Goal: Communication & Community: Answer question/provide support

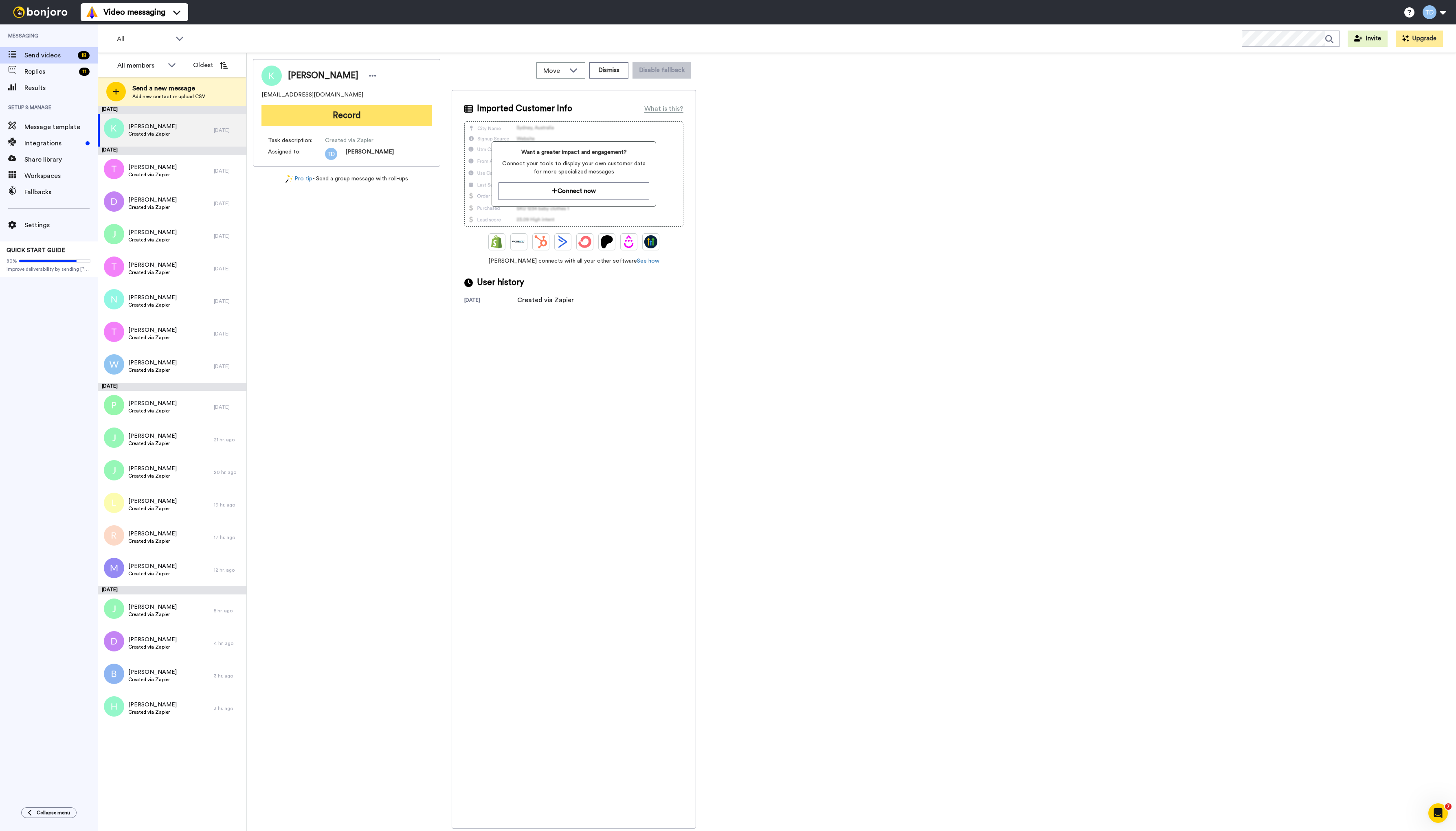
click at [367, 114] on button "Record" at bounding box center [347, 115] width 170 height 21
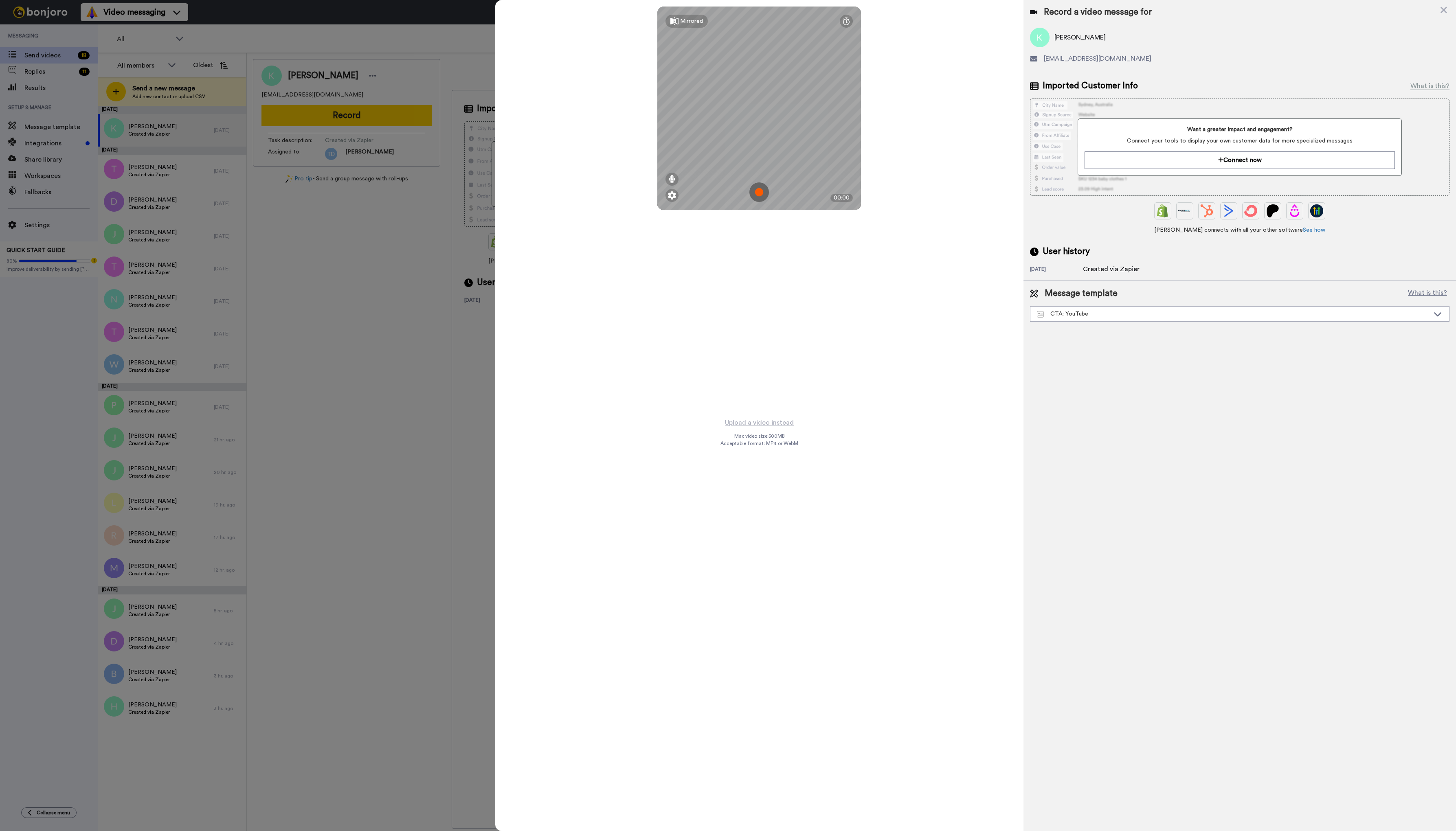
click at [760, 192] on img at bounding box center [759, 192] width 20 height 20
click at [757, 136] on button "Ok" at bounding box center [759, 136] width 21 height 18
click at [759, 192] on img at bounding box center [759, 192] width 20 height 20
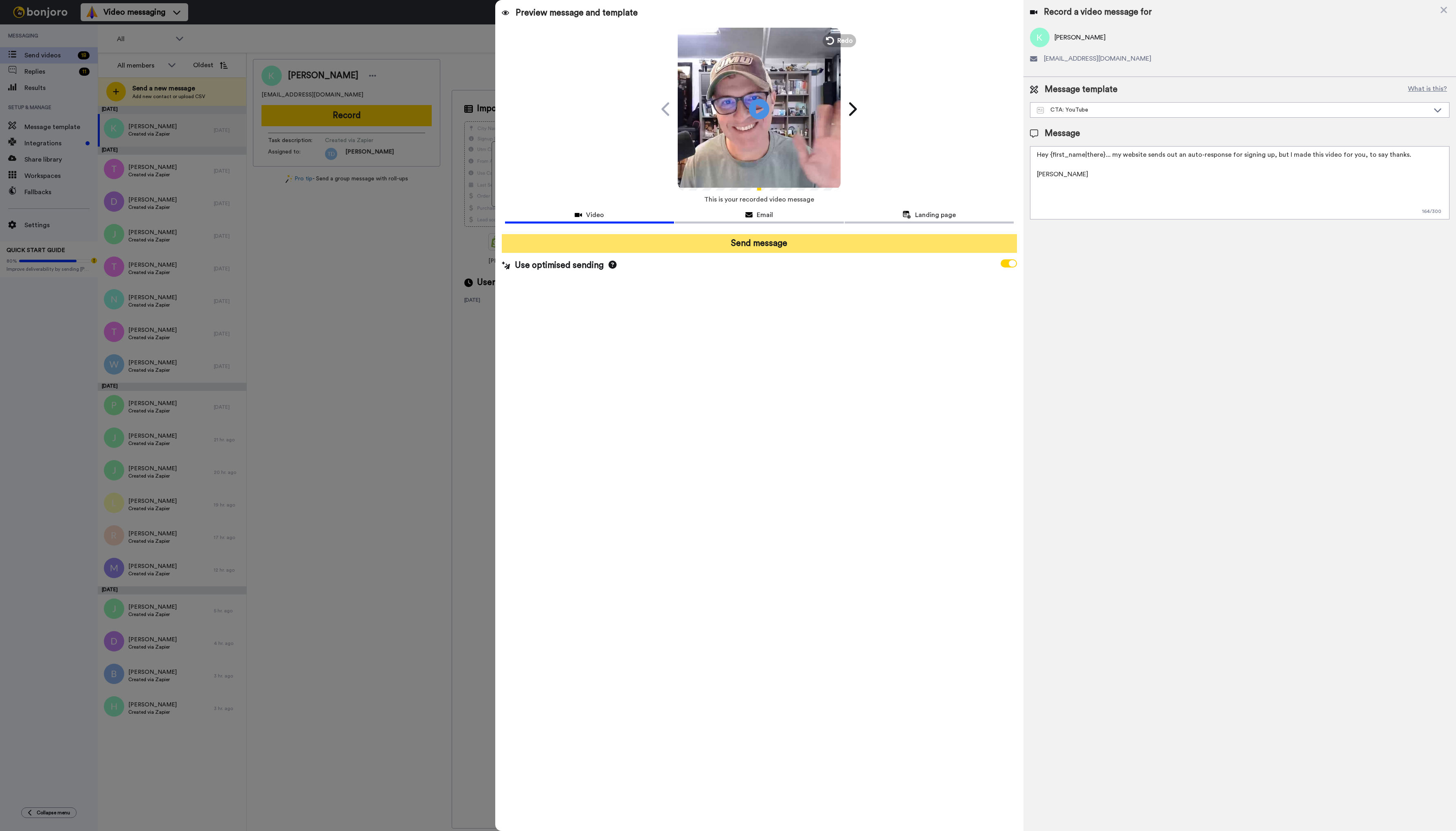
click at [778, 245] on button "Send message" at bounding box center [759, 244] width 516 height 19
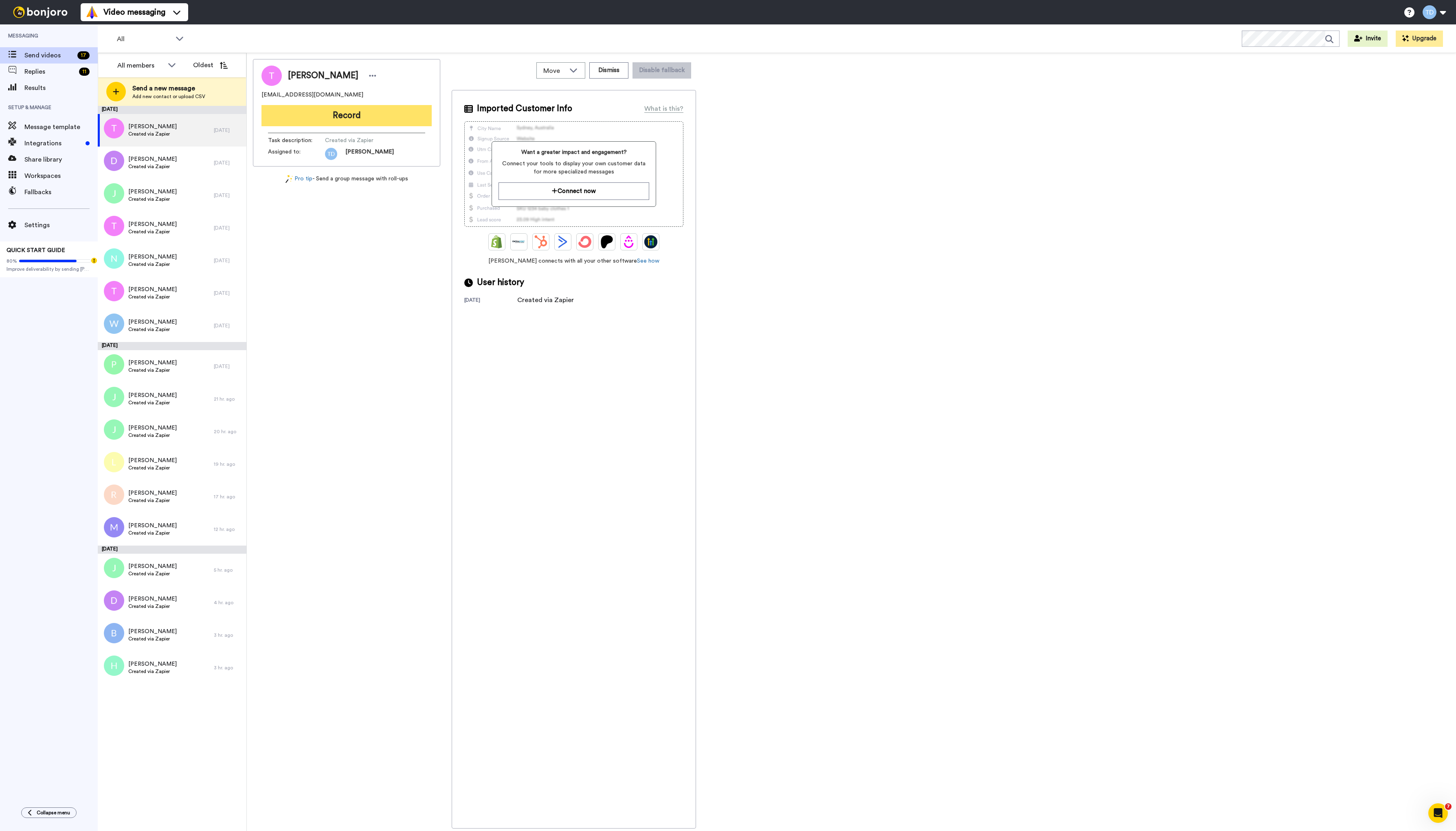
click at [344, 113] on button "Record" at bounding box center [347, 115] width 170 height 21
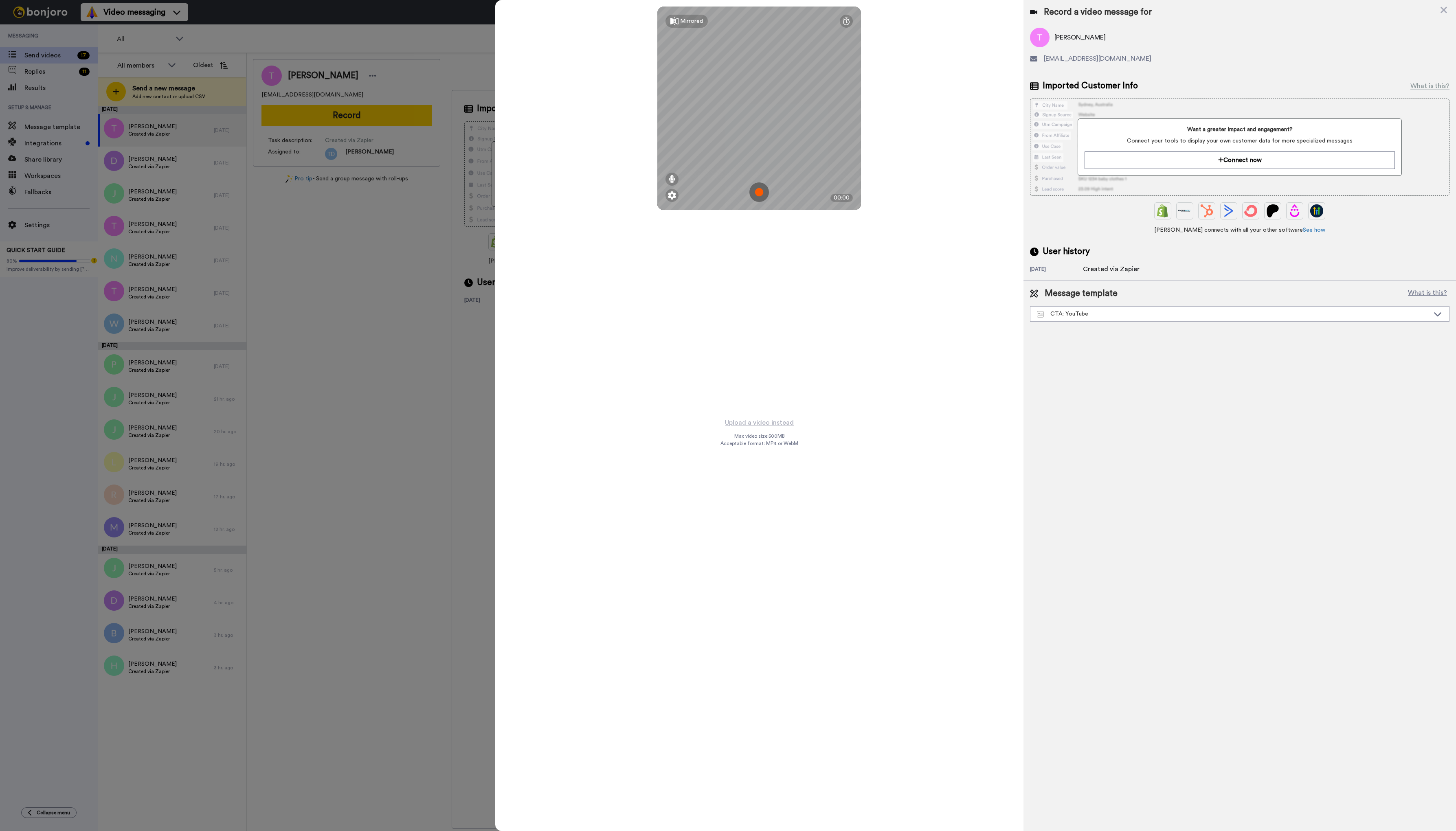
click at [760, 191] on img at bounding box center [759, 192] width 20 height 20
click at [760, 135] on button "Ok" at bounding box center [759, 136] width 21 height 18
click at [757, 193] on img at bounding box center [759, 192] width 20 height 20
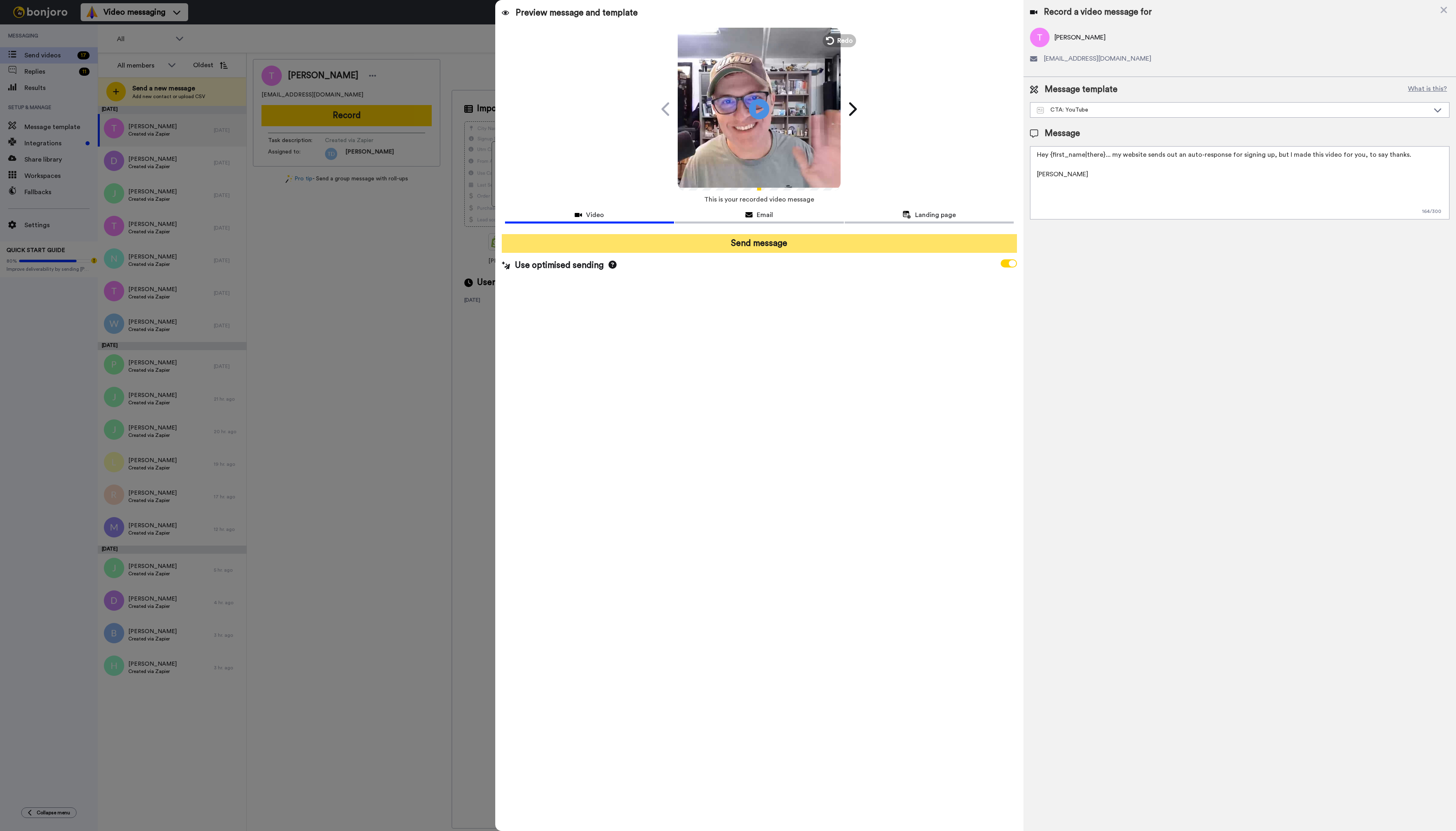
click at [783, 245] on button "Send message" at bounding box center [759, 244] width 516 height 19
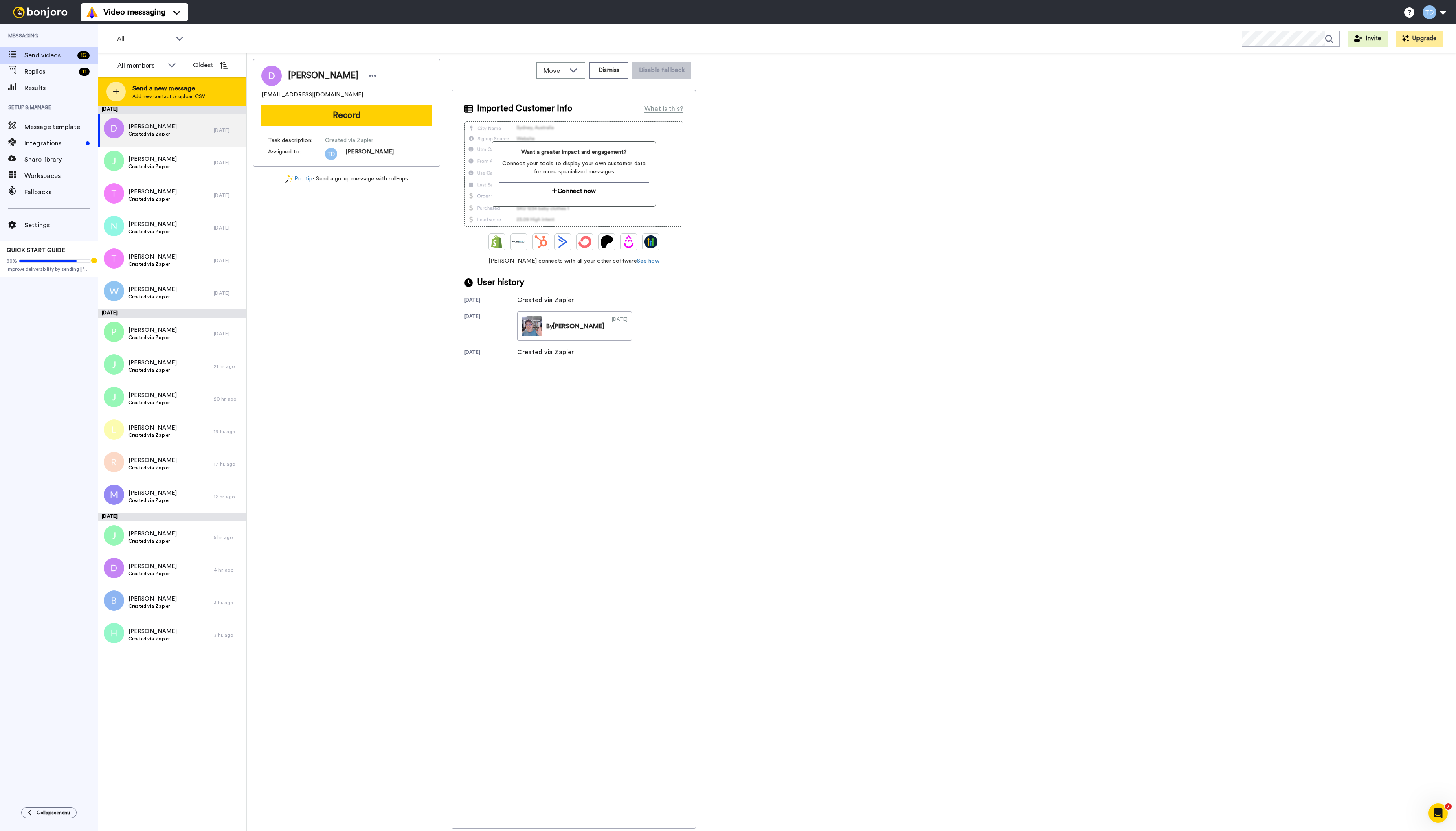
click at [156, 92] on span "Send a new message" at bounding box center [168, 88] width 72 height 9
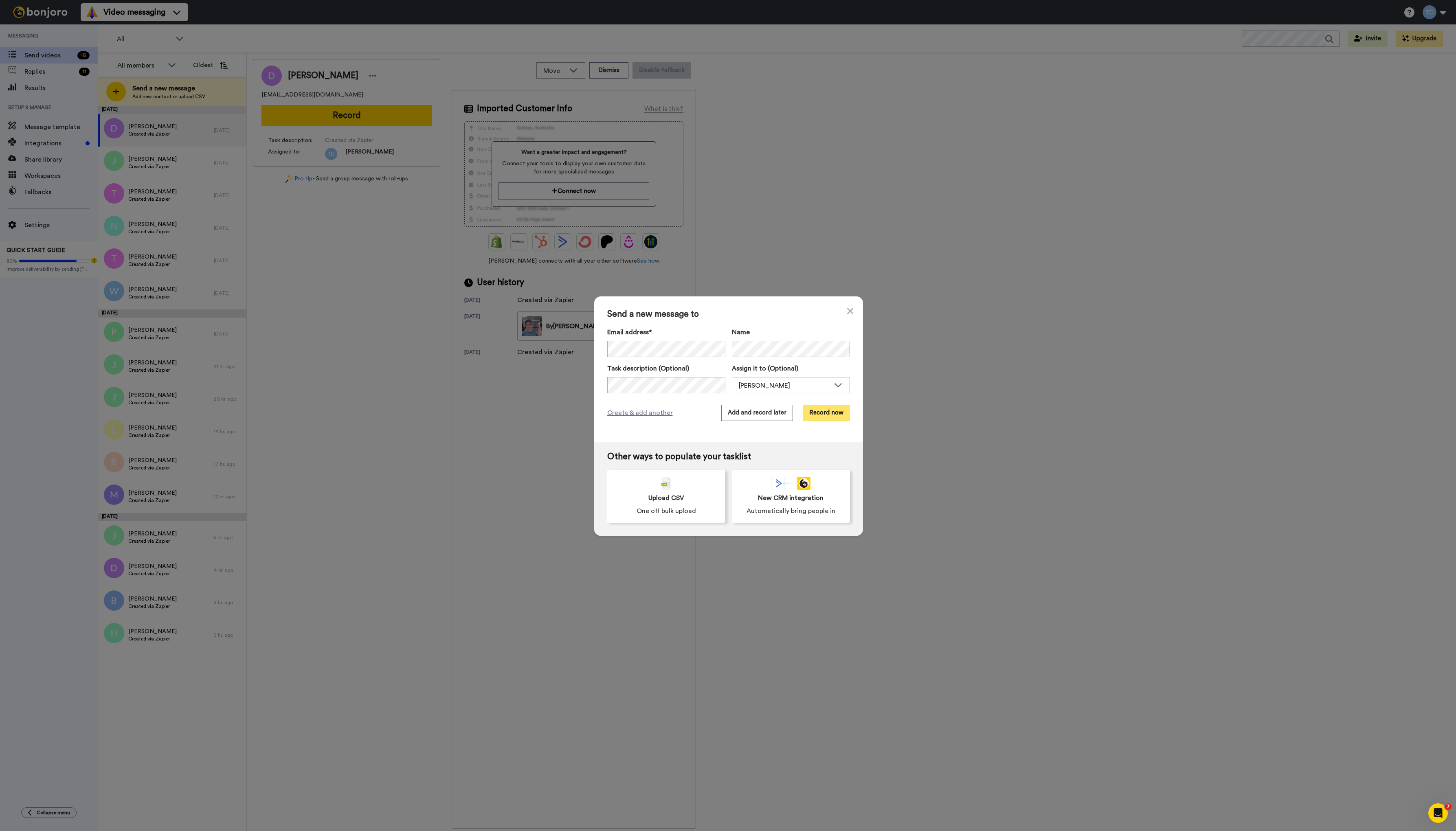
click at [816, 414] on button "Record now" at bounding box center [825, 413] width 47 height 16
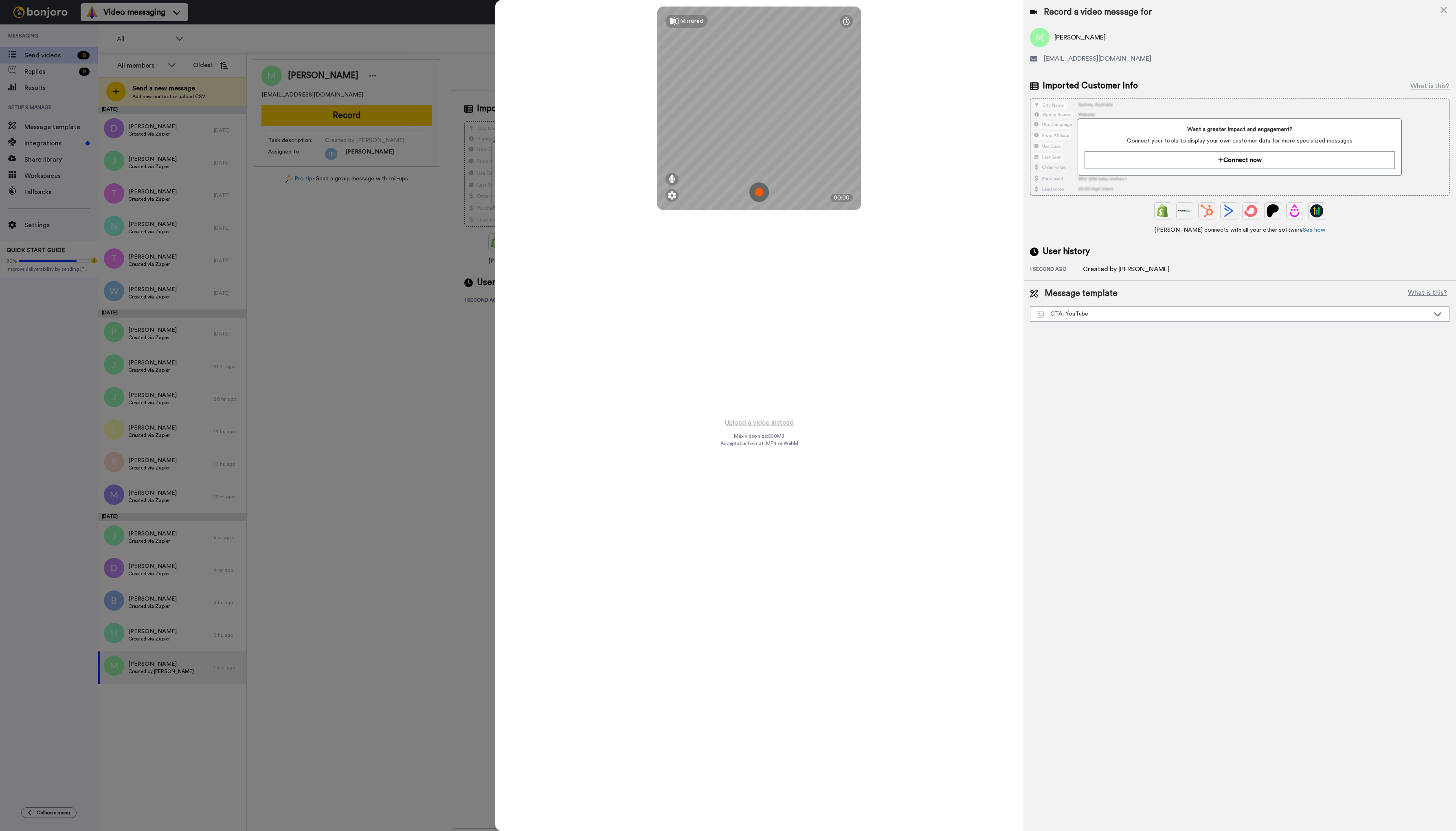
click at [760, 193] on img at bounding box center [759, 192] width 20 height 20
click at [765, 133] on button "Ok" at bounding box center [759, 136] width 21 height 18
click at [759, 191] on img at bounding box center [759, 192] width 20 height 20
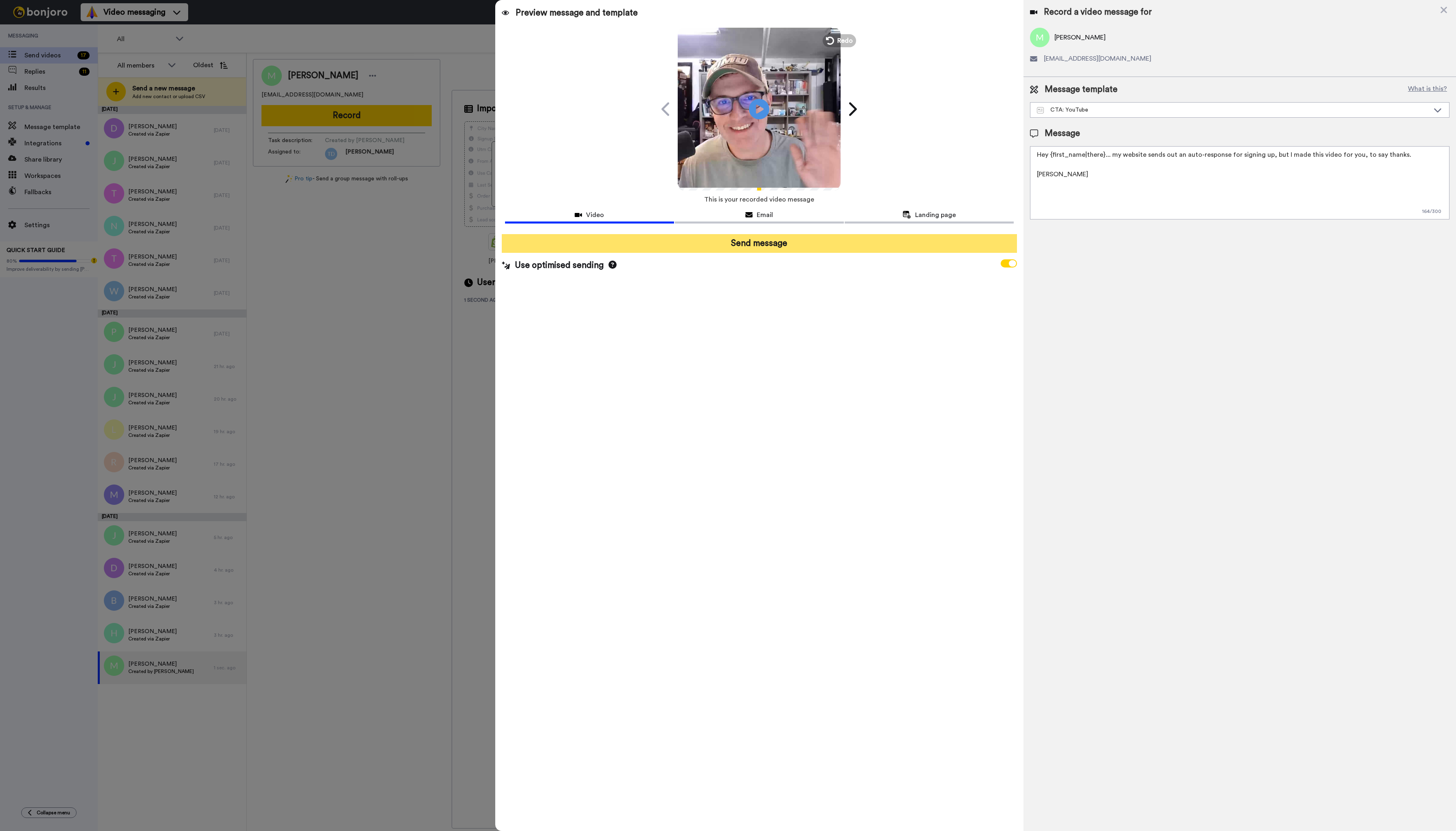
click at [755, 240] on button "Send message" at bounding box center [759, 244] width 516 height 19
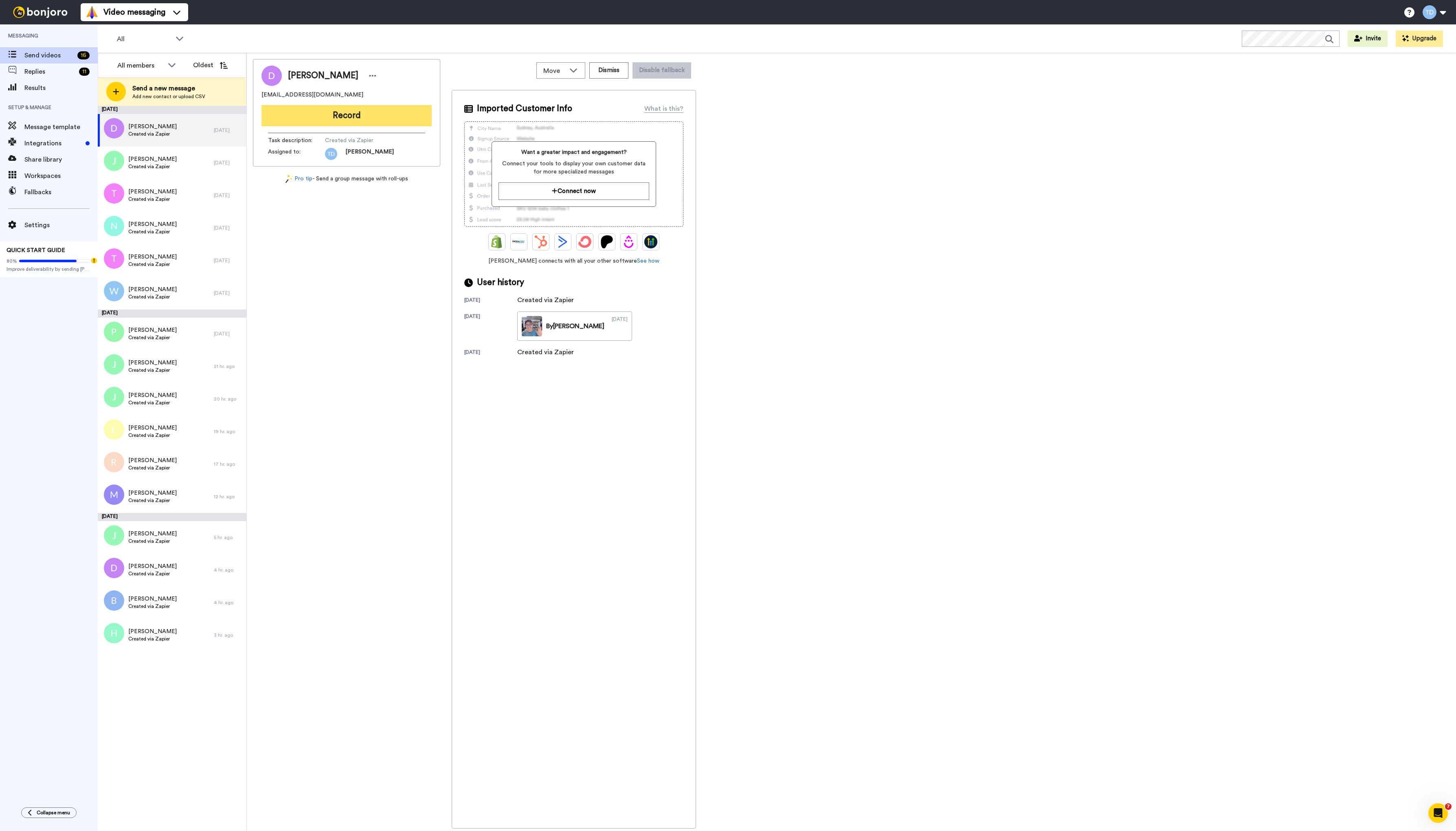
click at [332, 111] on button "Record" at bounding box center [347, 115] width 170 height 21
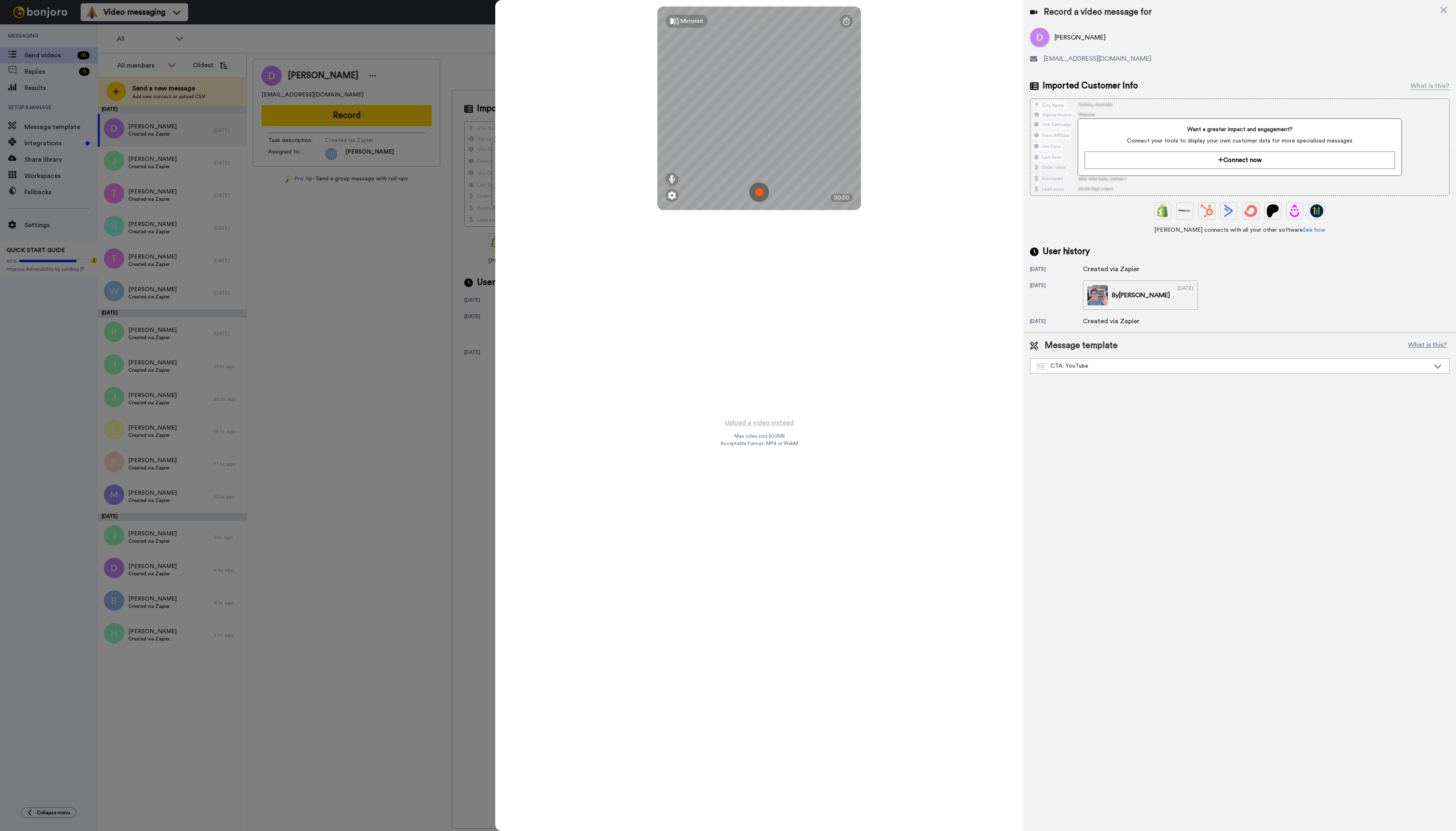
click at [760, 193] on img at bounding box center [759, 192] width 20 height 20
click at [757, 136] on button "Ok" at bounding box center [759, 136] width 21 height 18
click at [758, 191] on img at bounding box center [759, 192] width 20 height 20
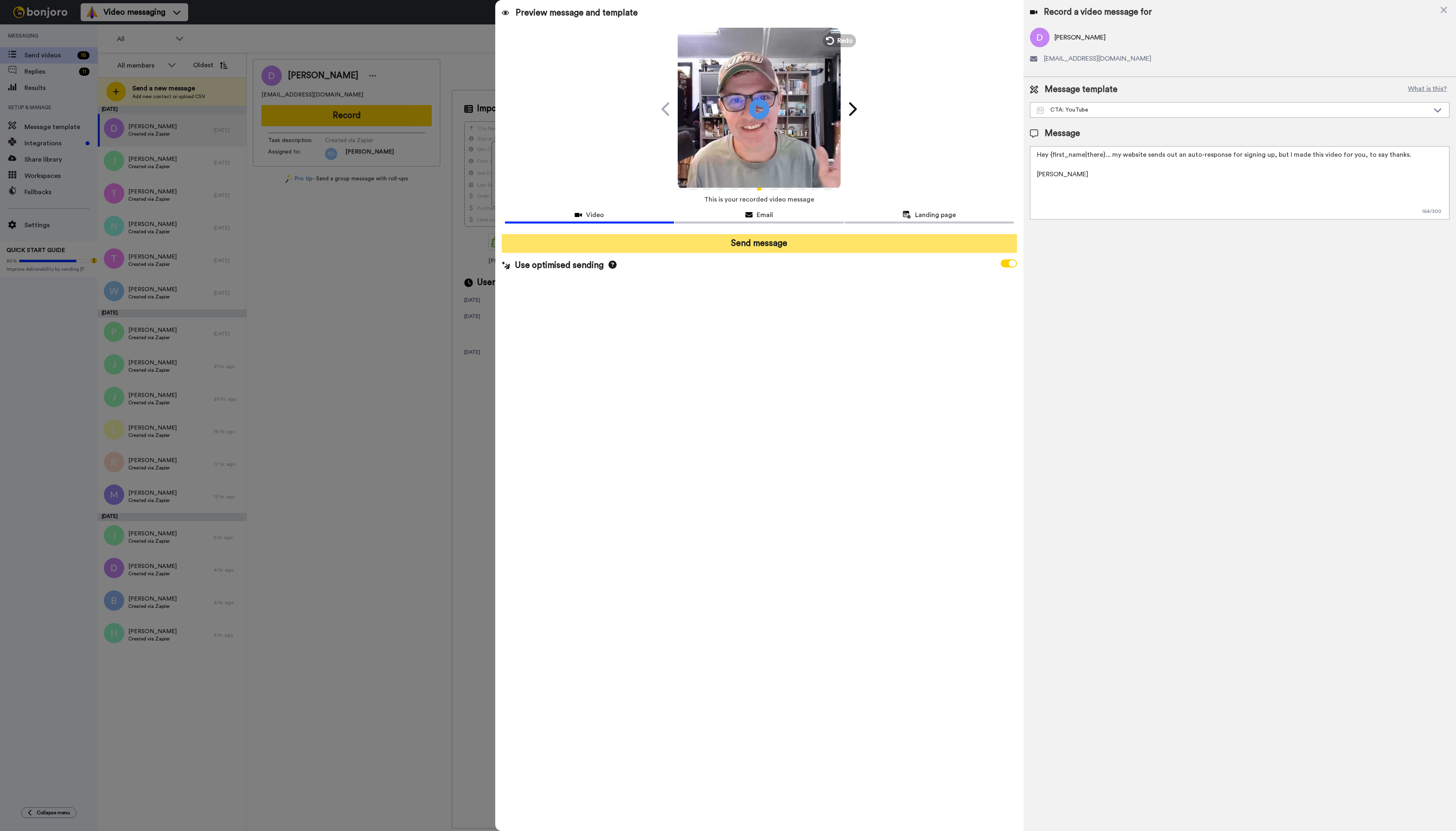
click at [773, 246] on button "Send message" at bounding box center [759, 244] width 516 height 19
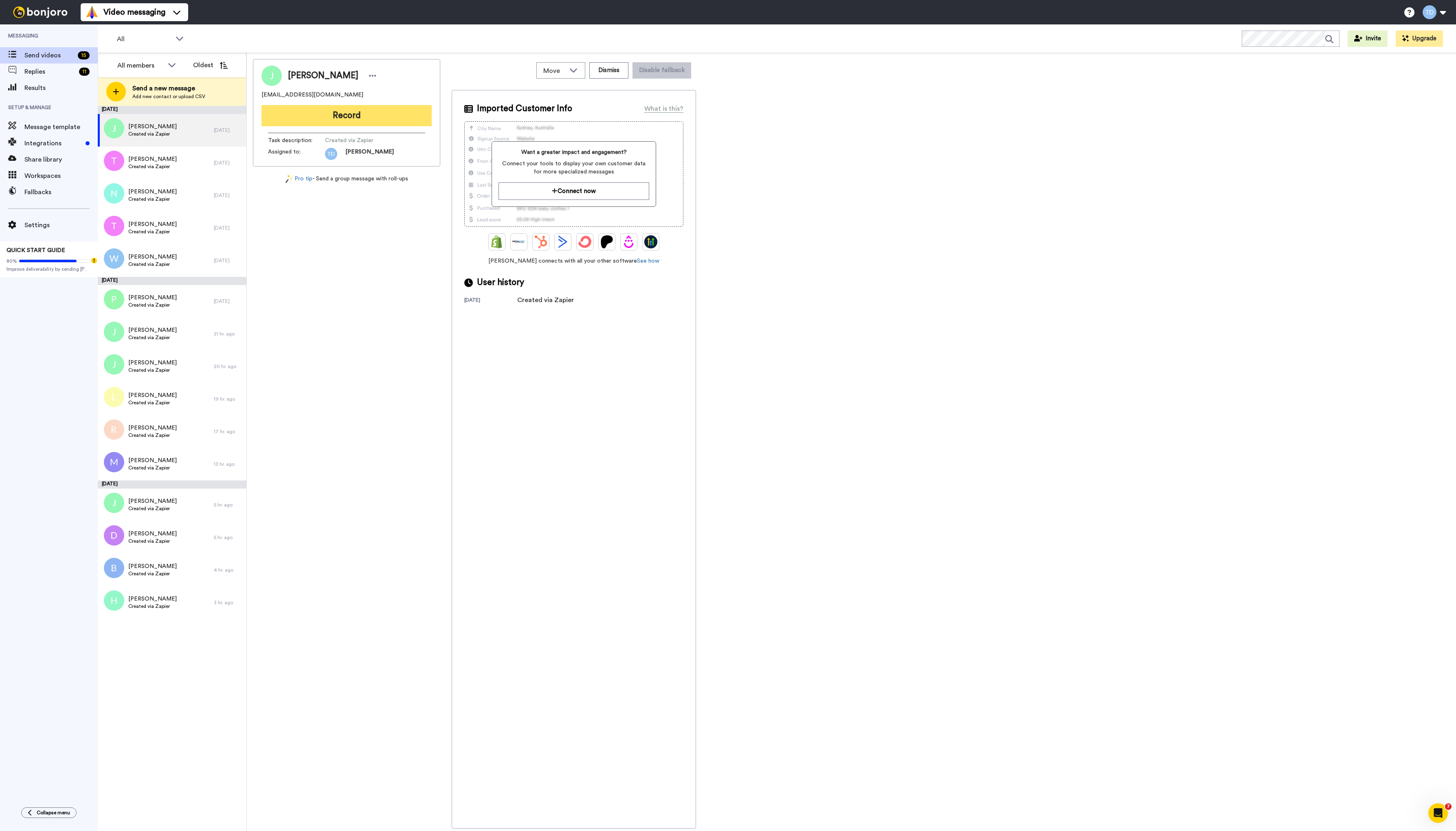
click at [361, 116] on button "Record" at bounding box center [347, 115] width 170 height 21
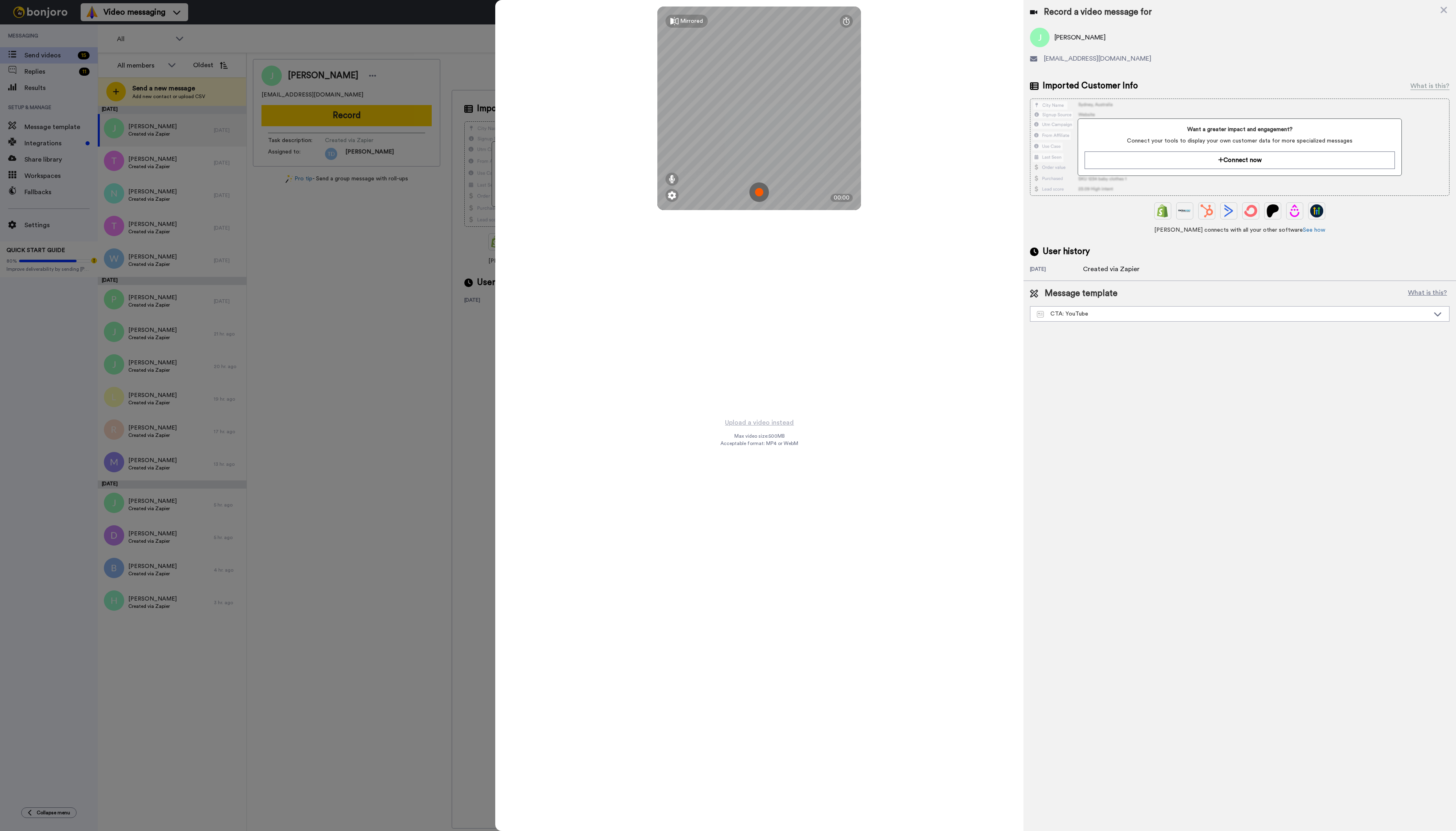
click at [757, 193] on img at bounding box center [759, 192] width 20 height 20
click at [757, 136] on button "Ok" at bounding box center [759, 136] width 21 height 18
click at [760, 195] on img at bounding box center [759, 192] width 20 height 20
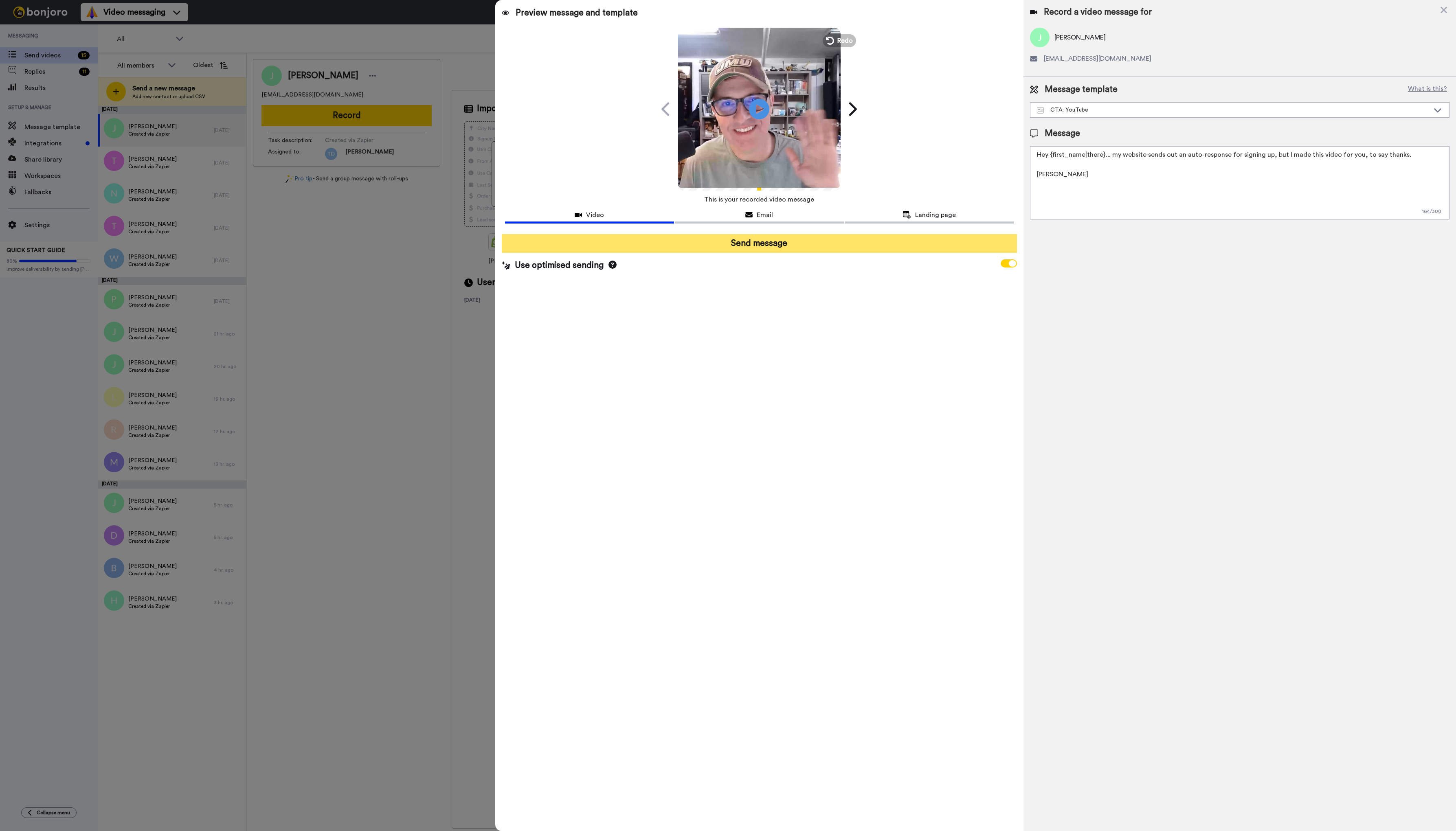
click at [767, 245] on button "Send message" at bounding box center [759, 244] width 516 height 19
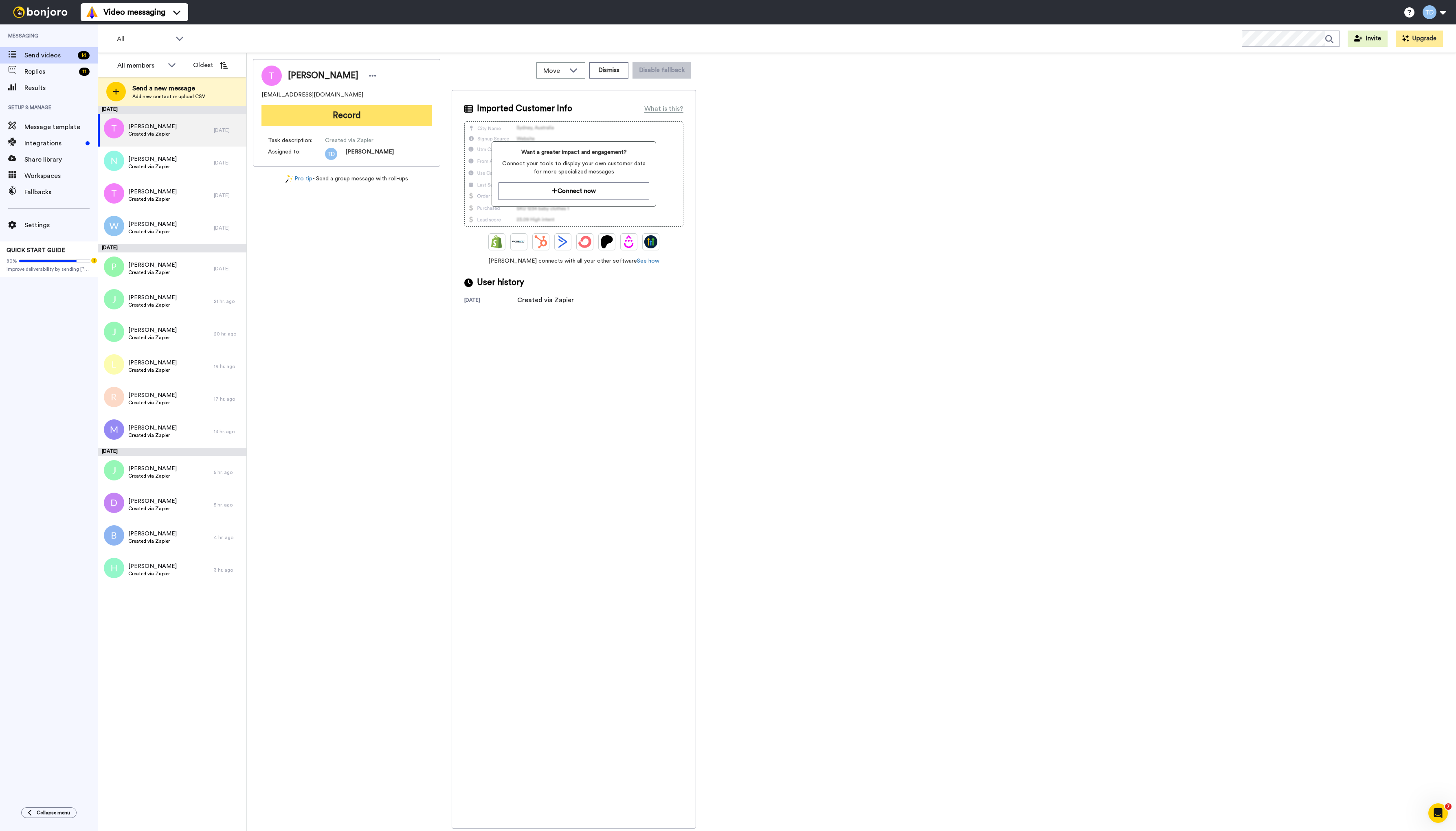
click at [347, 113] on button "Record" at bounding box center [347, 115] width 170 height 21
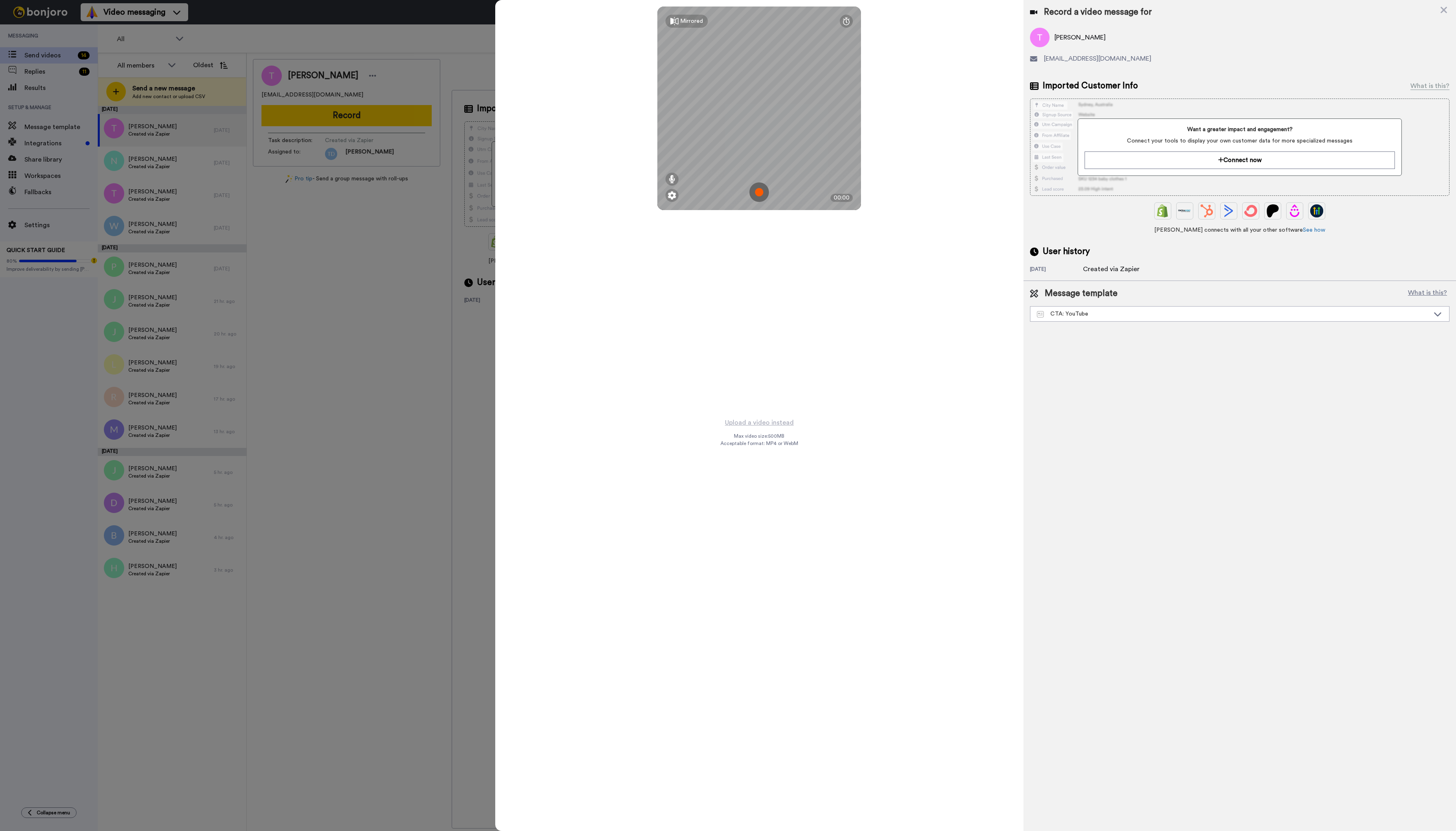
click at [760, 192] on img at bounding box center [759, 192] width 20 height 20
click at [760, 137] on button "Ok" at bounding box center [759, 136] width 21 height 18
click at [757, 192] on img at bounding box center [759, 192] width 20 height 20
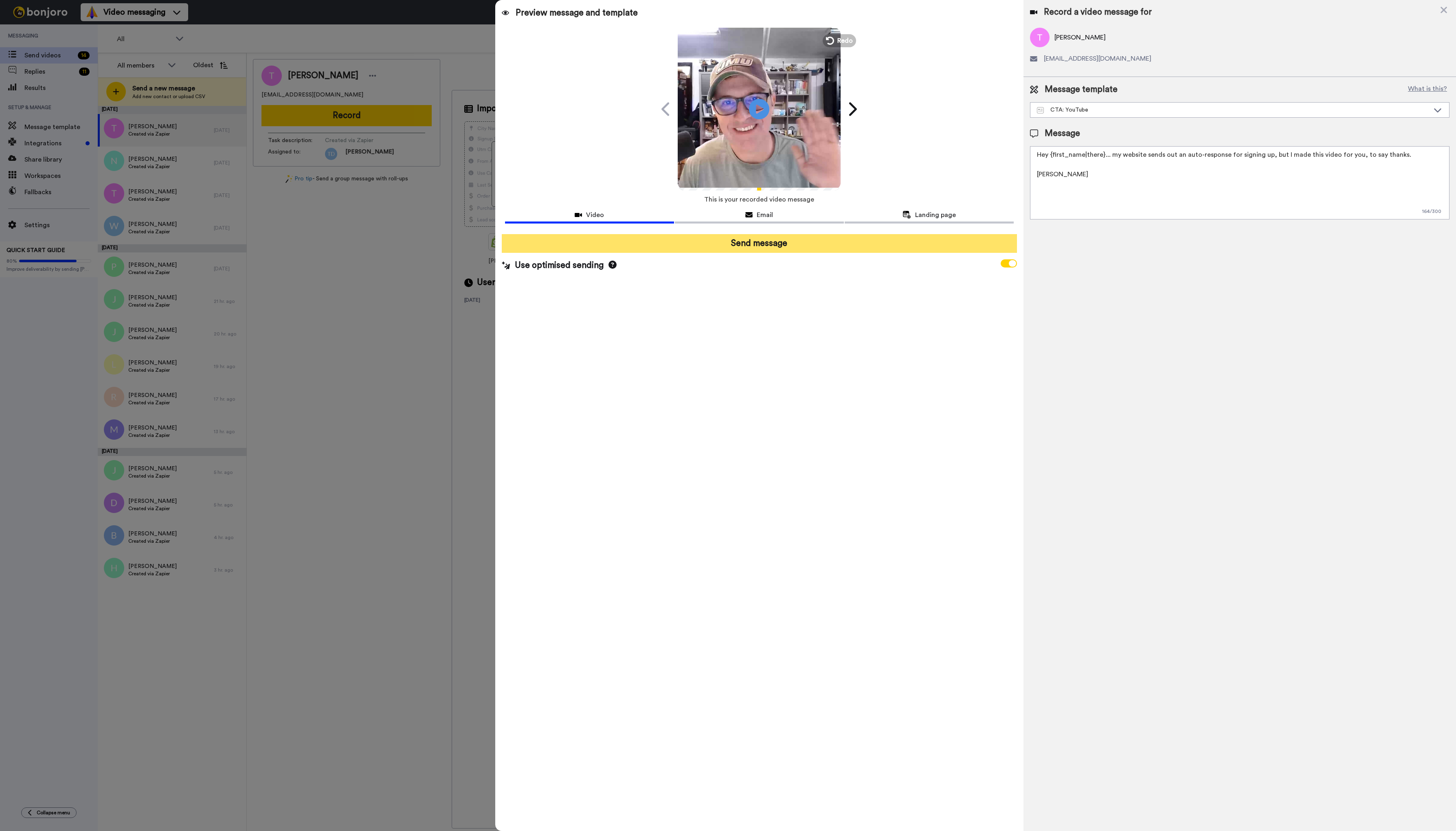
click at [763, 245] on button "Send message" at bounding box center [759, 244] width 516 height 19
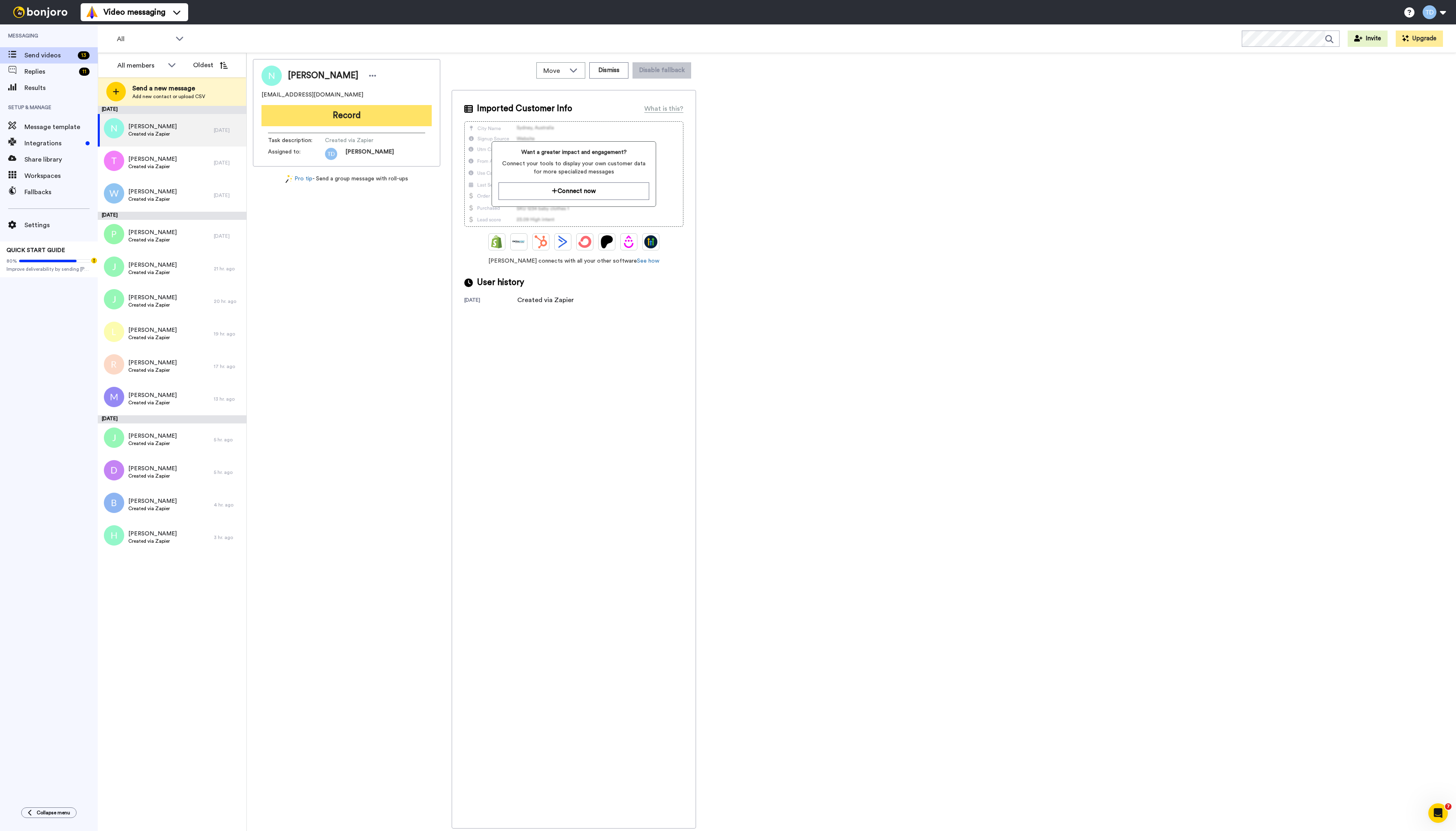
click at [345, 113] on button "Record" at bounding box center [347, 115] width 170 height 21
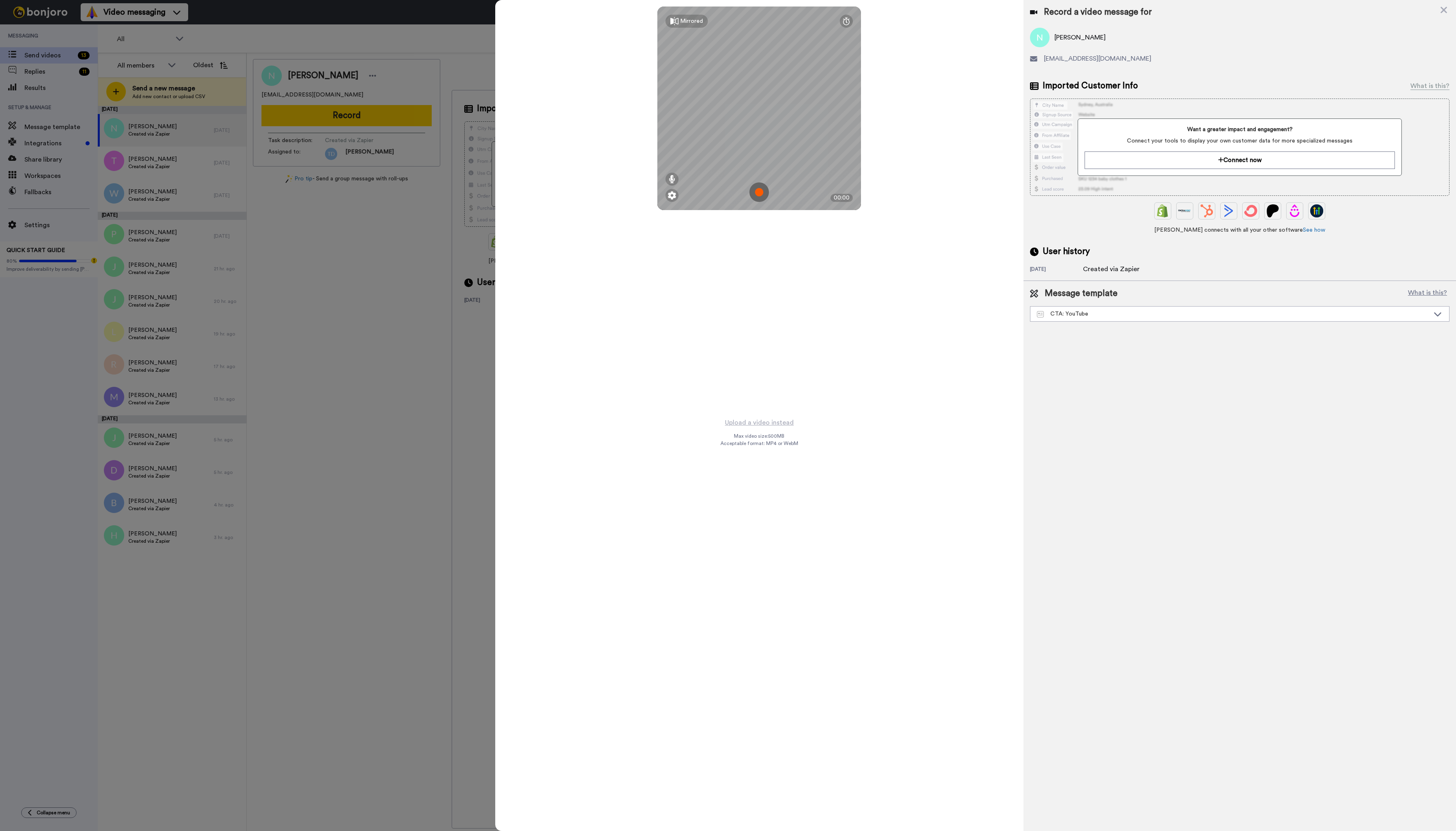
click at [758, 194] on img at bounding box center [759, 192] width 20 height 20
click at [757, 138] on button "Ok" at bounding box center [759, 136] width 21 height 18
click at [759, 190] on img at bounding box center [759, 192] width 20 height 20
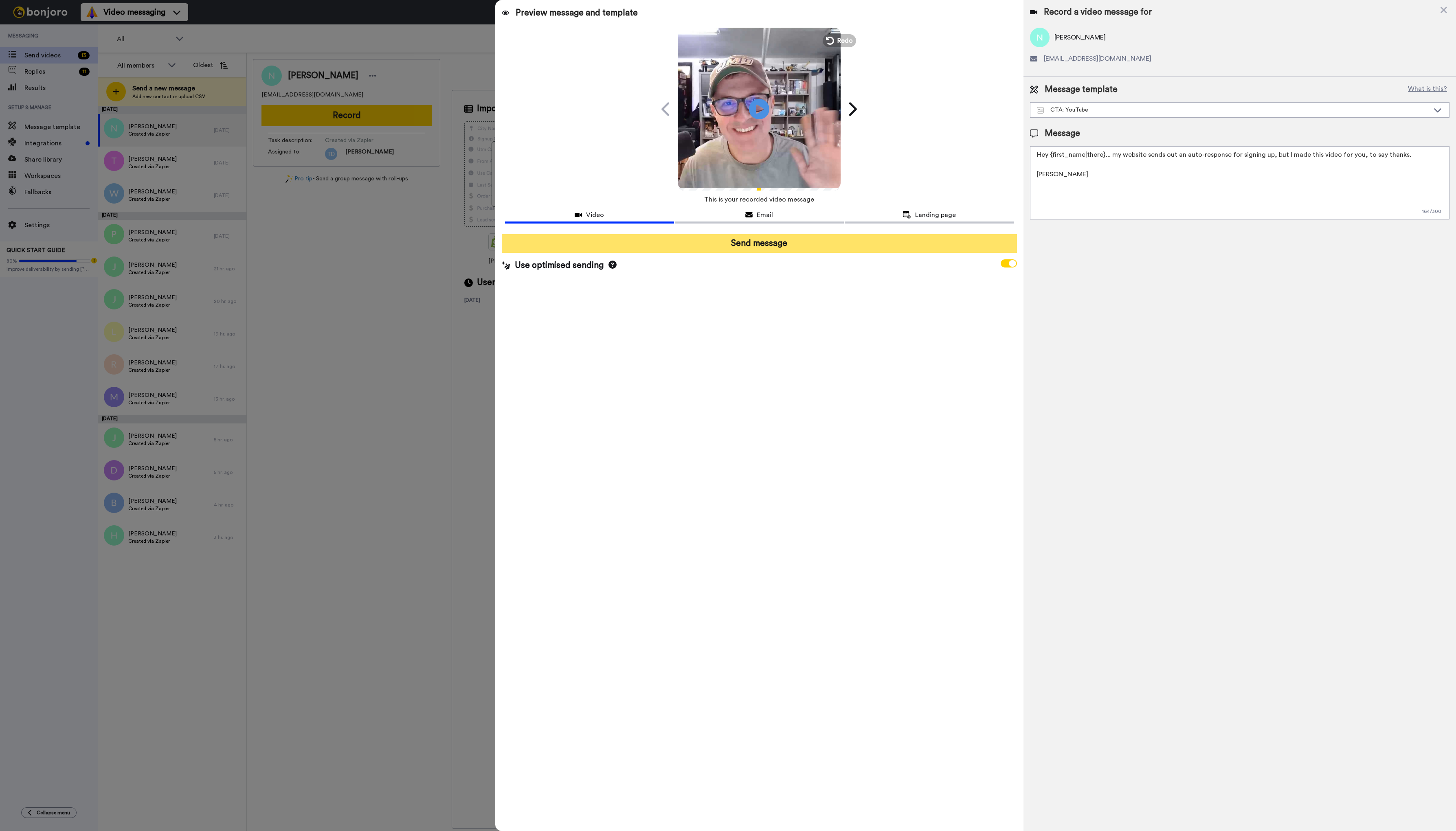
click at [769, 242] on button "Send message" at bounding box center [759, 244] width 516 height 19
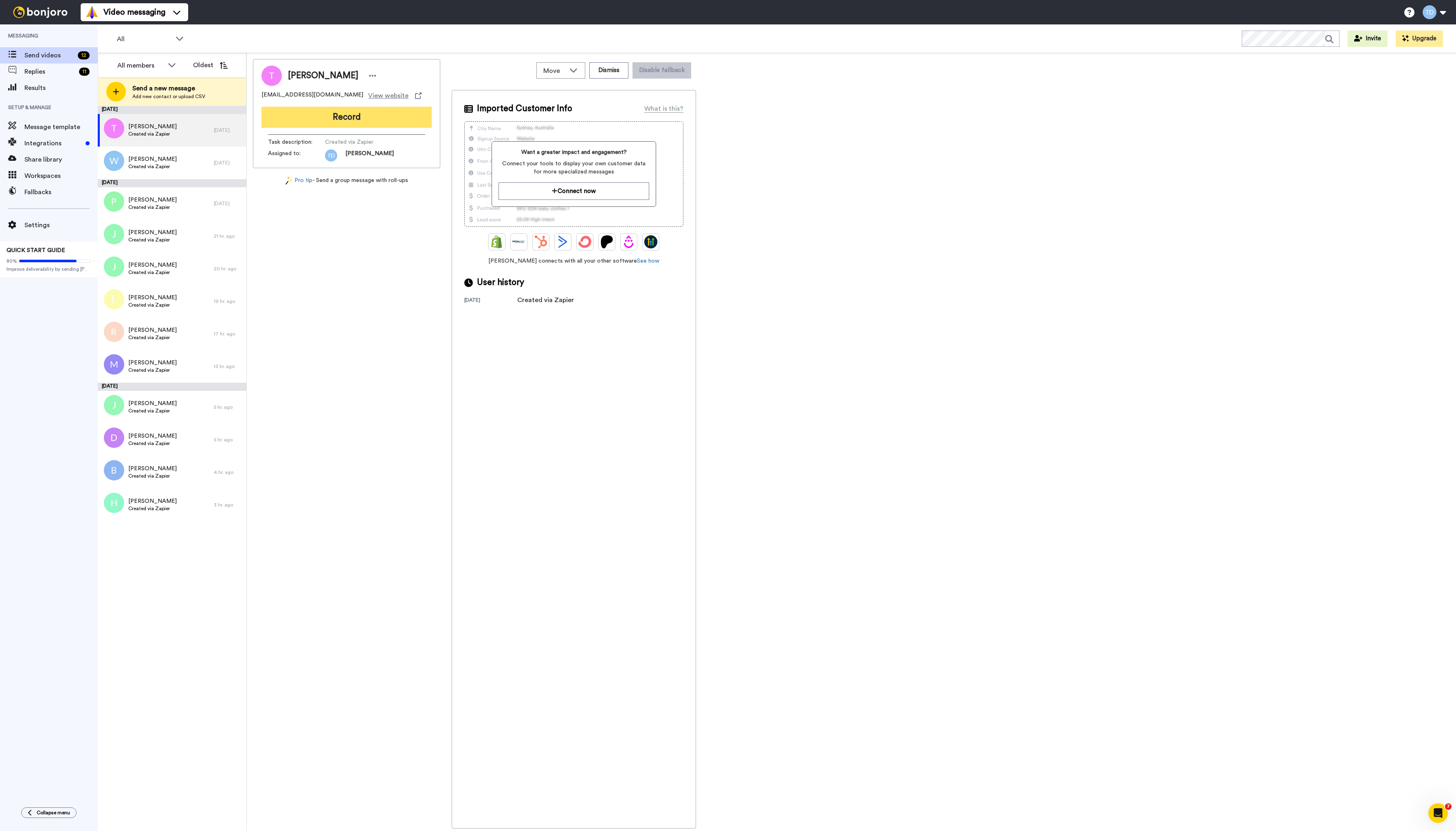
click at [342, 120] on button "Record" at bounding box center [347, 117] width 170 height 21
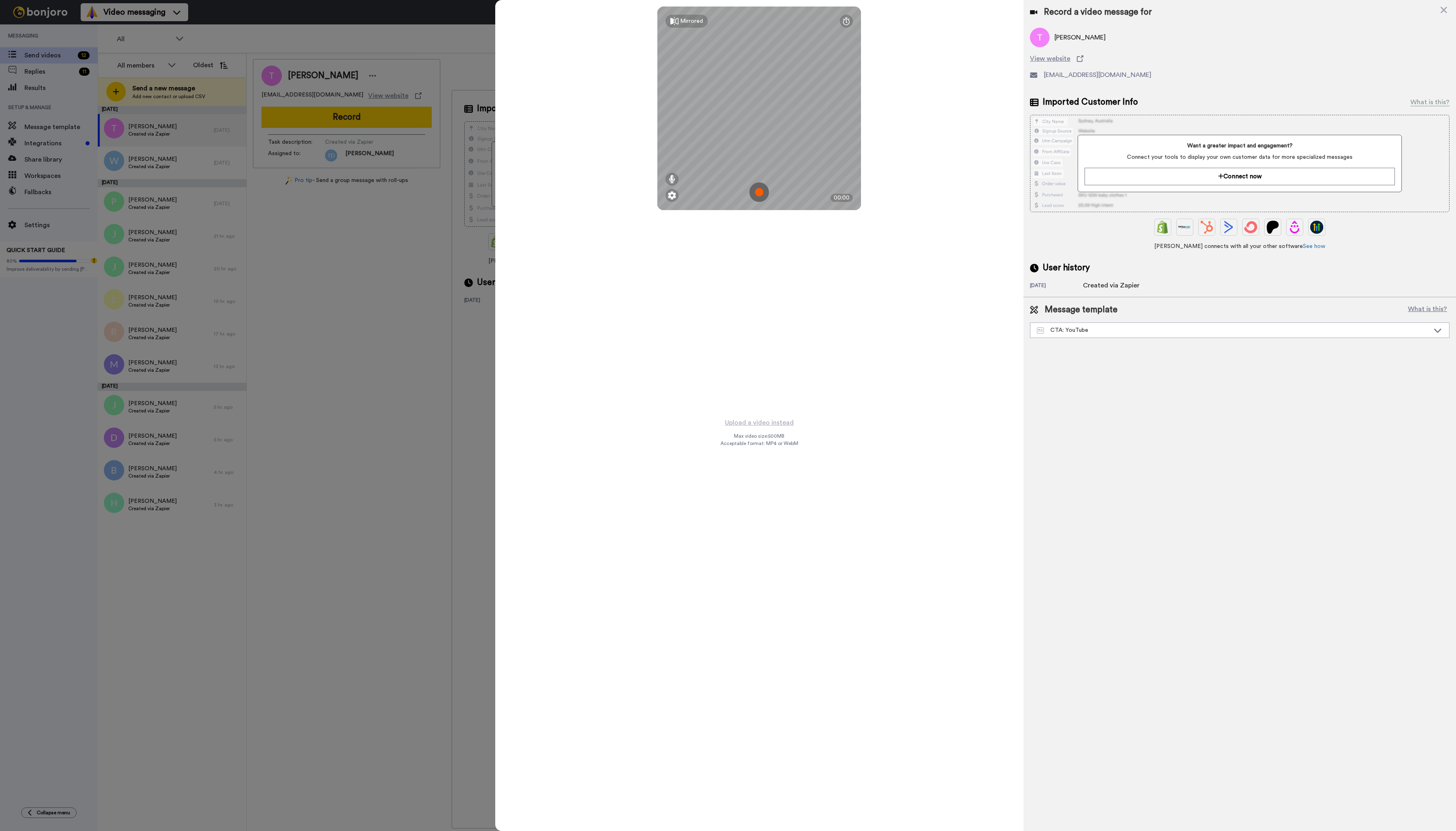
click at [758, 192] on img at bounding box center [759, 192] width 20 height 20
click at [764, 136] on button "Ok" at bounding box center [759, 136] width 21 height 18
click at [757, 192] on img at bounding box center [759, 192] width 20 height 20
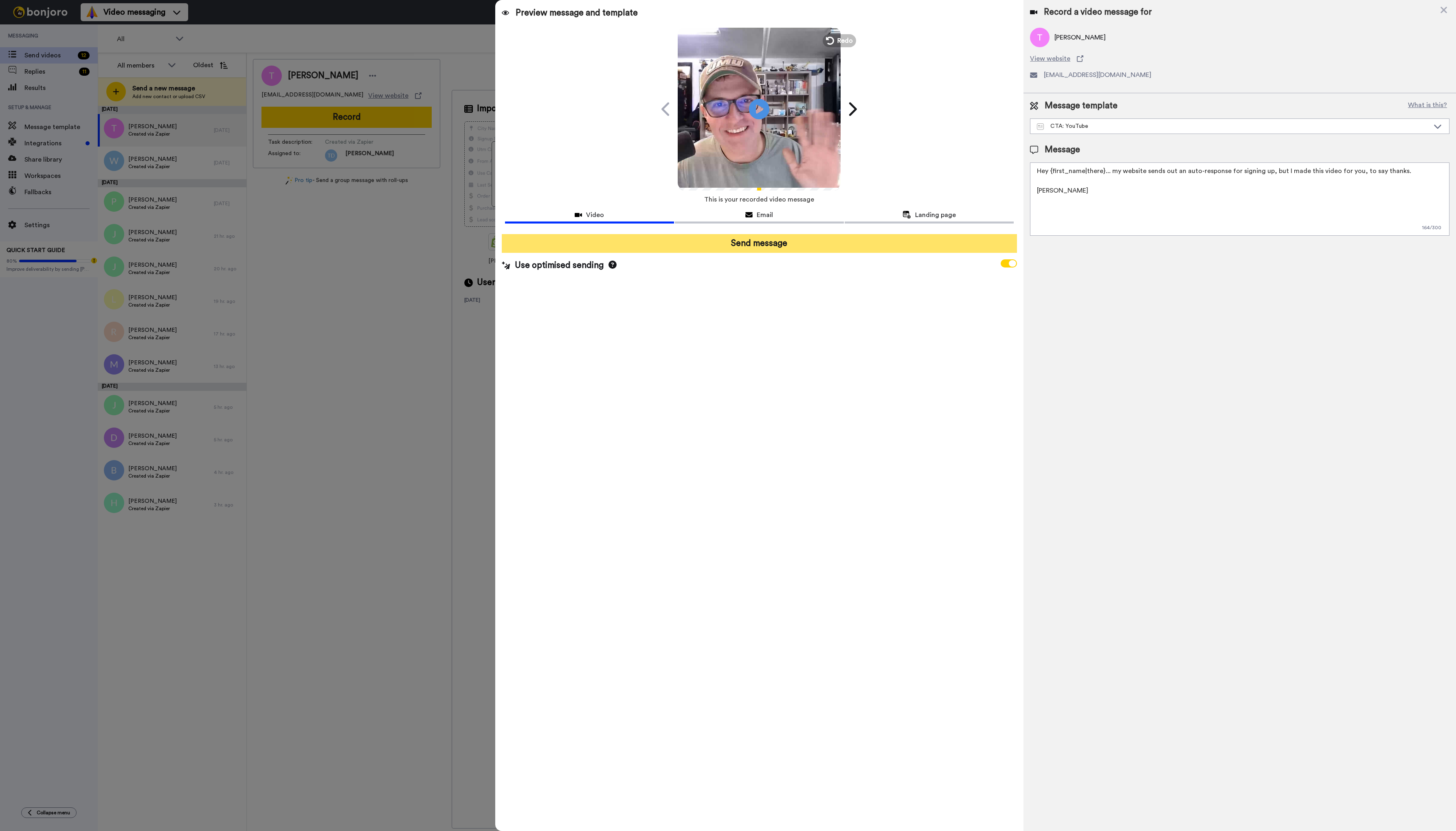
click at [787, 243] on button "Send message" at bounding box center [759, 244] width 516 height 19
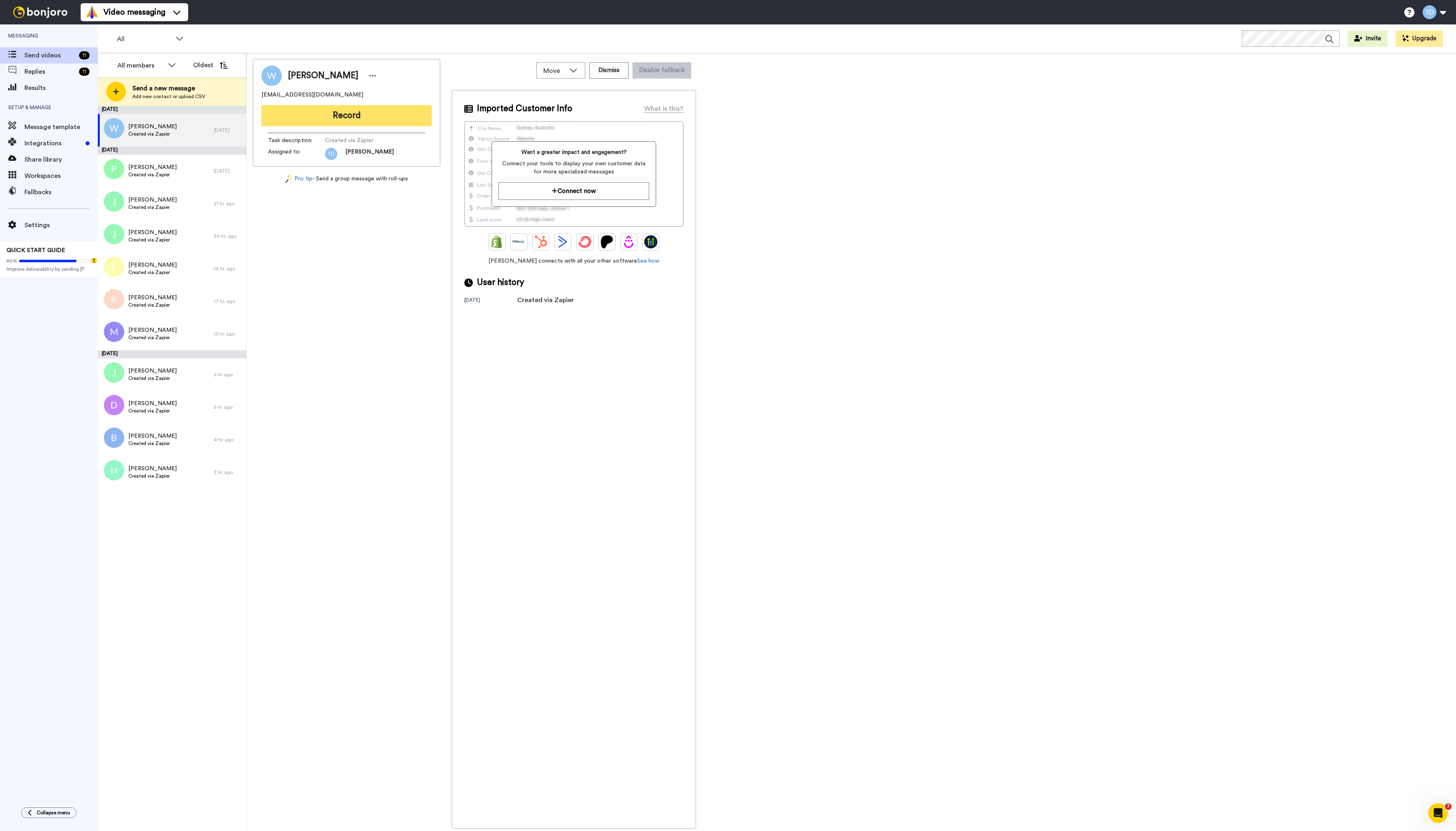
click at [344, 110] on button "Record" at bounding box center [347, 115] width 170 height 21
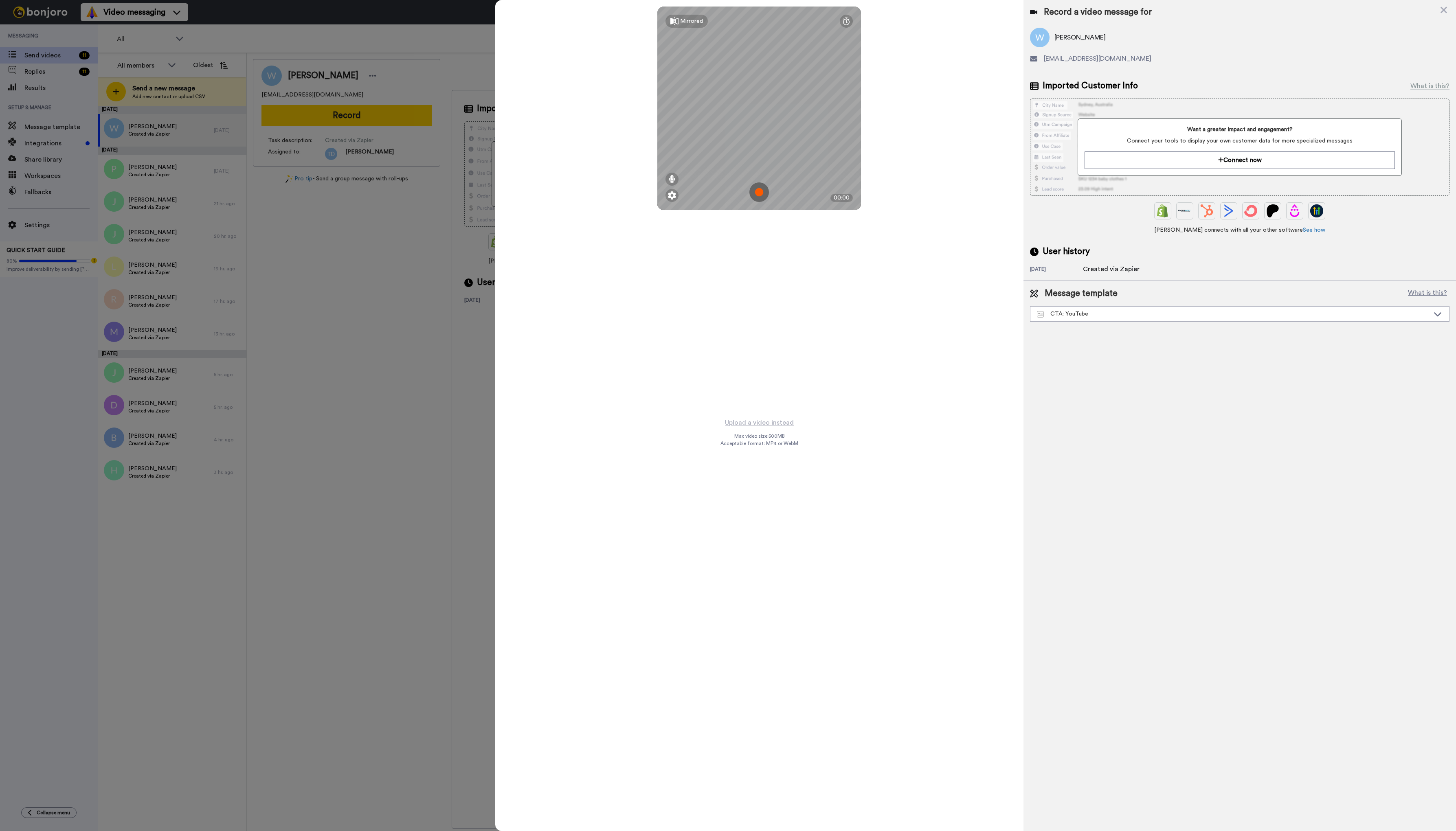
click at [754, 190] on img at bounding box center [759, 192] width 20 height 20
click at [765, 135] on button "Ok" at bounding box center [759, 136] width 21 height 18
click at [761, 193] on img at bounding box center [759, 192] width 20 height 20
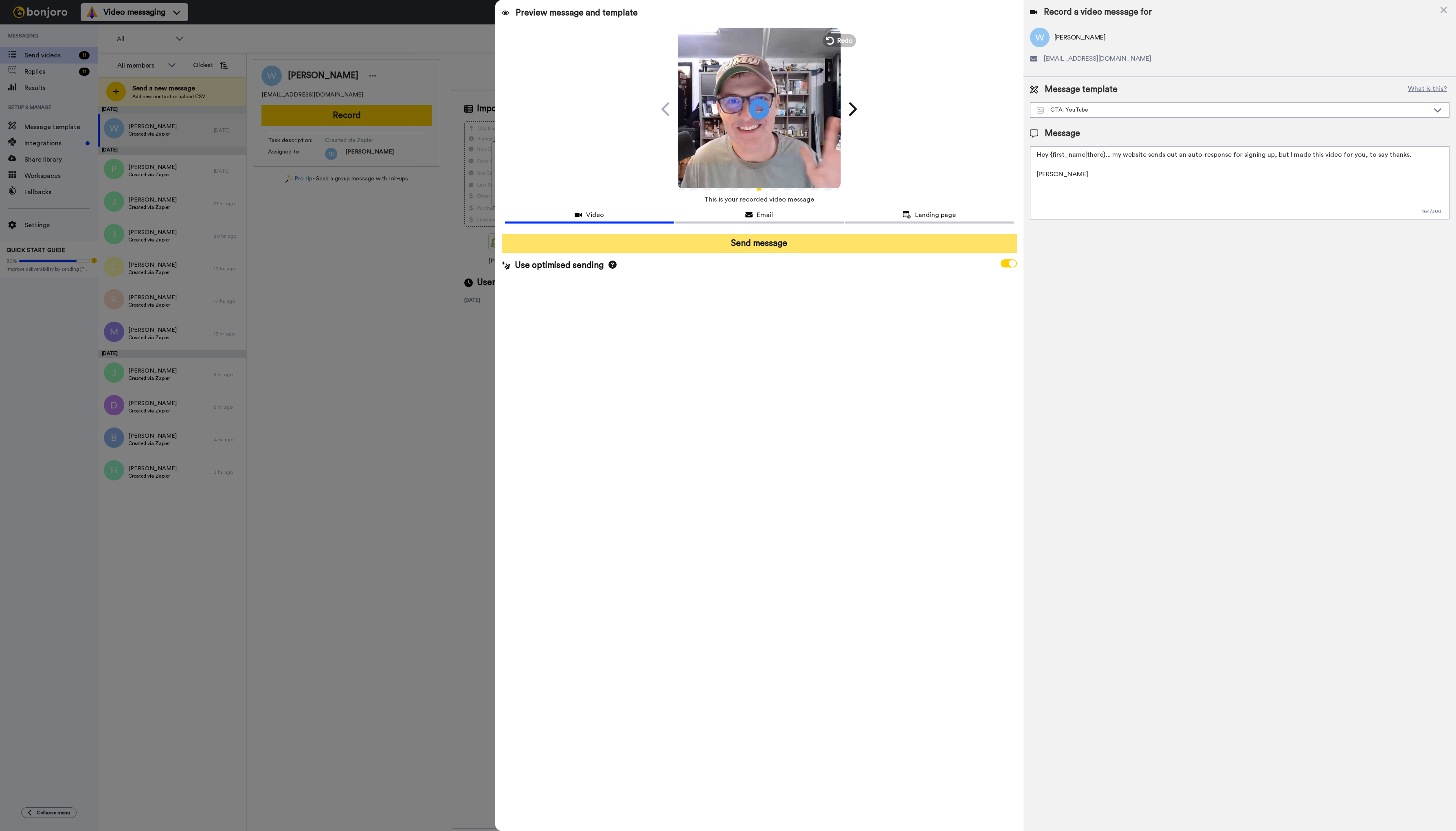
click at [774, 246] on button "Send message" at bounding box center [759, 244] width 516 height 19
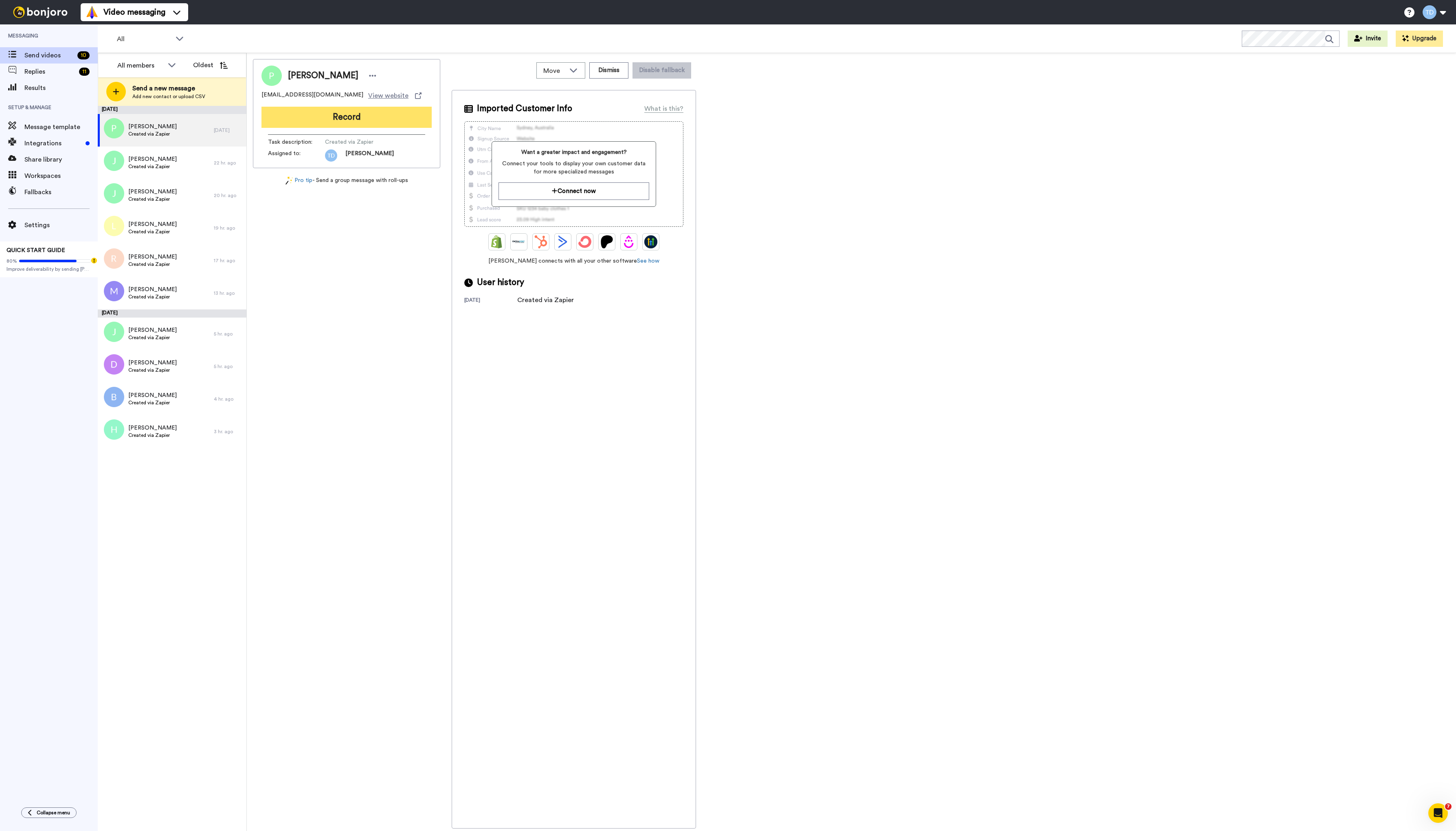
click at [348, 118] on button "Record" at bounding box center [347, 117] width 170 height 21
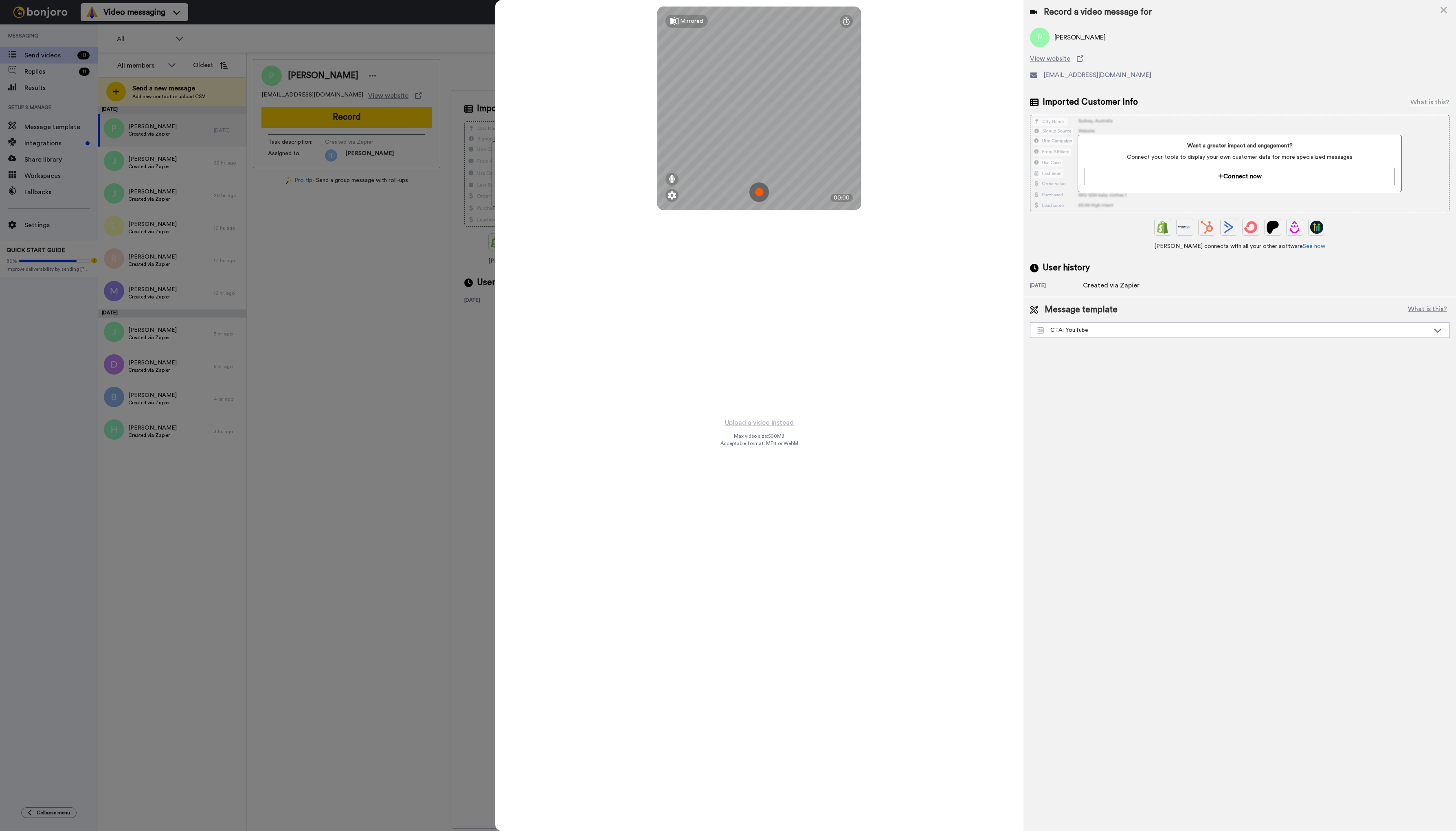
click at [760, 192] on img at bounding box center [759, 192] width 20 height 20
click at [762, 133] on button "Ok" at bounding box center [759, 136] width 21 height 18
click at [757, 191] on img at bounding box center [759, 192] width 20 height 20
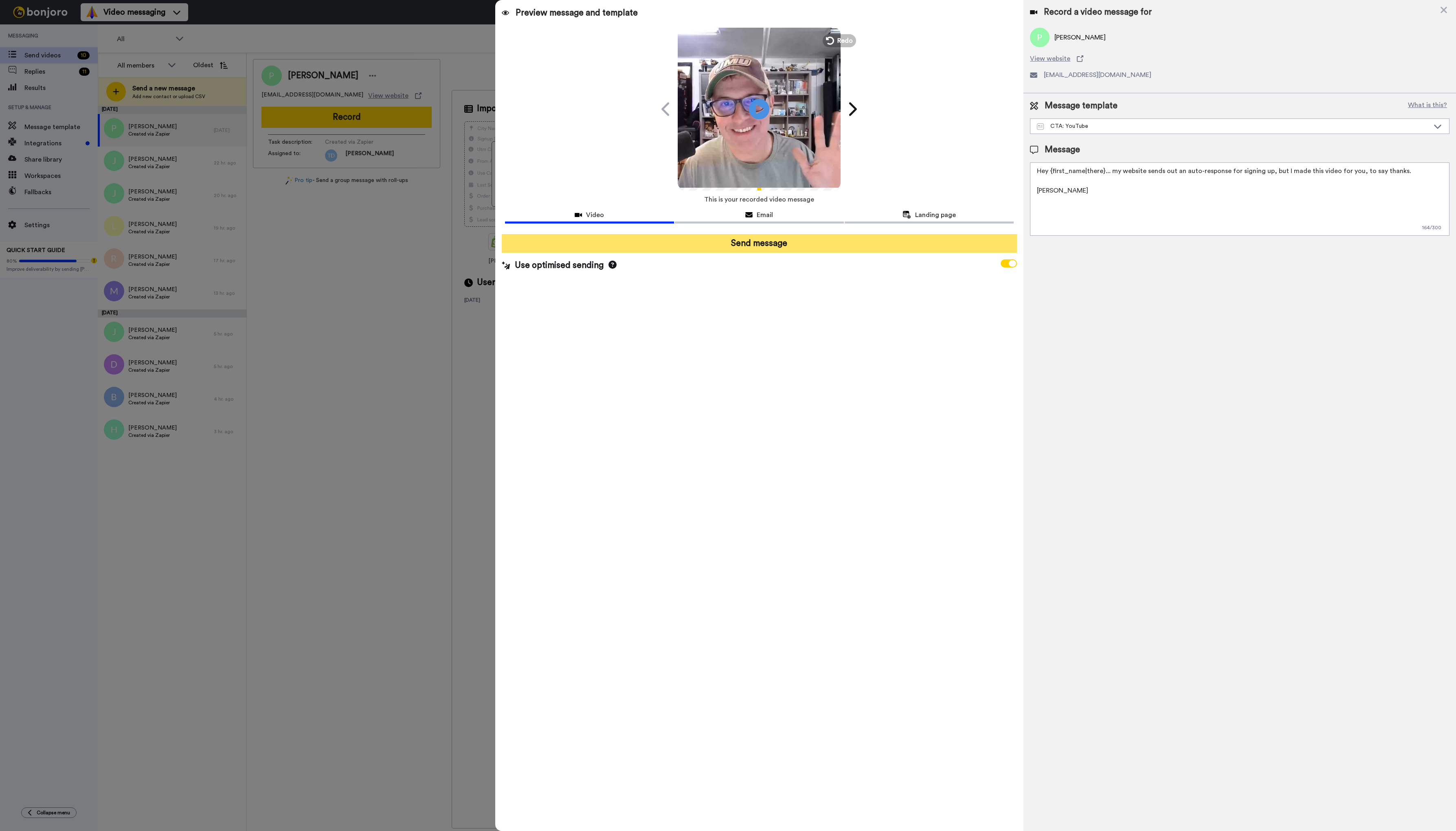
click at [800, 245] on button "Send message" at bounding box center [759, 244] width 516 height 19
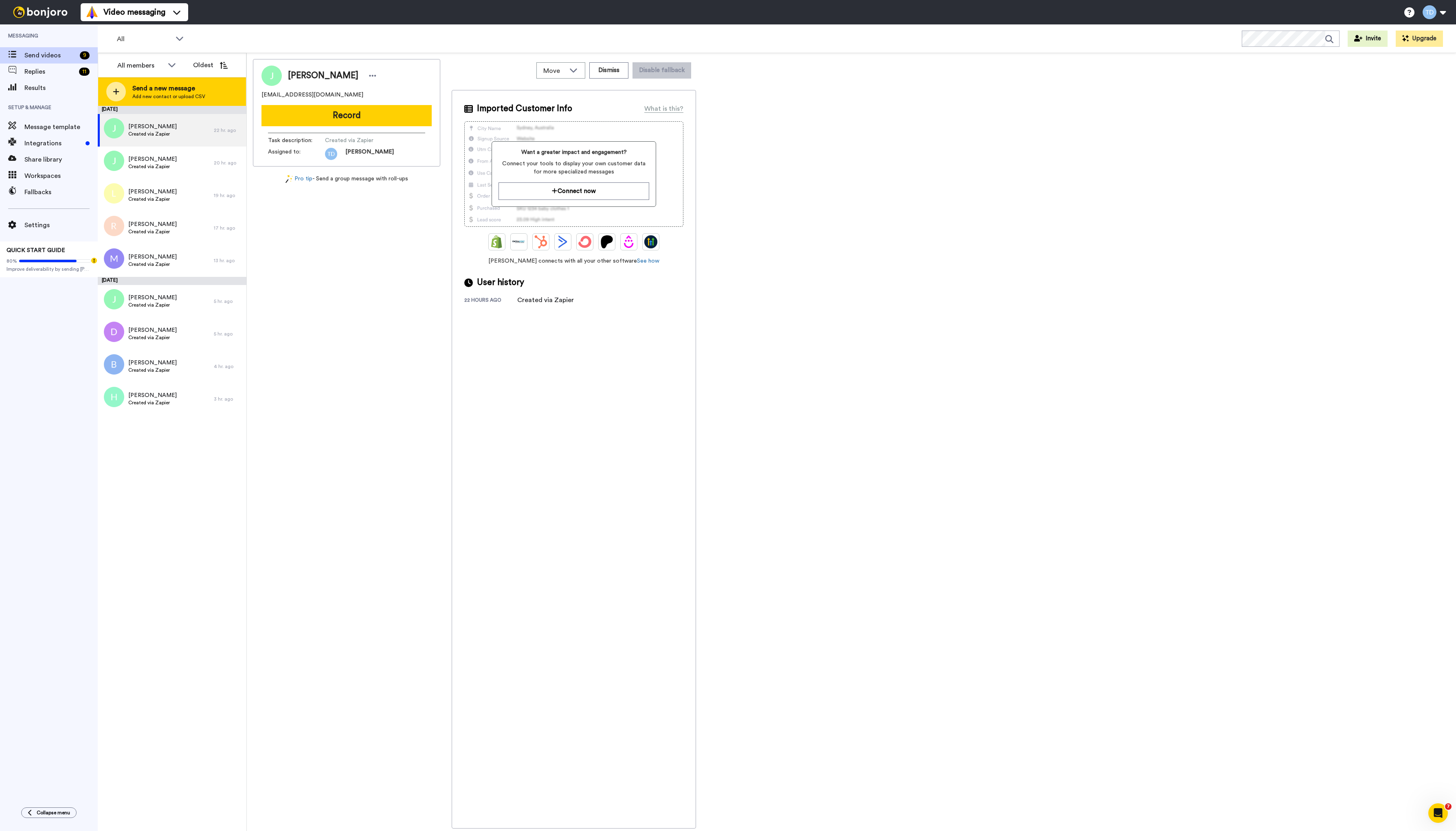
click at [167, 89] on span "Send a new message" at bounding box center [168, 88] width 72 height 9
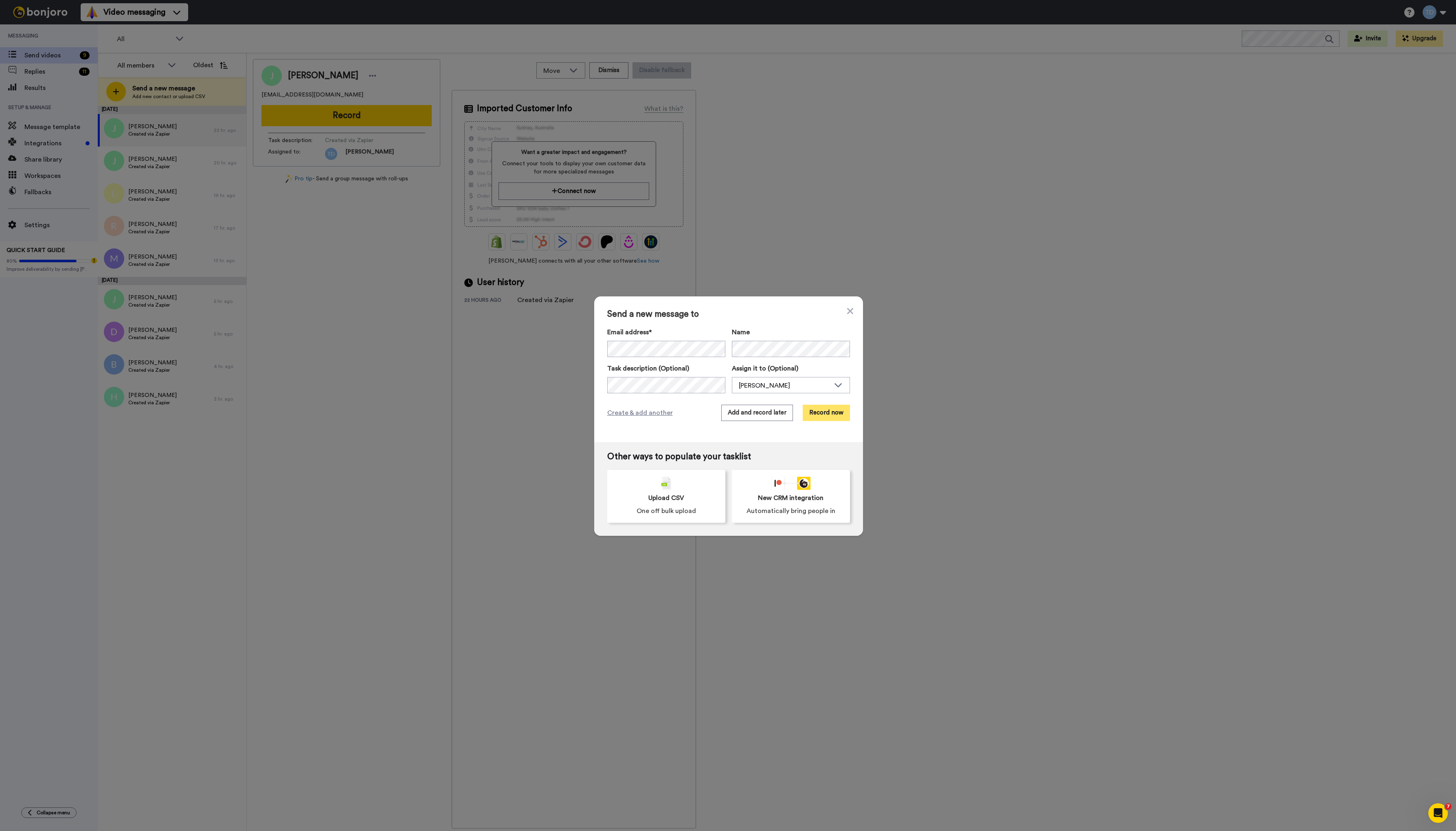
click at [823, 416] on button "Record now" at bounding box center [825, 413] width 47 height 16
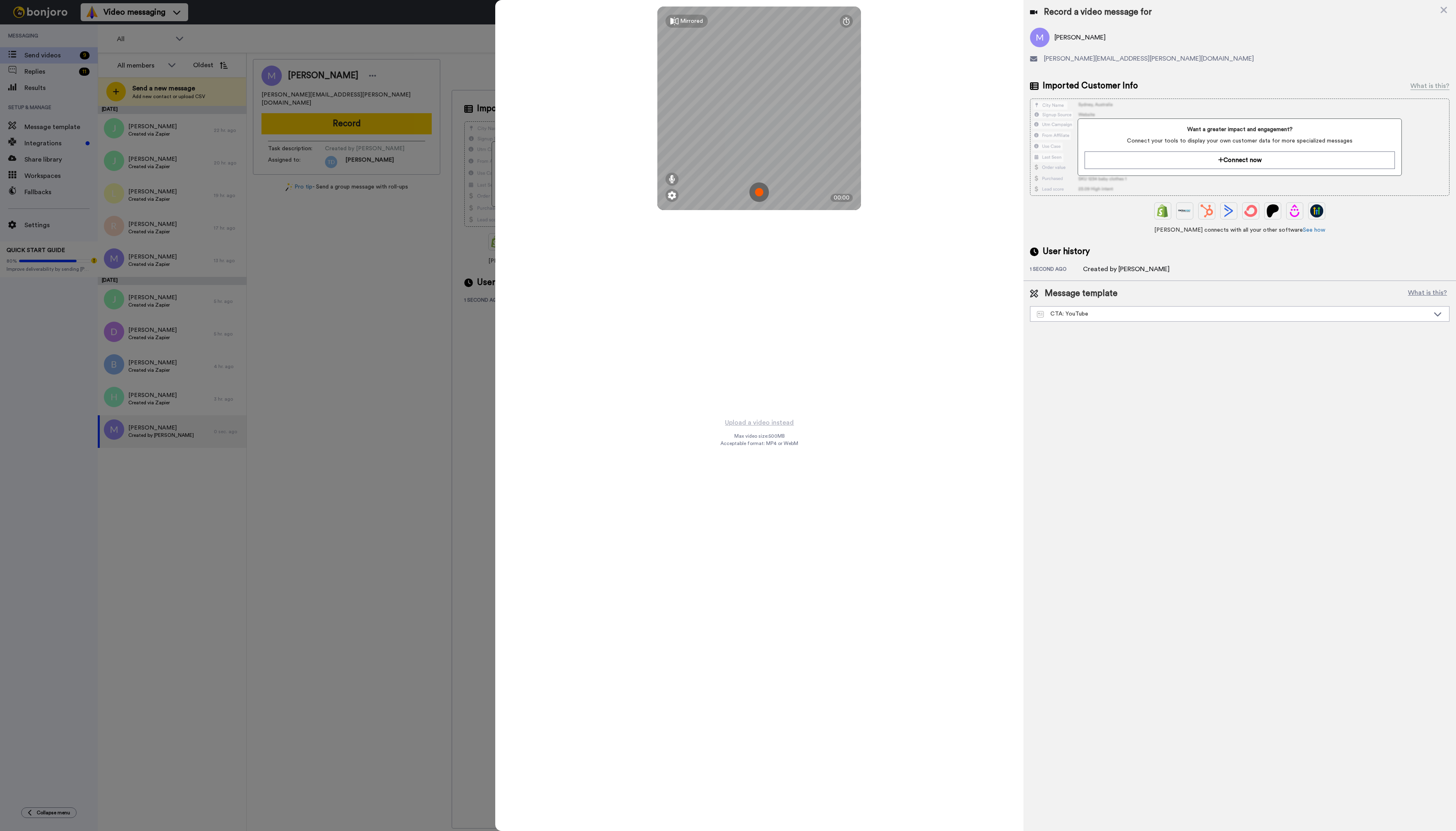
click at [757, 191] on img at bounding box center [759, 192] width 20 height 20
click at [765, 137] on button "Ok" at bounding box center [759, 136] width 21 height 18
click at [760, 190] on img at bounding box center [759, 192] width 20 height 20
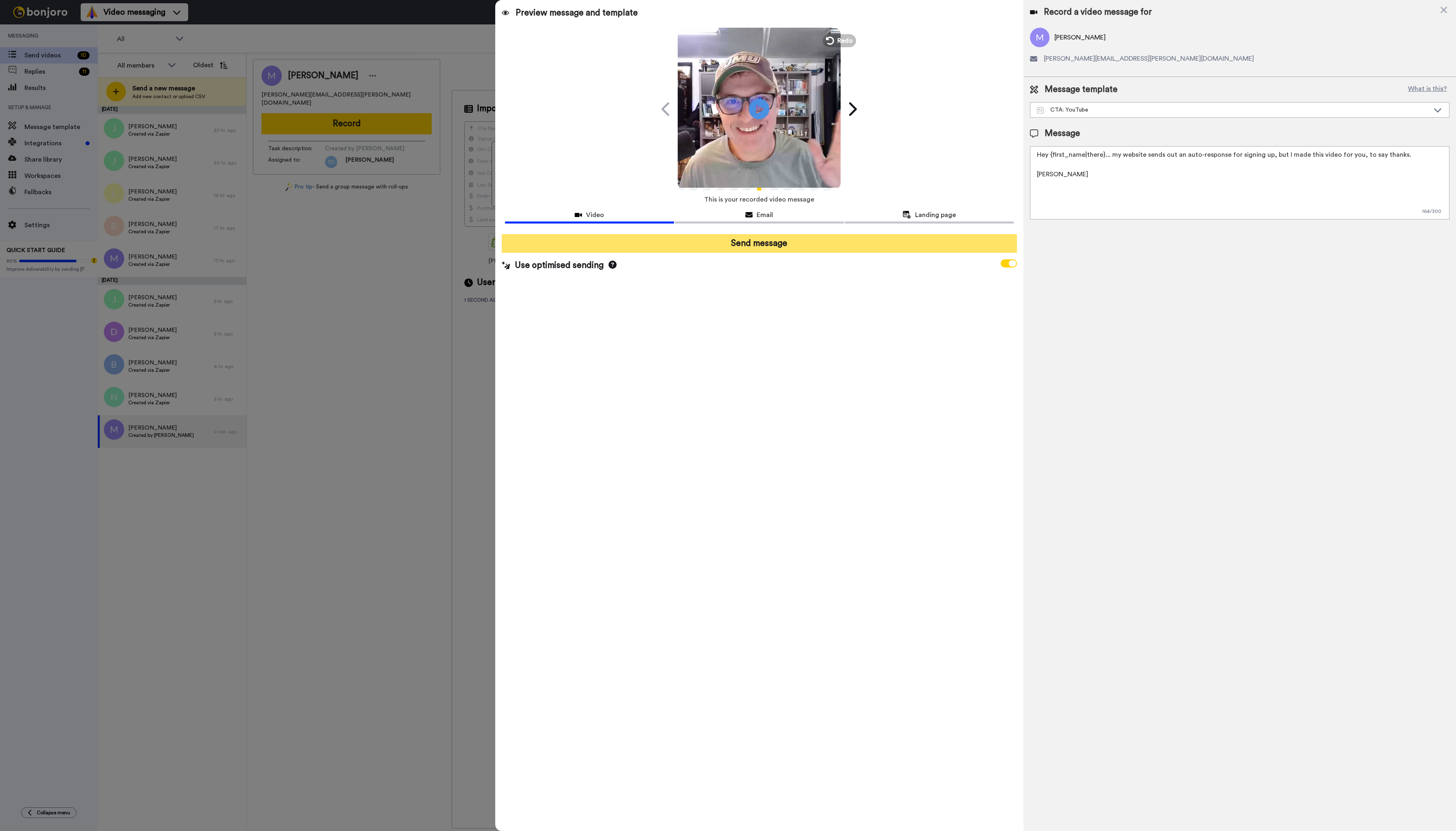
click at [759, 241] on button "Send message" at bounding box center [759, 244] width 516 height 19
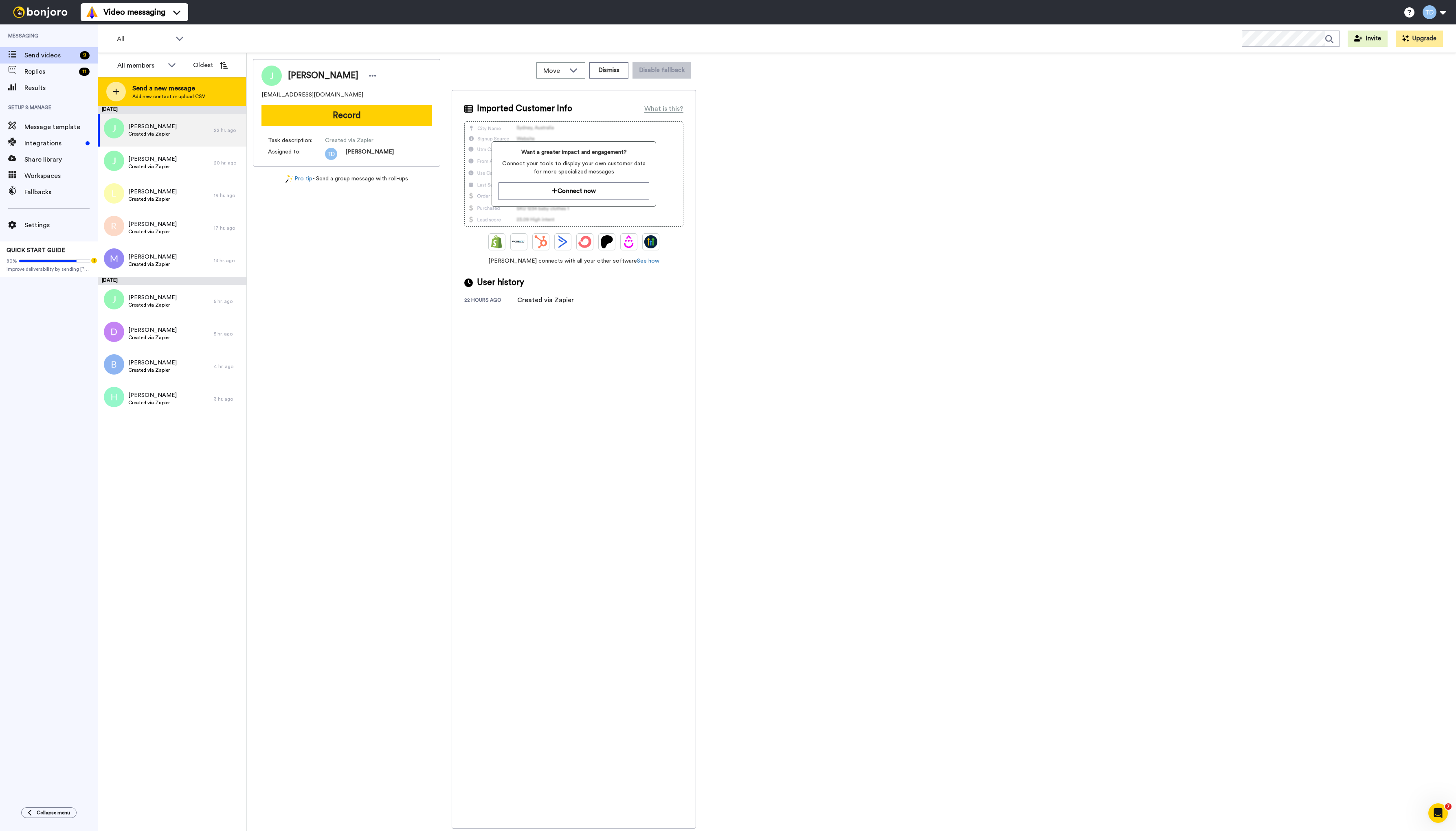
click at [115, 91] on icon at bounding box center [116, 91] width 6 height 6
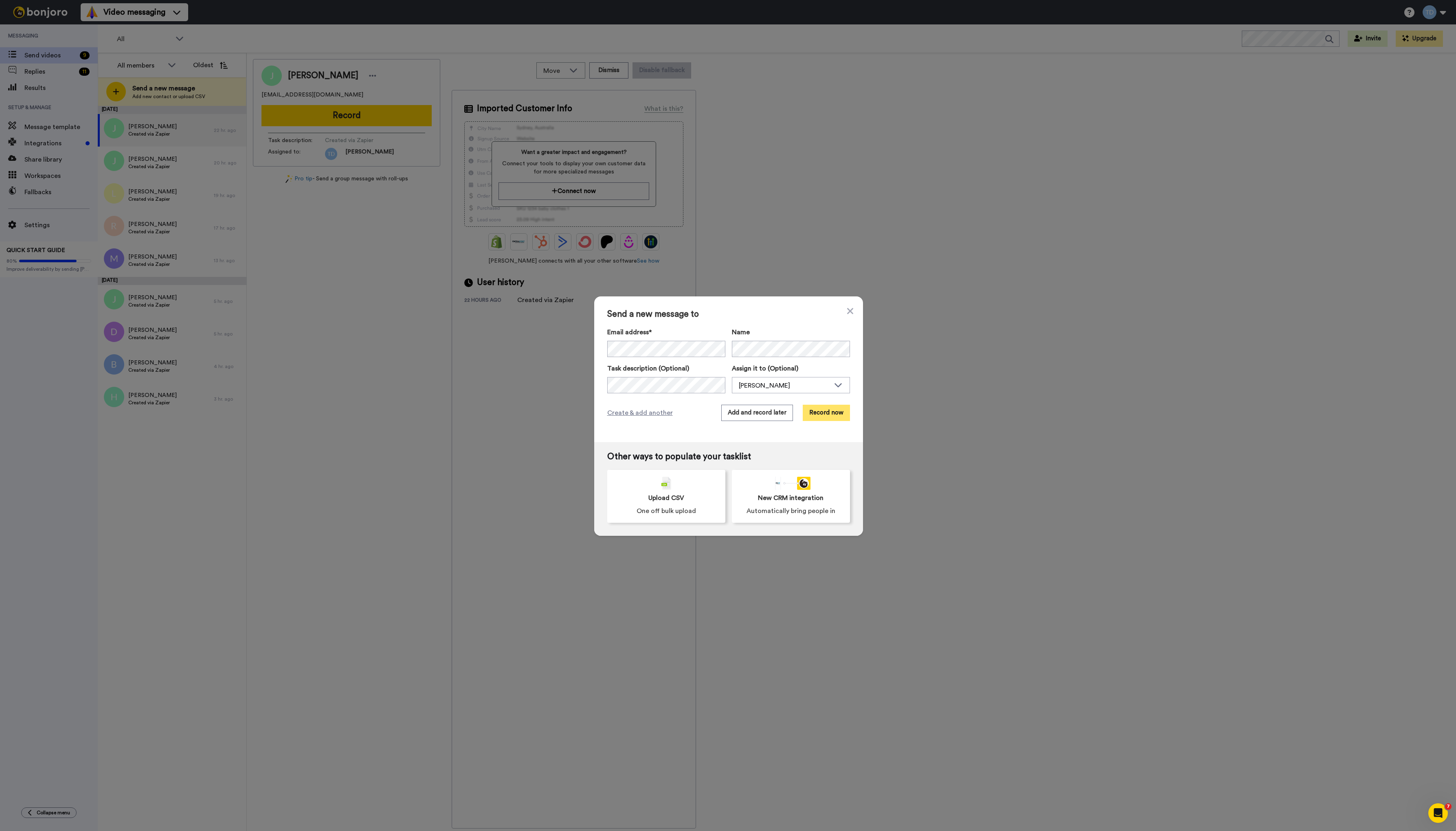
click at [821, 411] on button "Record now" at bounding box center [825, 413] width 47 height 16
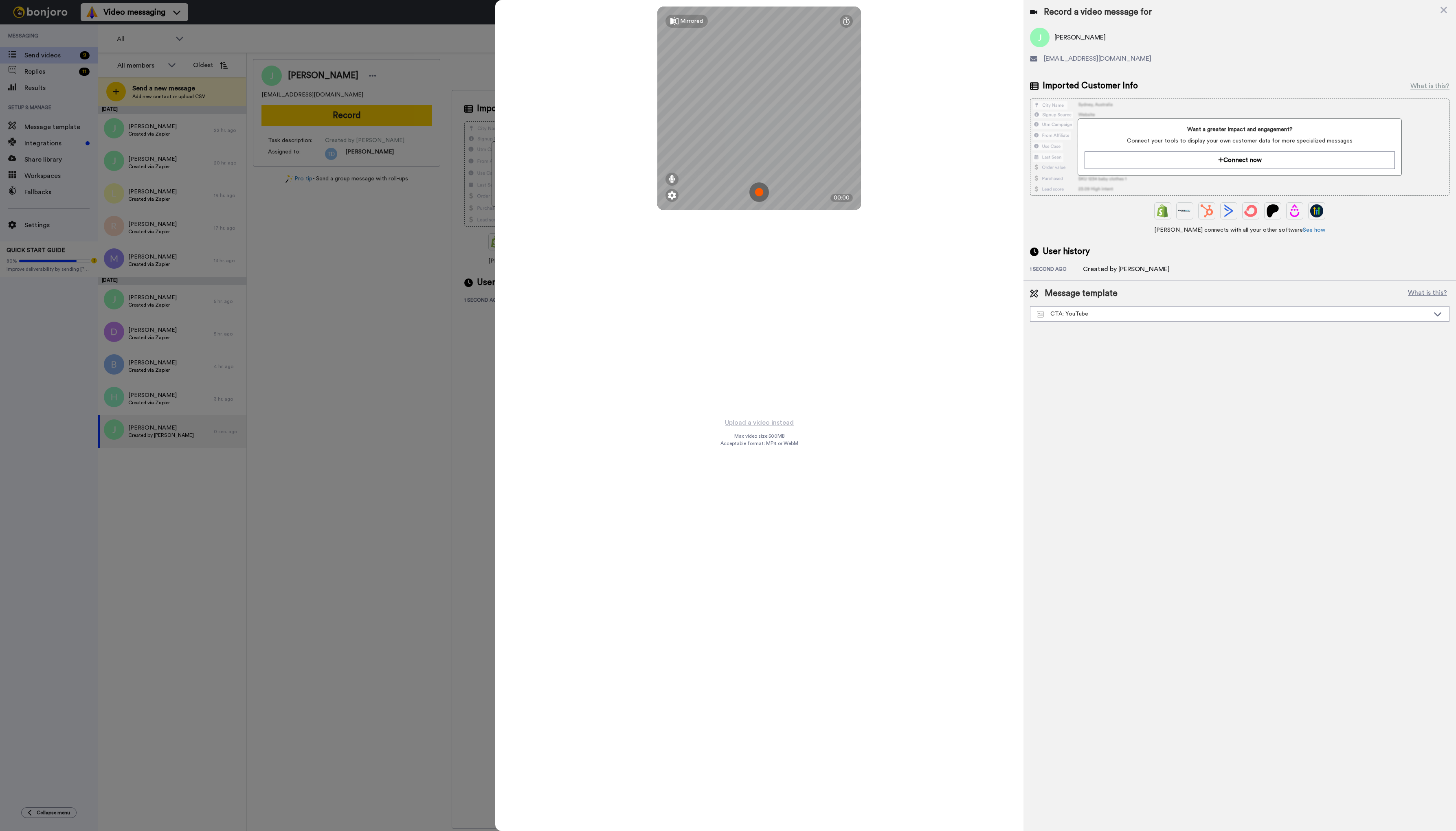
click at [760, 193] on img at bounding box center [759, 192] width 20 height 20
click at [758, 135] on button "Ok" at bounding box center [759, 136] width 21 height 18
click at [760, 191] on img at bounding box center [759, 192] width 20 height 20
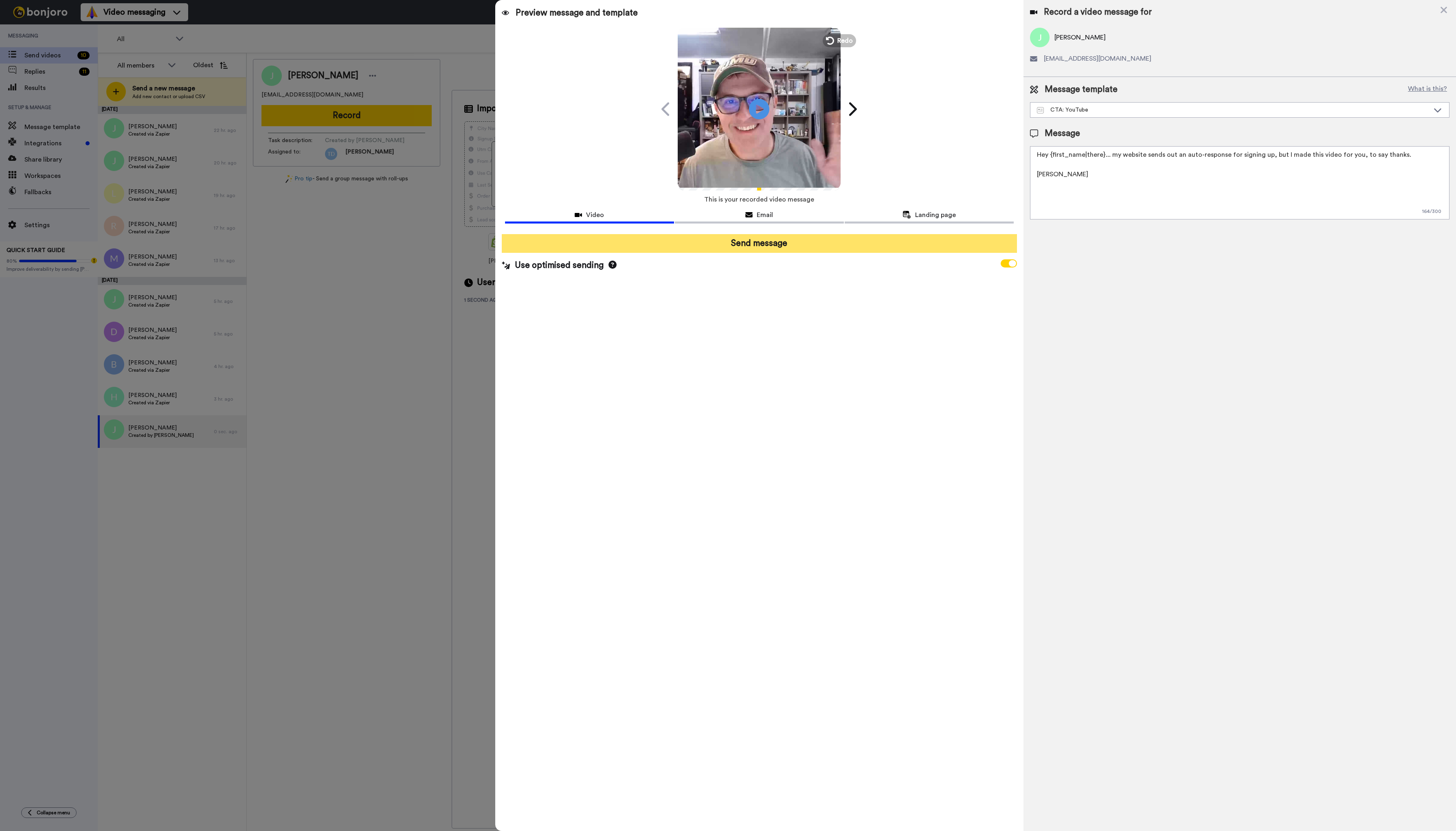
click at [771, 245] on button "Send message" at bounding box center [759, 244] width 516 height 19
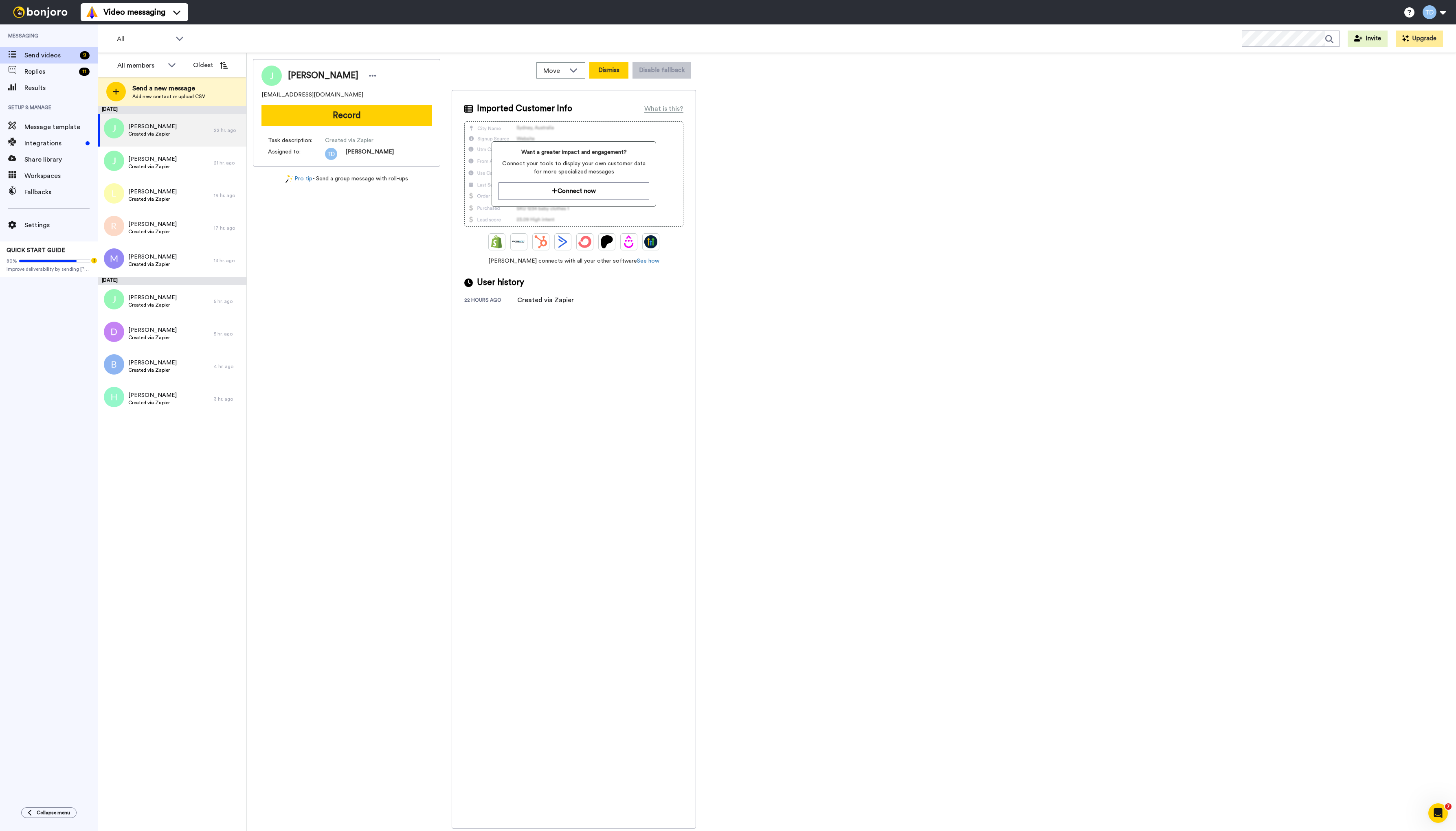
click at [609, 73] on button "Dismiss" at bounding box center [609, 70] width 39 height 16
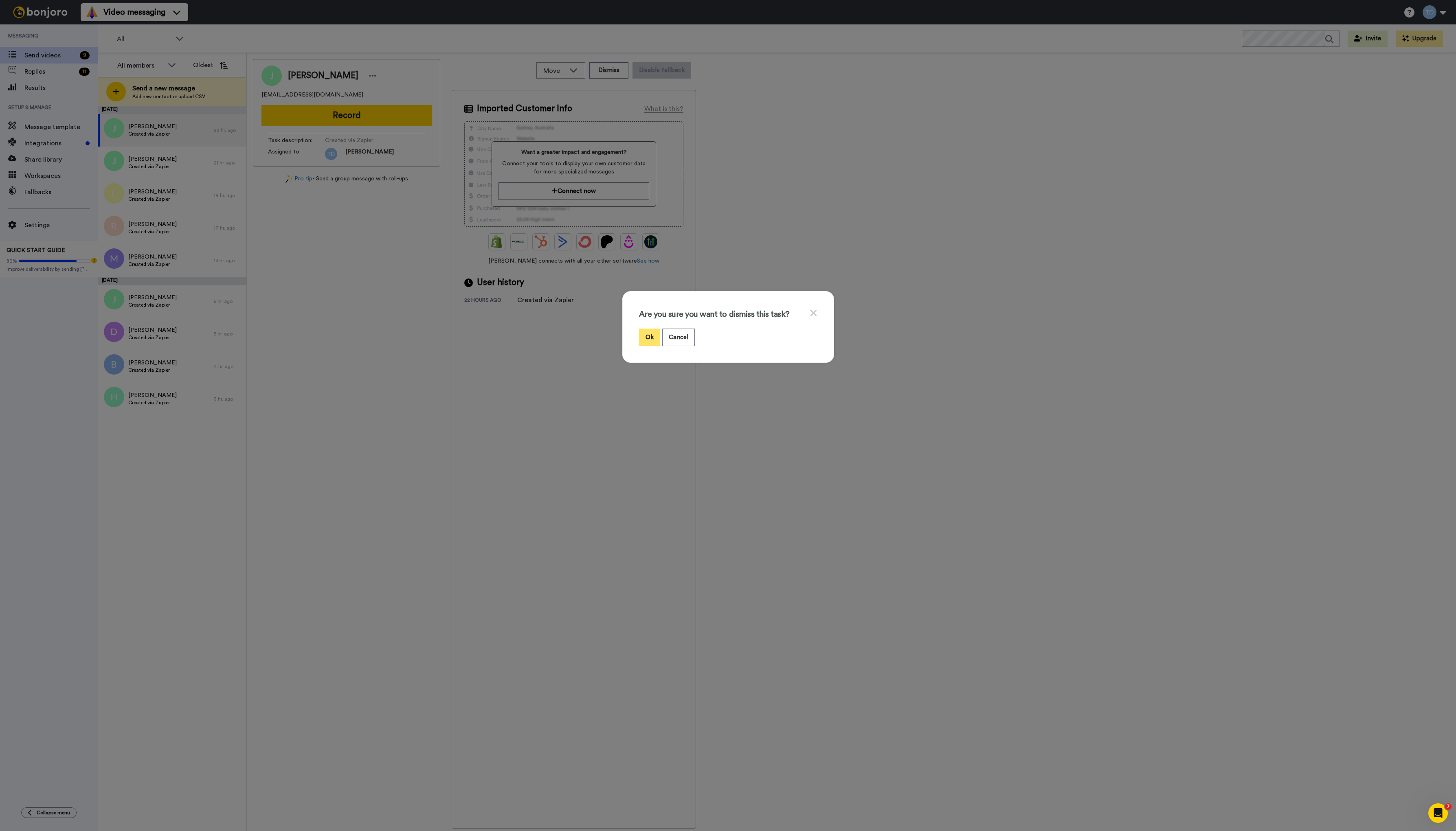
click at [650, 336] on button "Ok" at bounding box center [649, 337] width 21 height 18
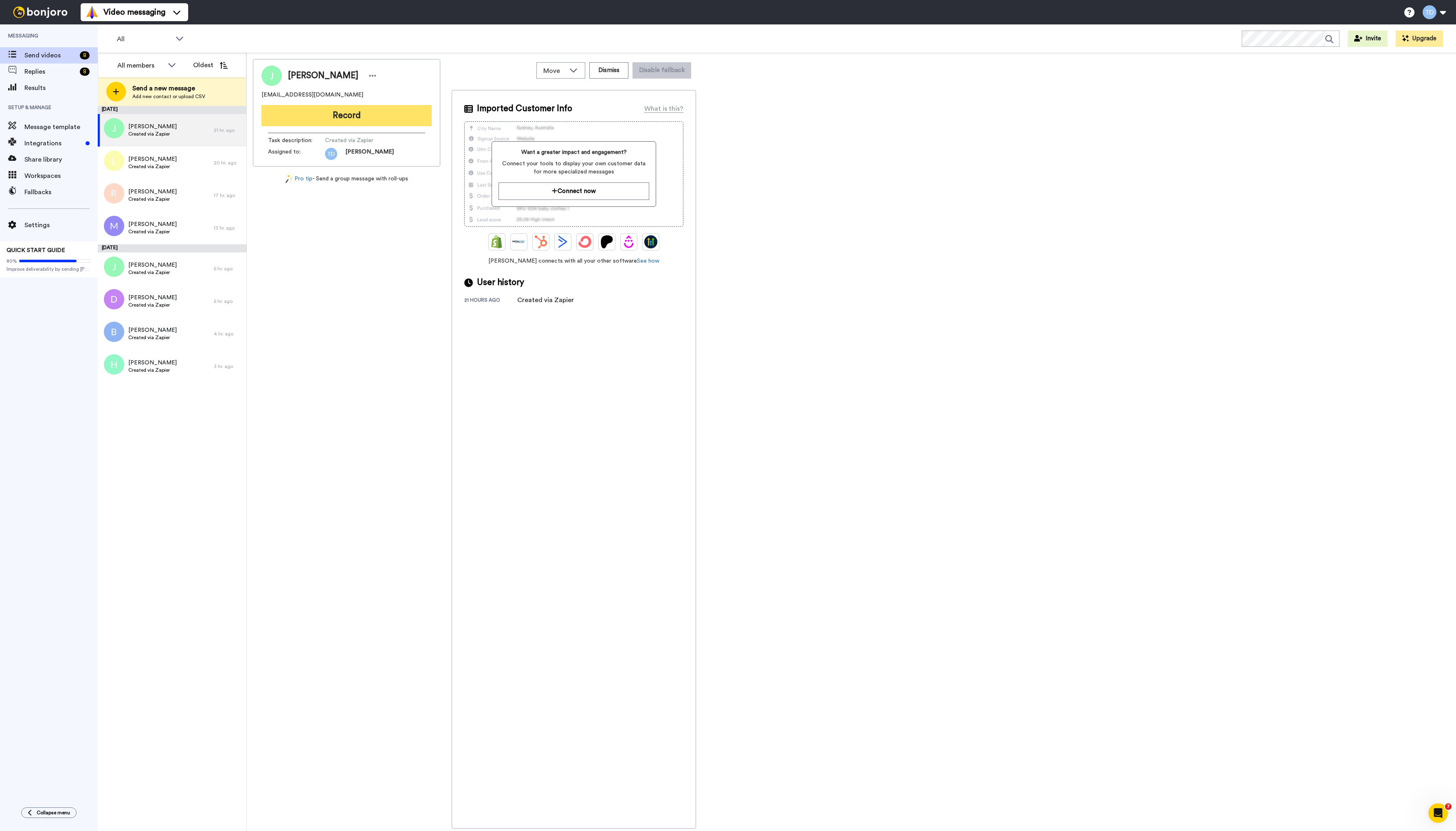
click at [369, 114] on button "Record" at bounding box center [347, 115] width 170 height 21
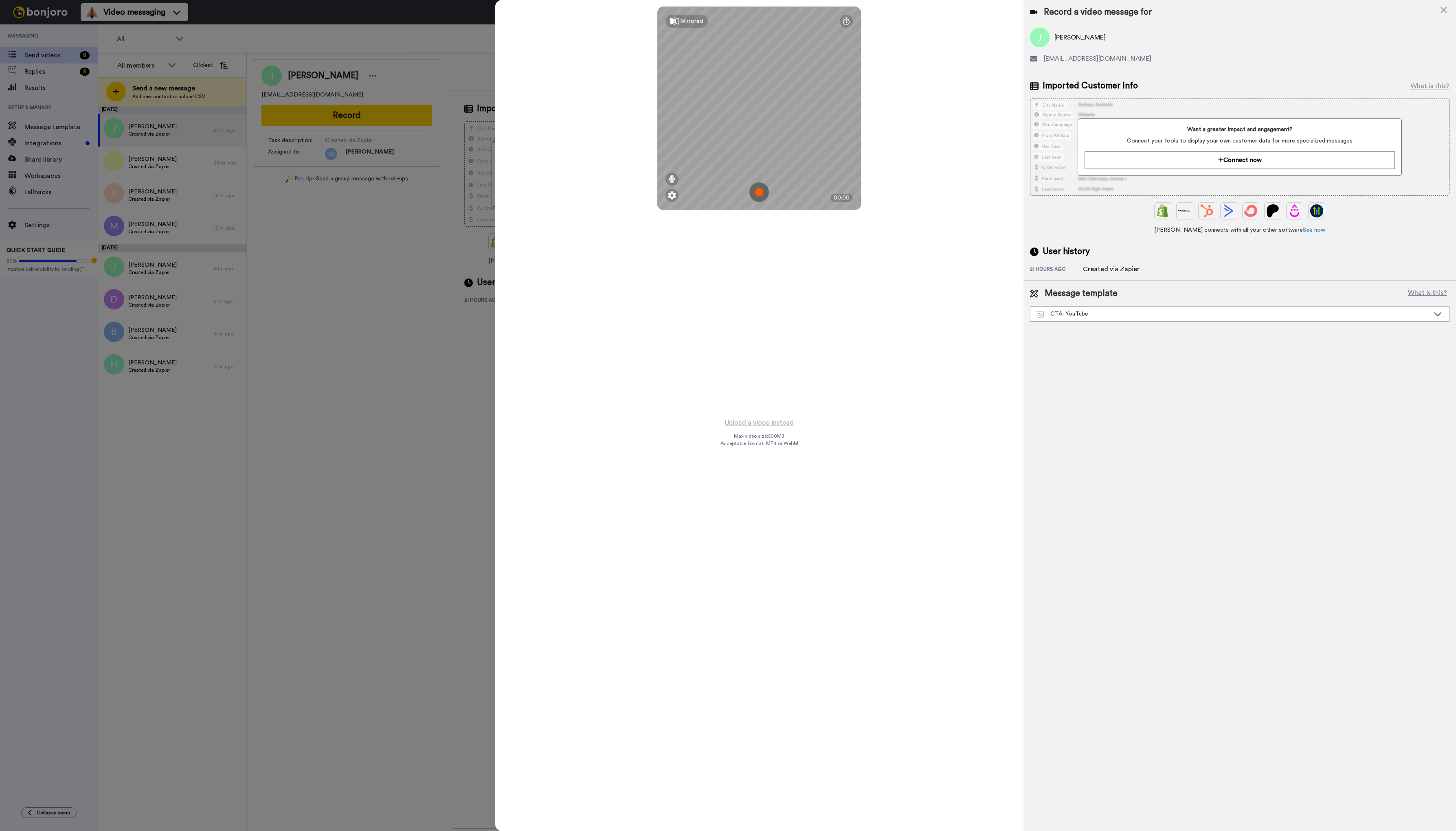
click at [761, 194] on img at bounding box center [759, 192] width 20 height 20
click at [760, 133] on button "Ok" at bounding box center [759, 136] width 21 height 18
click at [757, 191] on img at bounding box center [759, 192] width 20 height 20
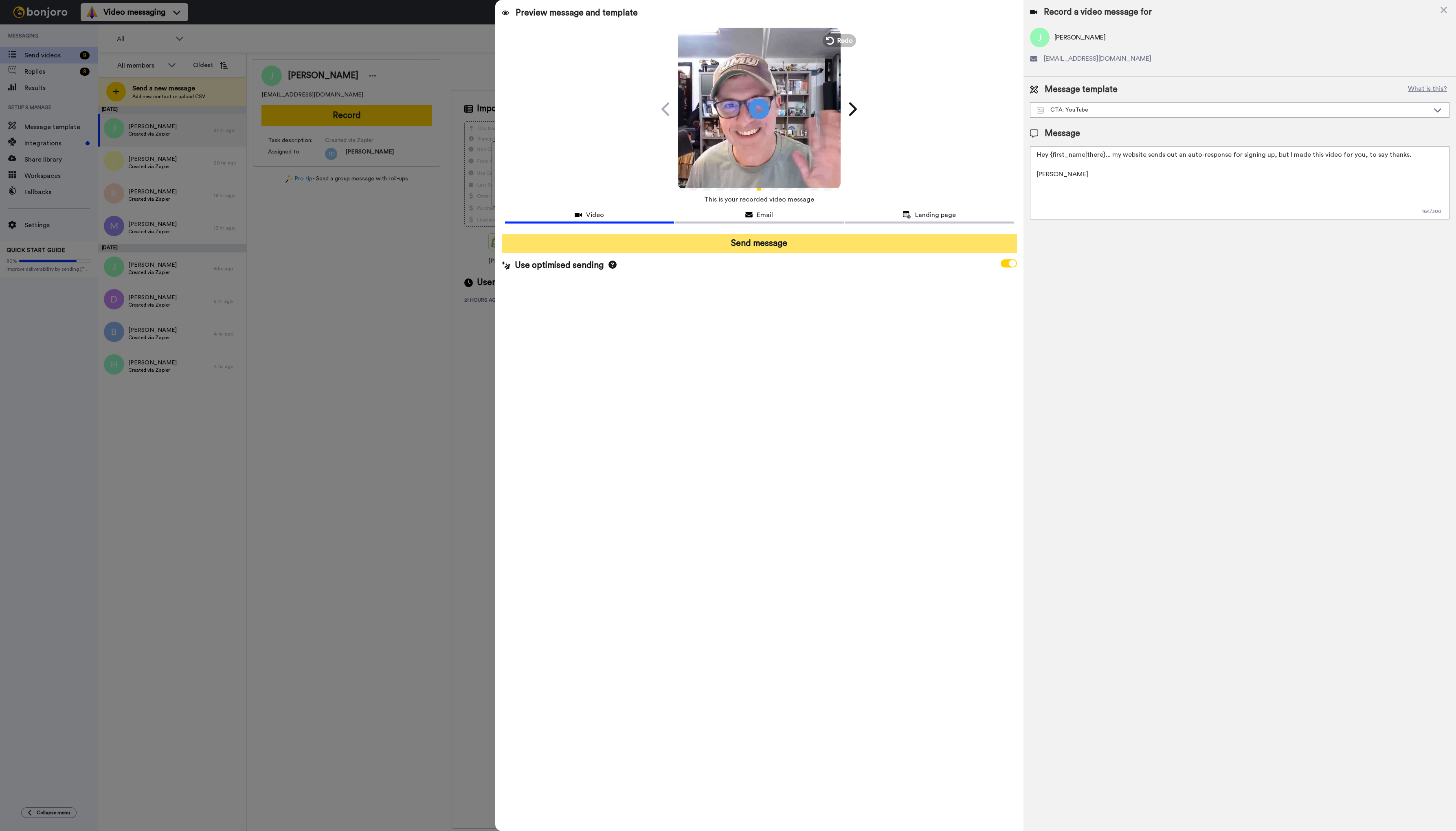
click at [774, 240] on button "Send message" at bounding box center [759, 244] width 516 height 19
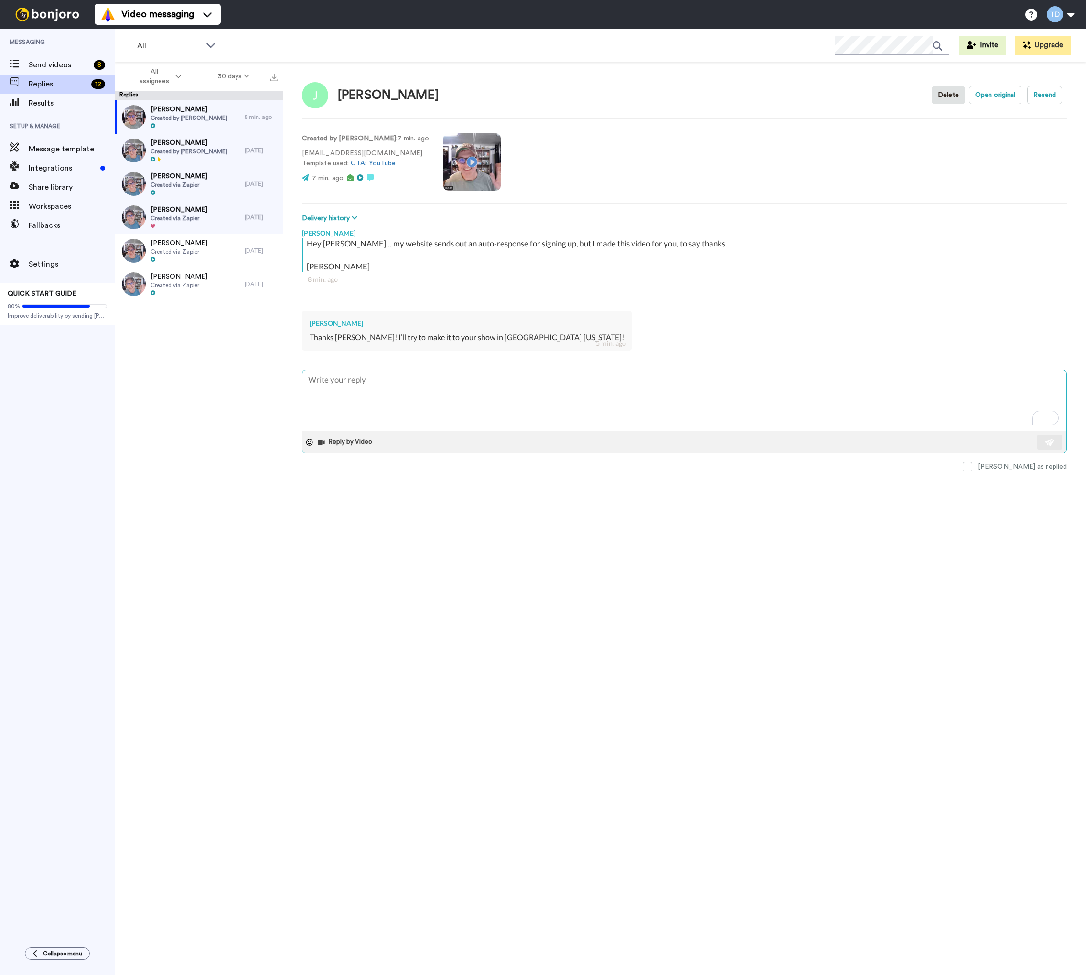
type textarea "T"
type textarea "x"
type textarea "Th"
type textarea "x"
type textarea "Tha"
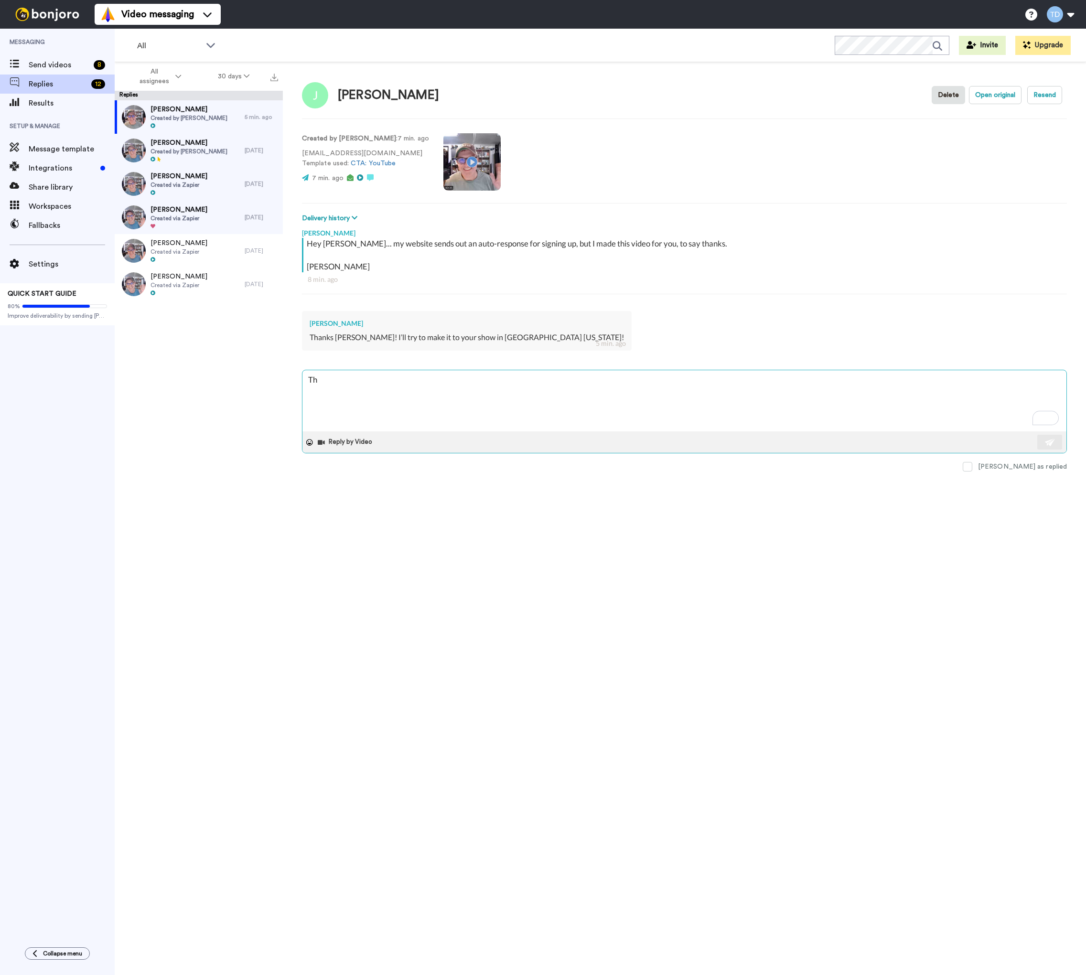
type textarea "x"
type textarea "That"
type textarea "x"
type textarea "That"
type textarea "x"
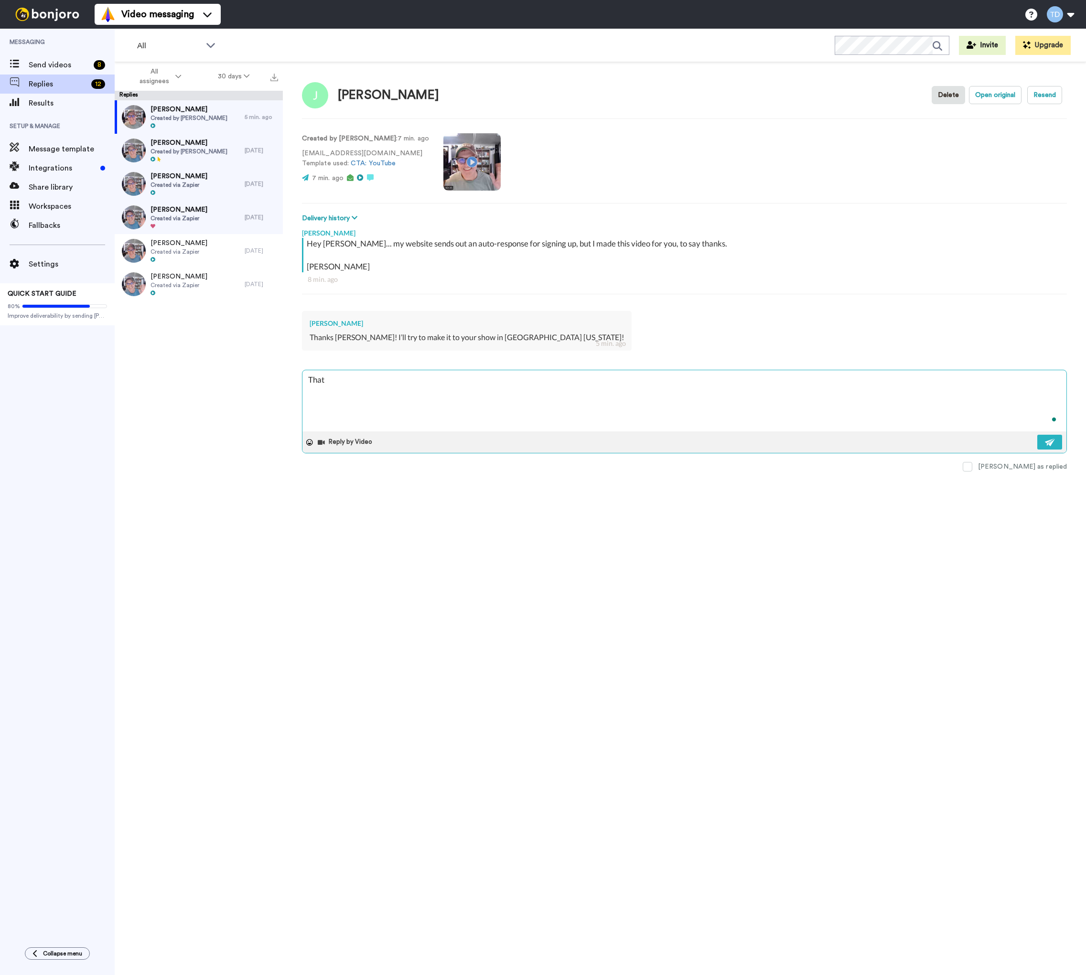
type textarea "That w"
type textarea "x"
type textarea "That wo"
type textarea "x"
type textarea "That wou"
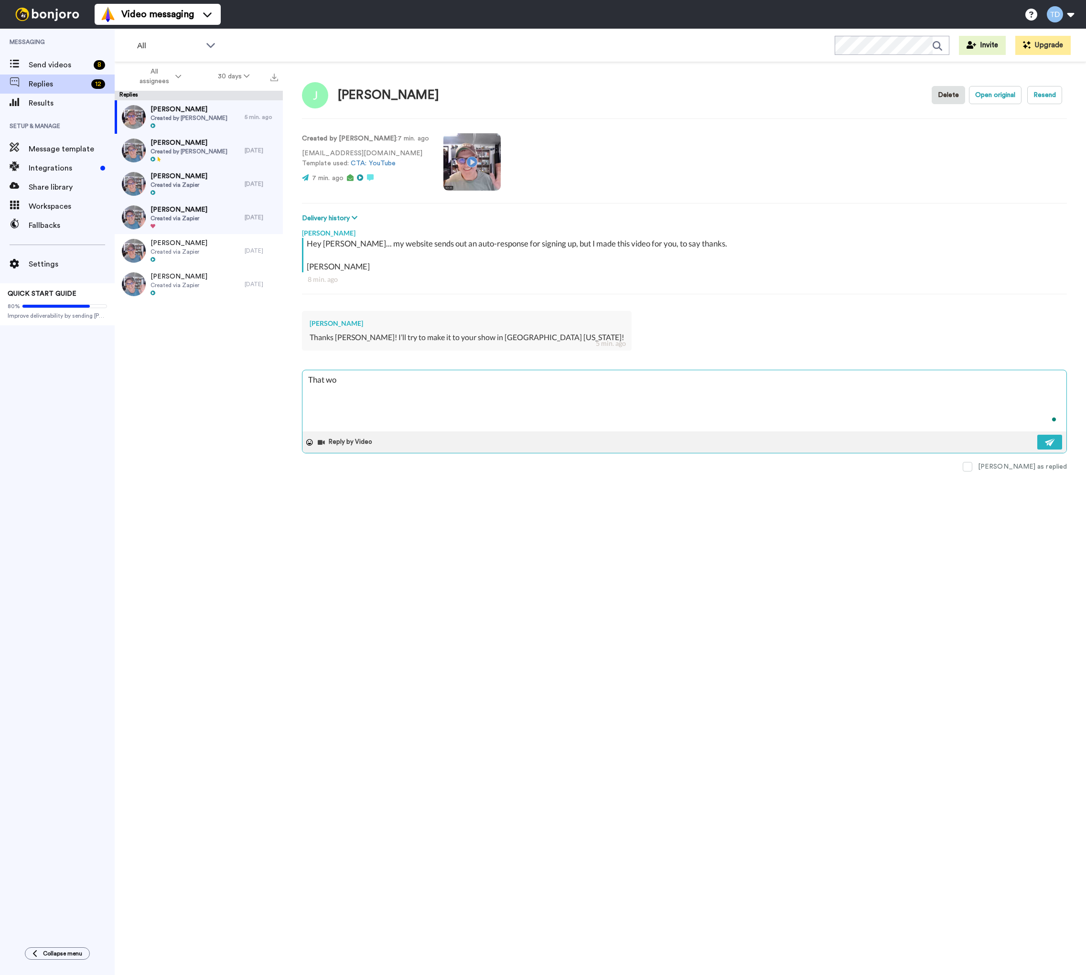
type textarea "x"
type textarea "That woul"
type textarea "x"
type textarea "That would"
type textarea "x"
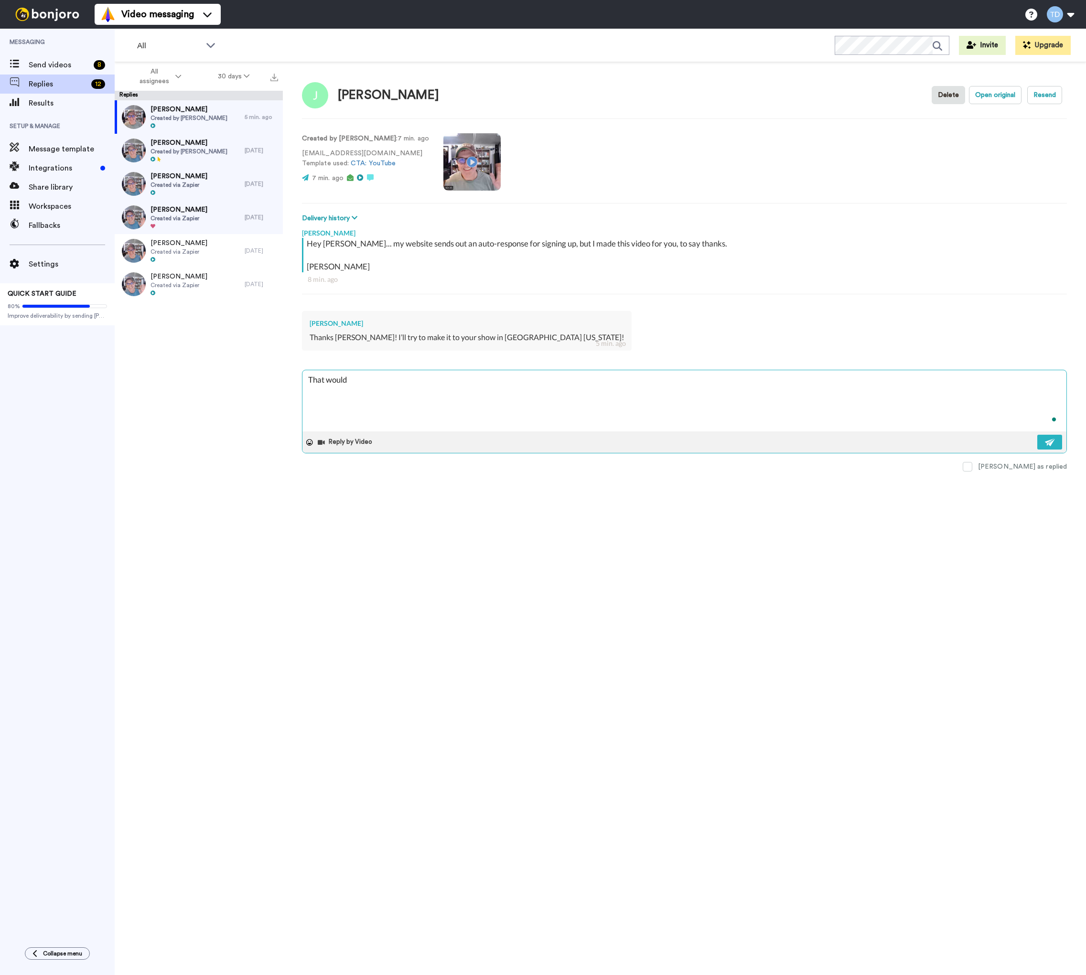
type textarea "That would"
type textarea "x"
type textarea "That would b"
type textarea "x"
type textarea "That would be"
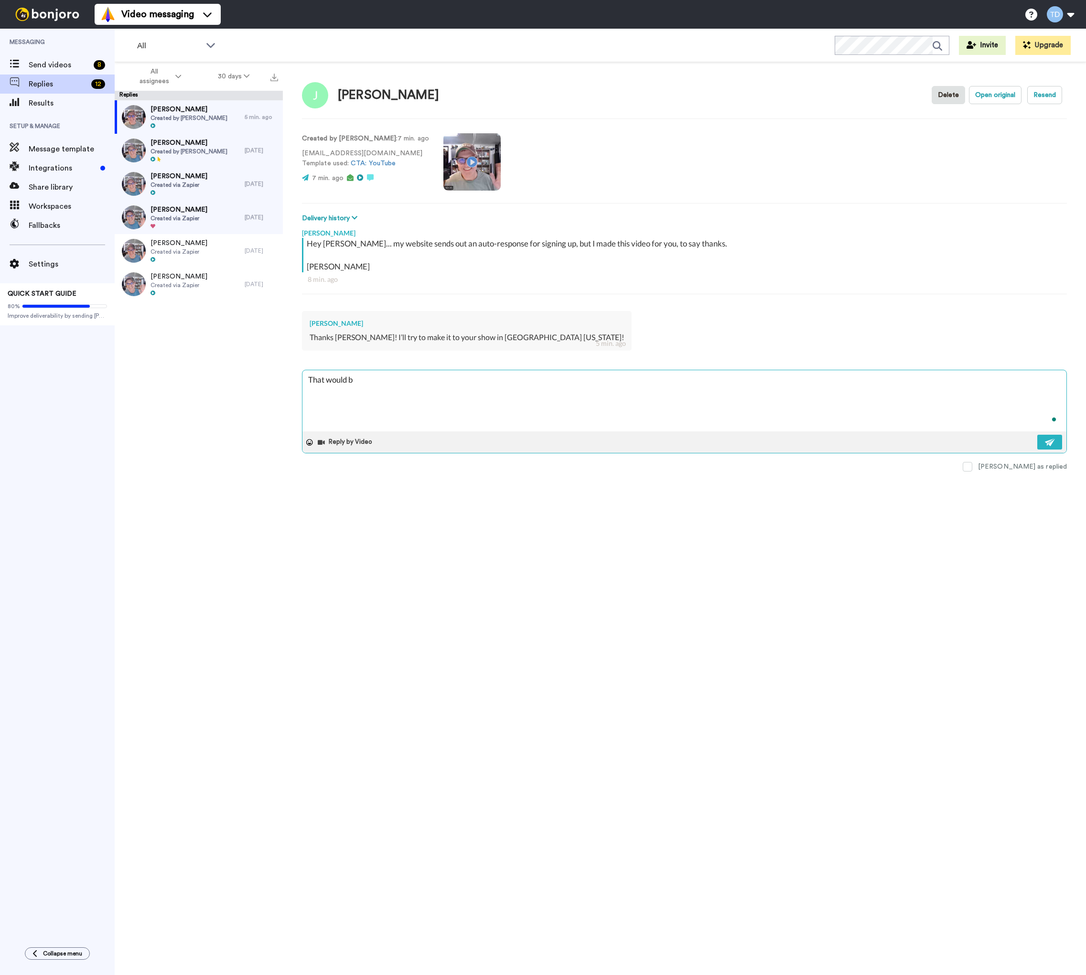
type textarea "x"
type textarea "That would be"
type textarea "x"
type textarea "That would be a"
type textarea "x"
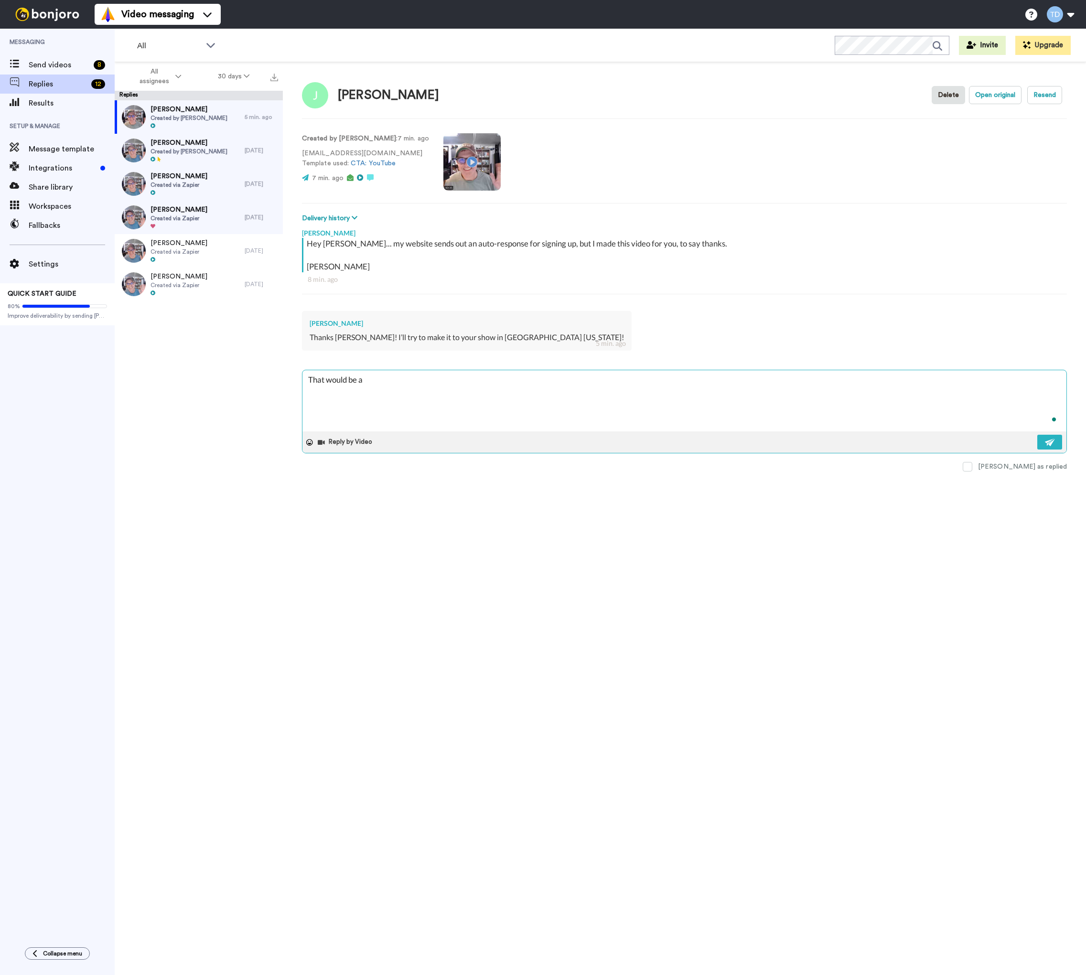
type textarea "That would be am"
type textarea "x"
type textarea "That would be ama"
type textarea "x"
type textarea "That would be amaz"
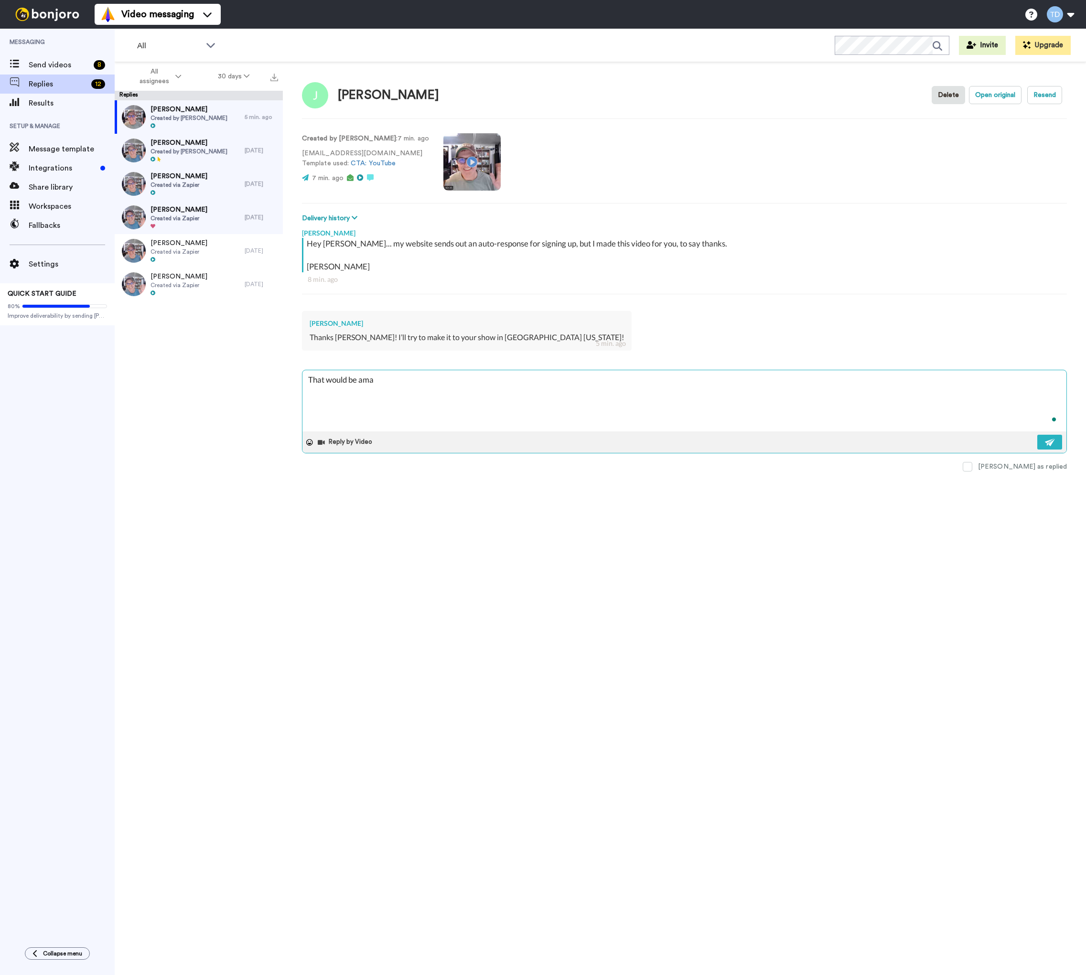
type textarea "x"
type textarea "That would be amazi"
type textarea "x"
type textarea "That would be amazin"
type textarea "x"
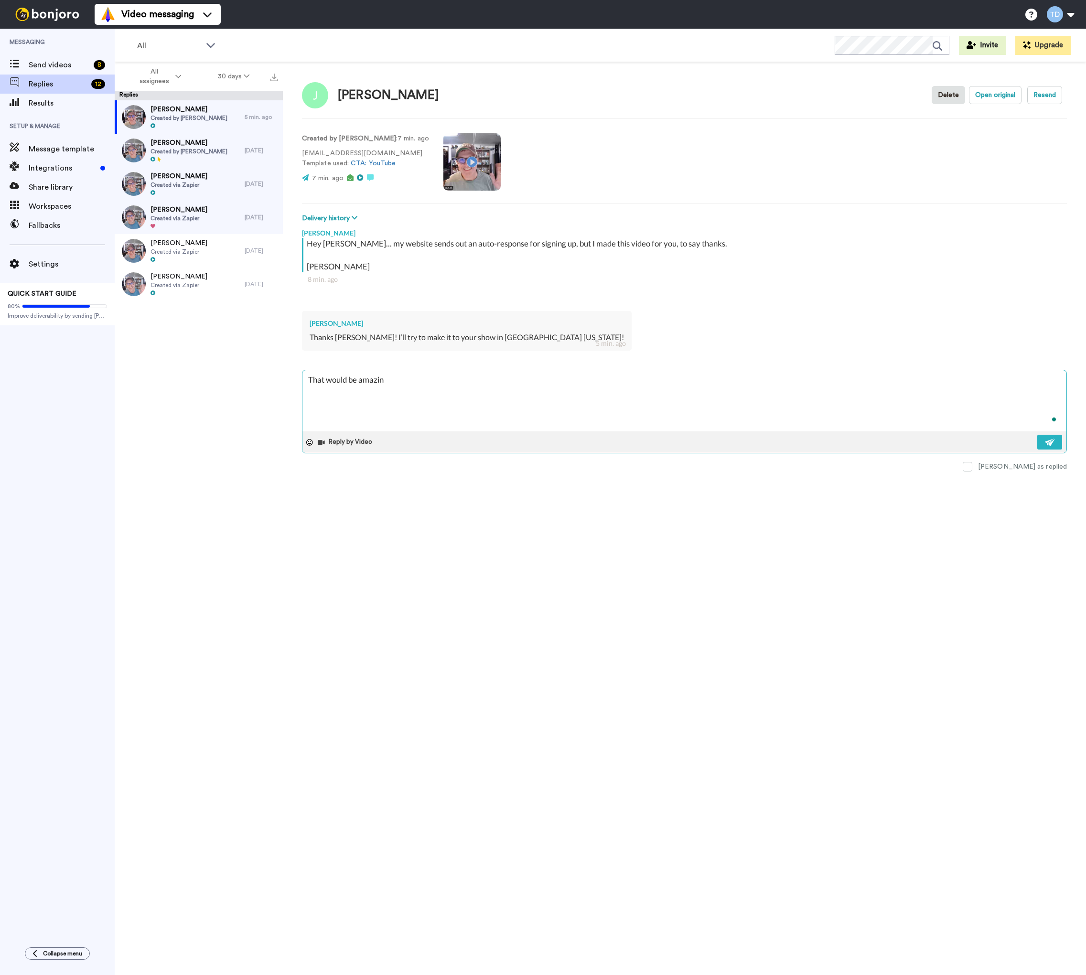
type textarea "That would be amazing"
type textarea "x"
type textarea "That would be amazing."
type textarea "x"
type textarea "That would be amazing."
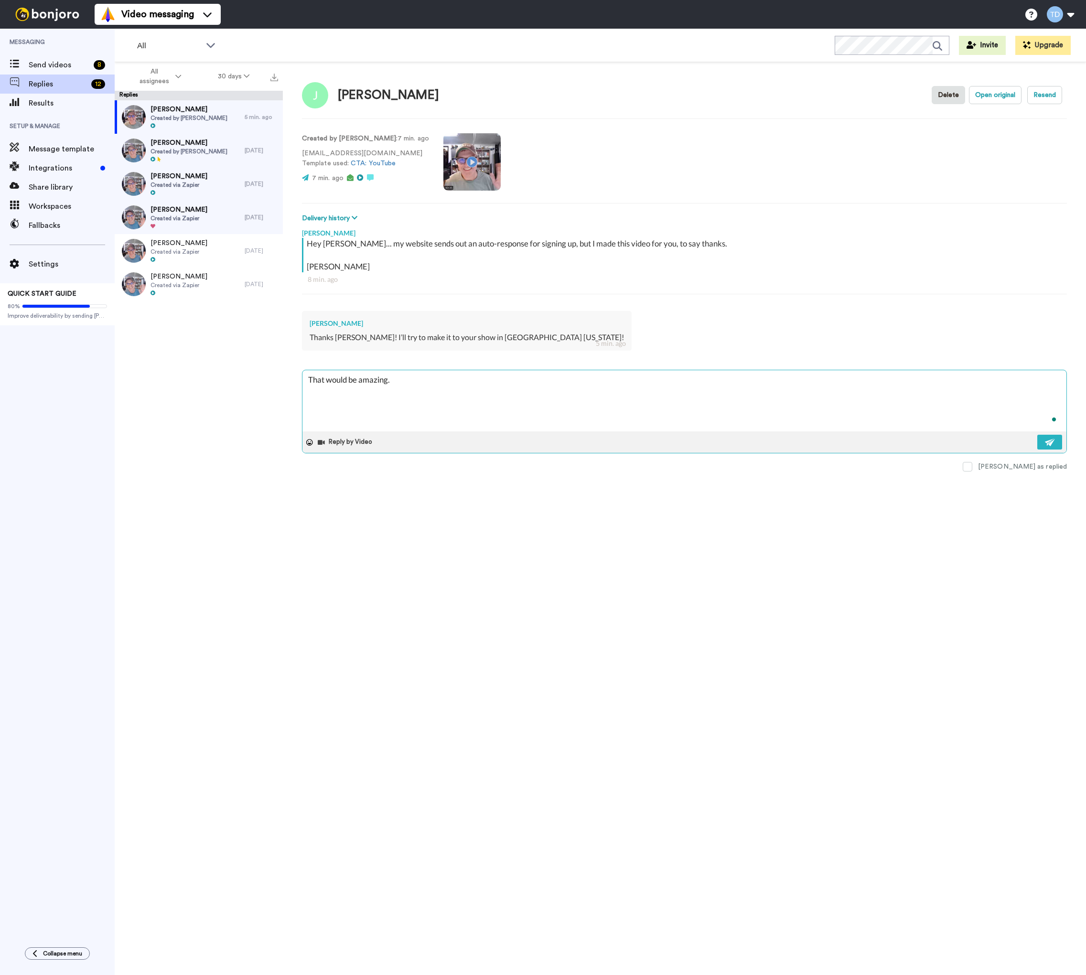
type textarea "x"
type textarea "That would be amazing."
type textarea "x"
type textarea "That would be amazing. I"
type textarea "x"
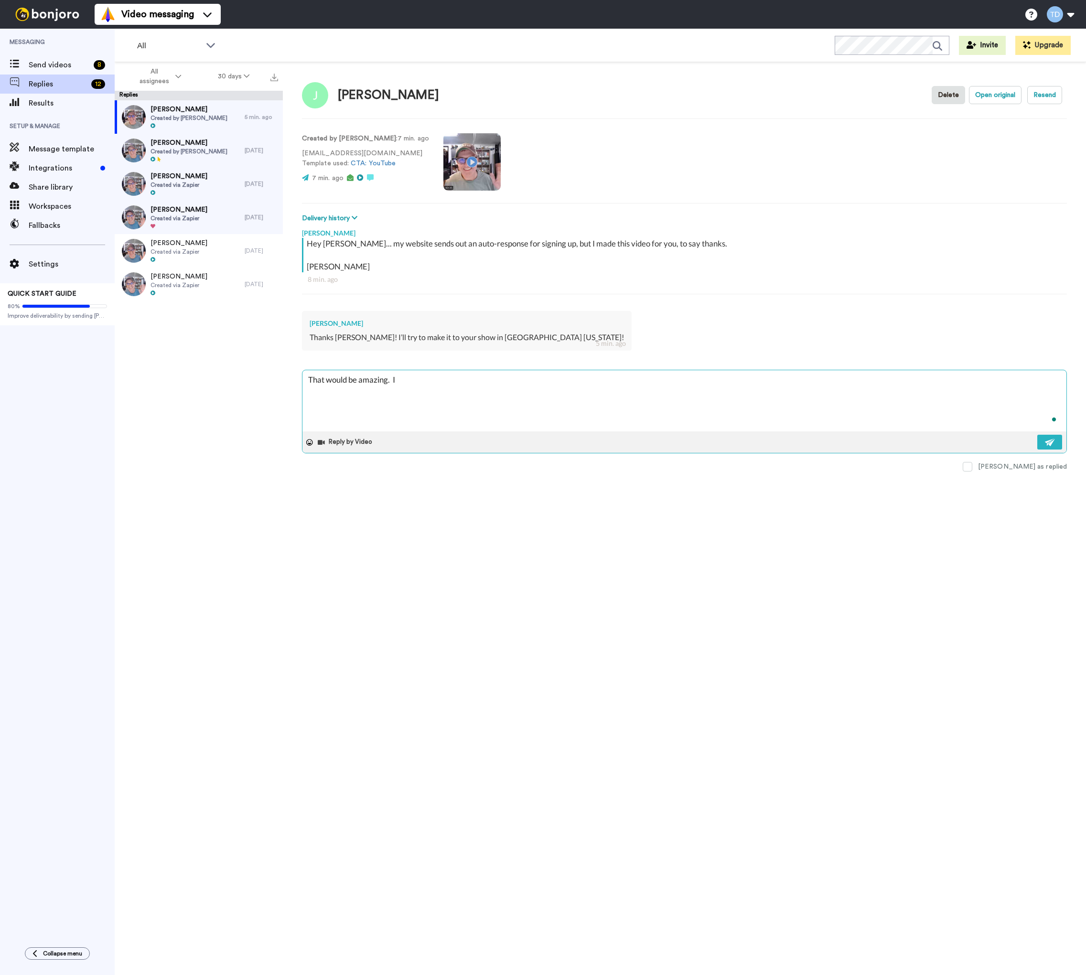
type textarea "That would be amazing. I'"
type textarea "x"
type textarea "That would be amazing. I'l"
type textarea "x"
type textarea "That would be amazing. I'll"
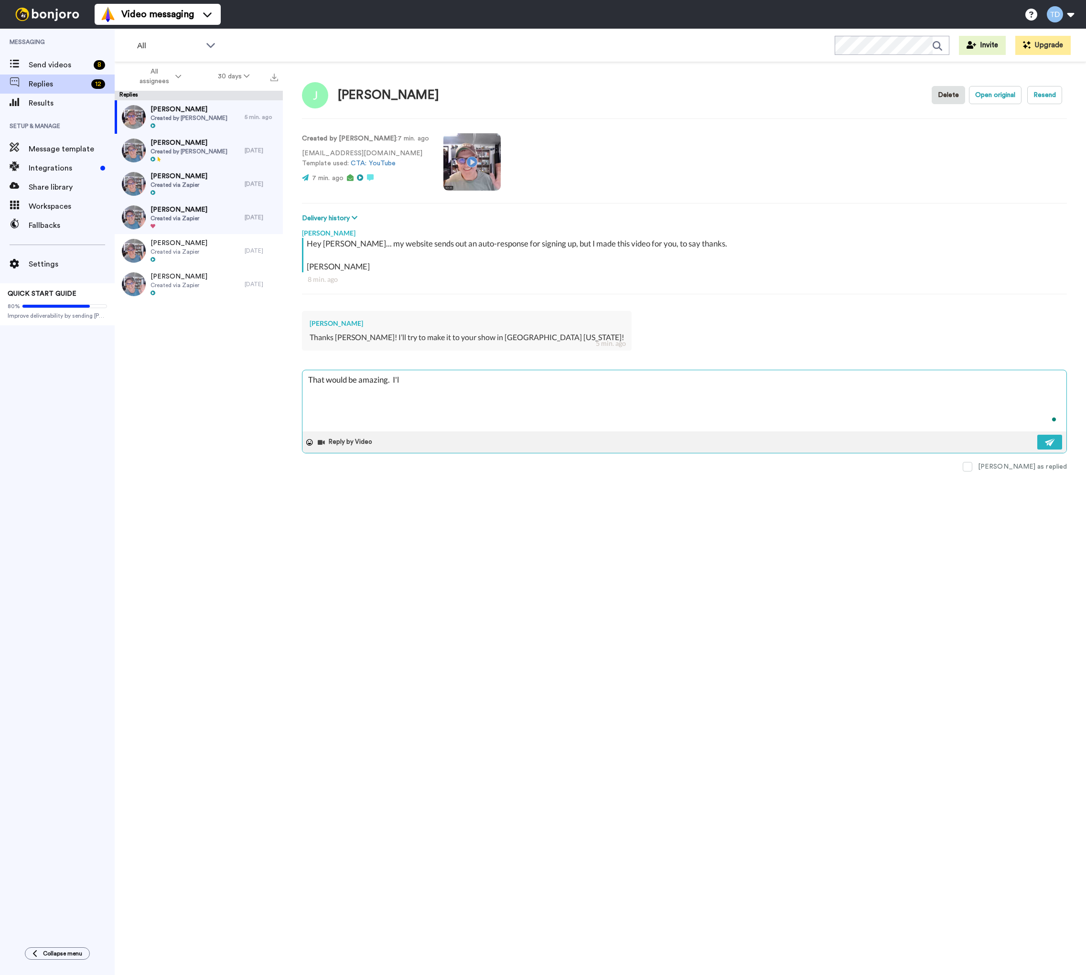
type textarea "x"
type textarea "That would be amazing. I'll"
type textarea "x"
type textarea "That would be amazing. I'll t"
type textarea "x"
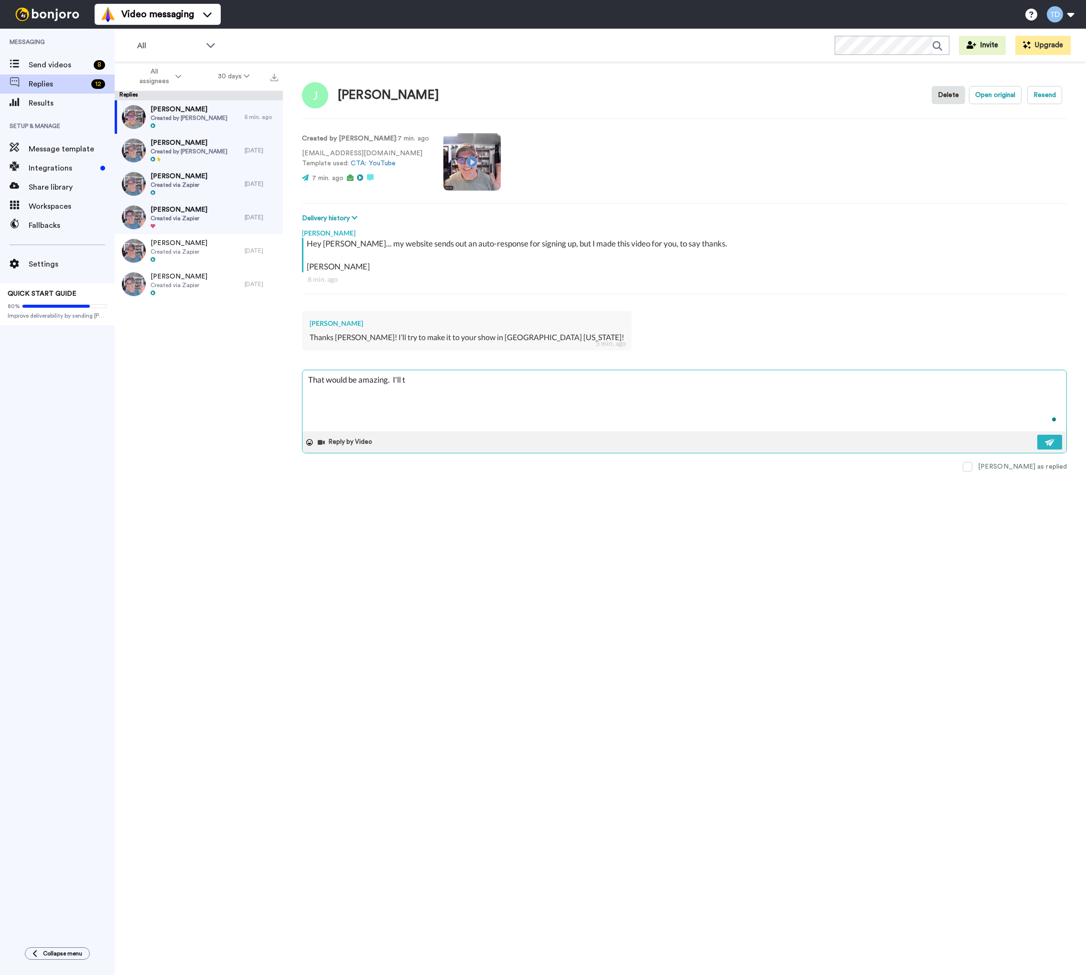
type textarea "That would be amazing. I'll"
type textarea "x"
type textarea "That would be amazing. I'll d"
type textarea "x"
type textarea "That would be amazing. I'll dr"
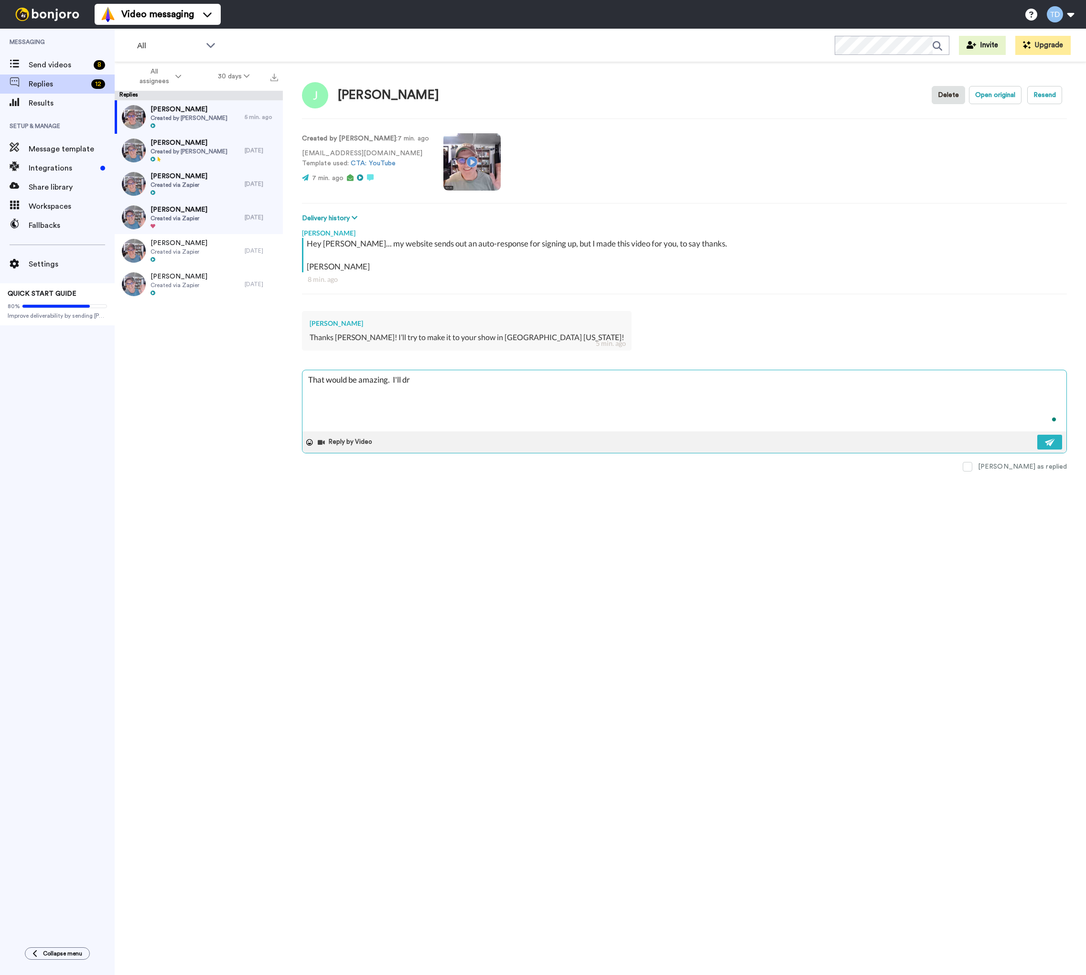
type textarea "x"
type textarea "That would be amazing. I'll dro"
type textarea "x"
type textarea "That would be amazing. I'll drop"
type textarea "x"
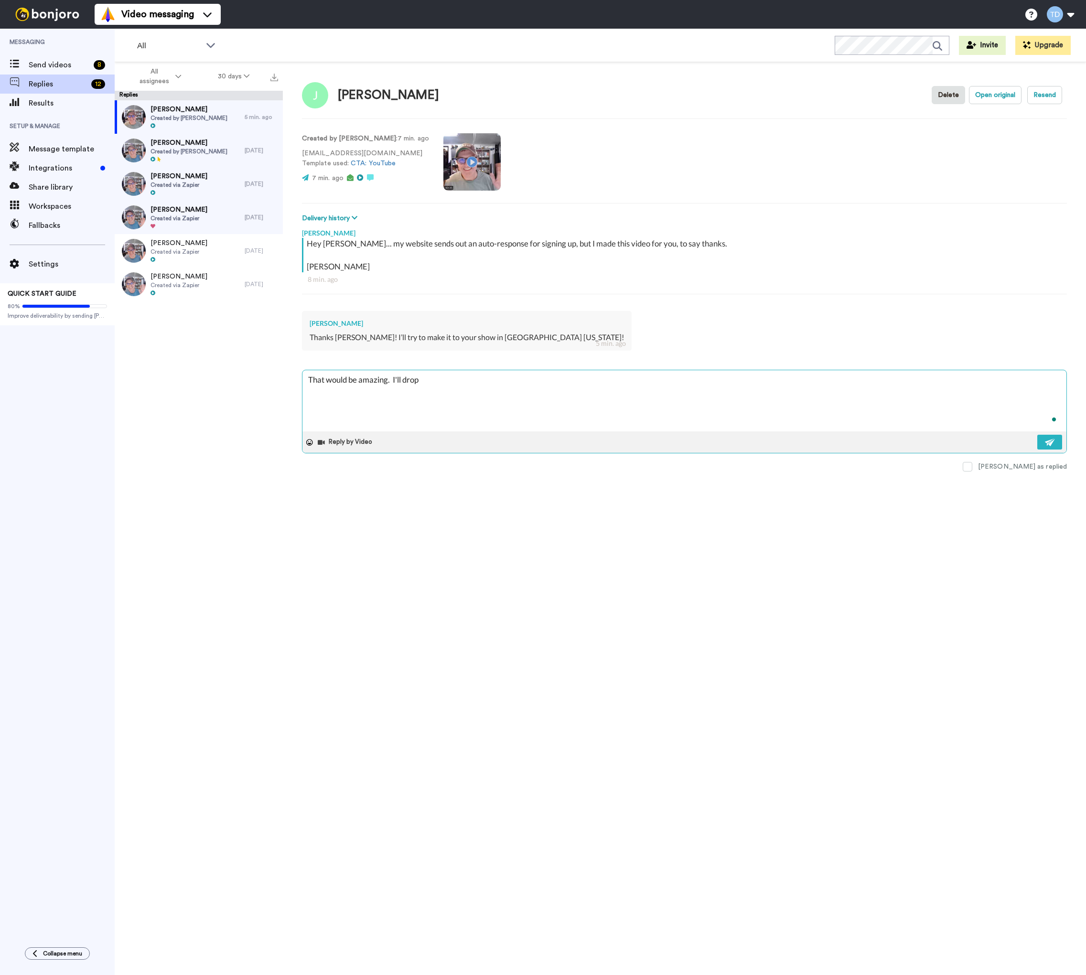
type textarea "That would be amazing. I'll drop"
type textarea "x"
type textarea "That would be amazing. I'll drop y"
type textarea "x"
type textarea "That would be amazing. I'll drop yo"
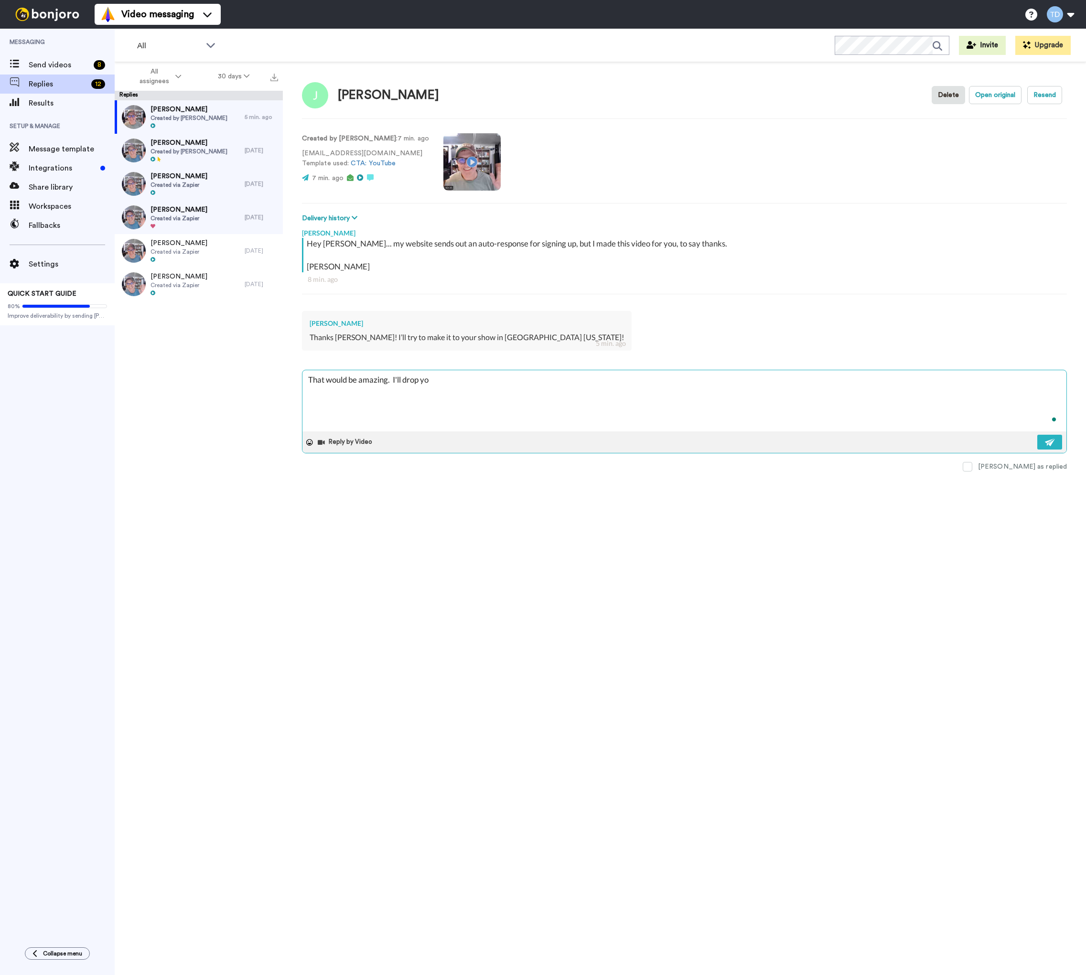
type textarea "x"
type textarea "That would be amazing. I'll drop you"
type textarea "x"
type textarea "That would be amazing. I'll drop you"
type textarea "x"
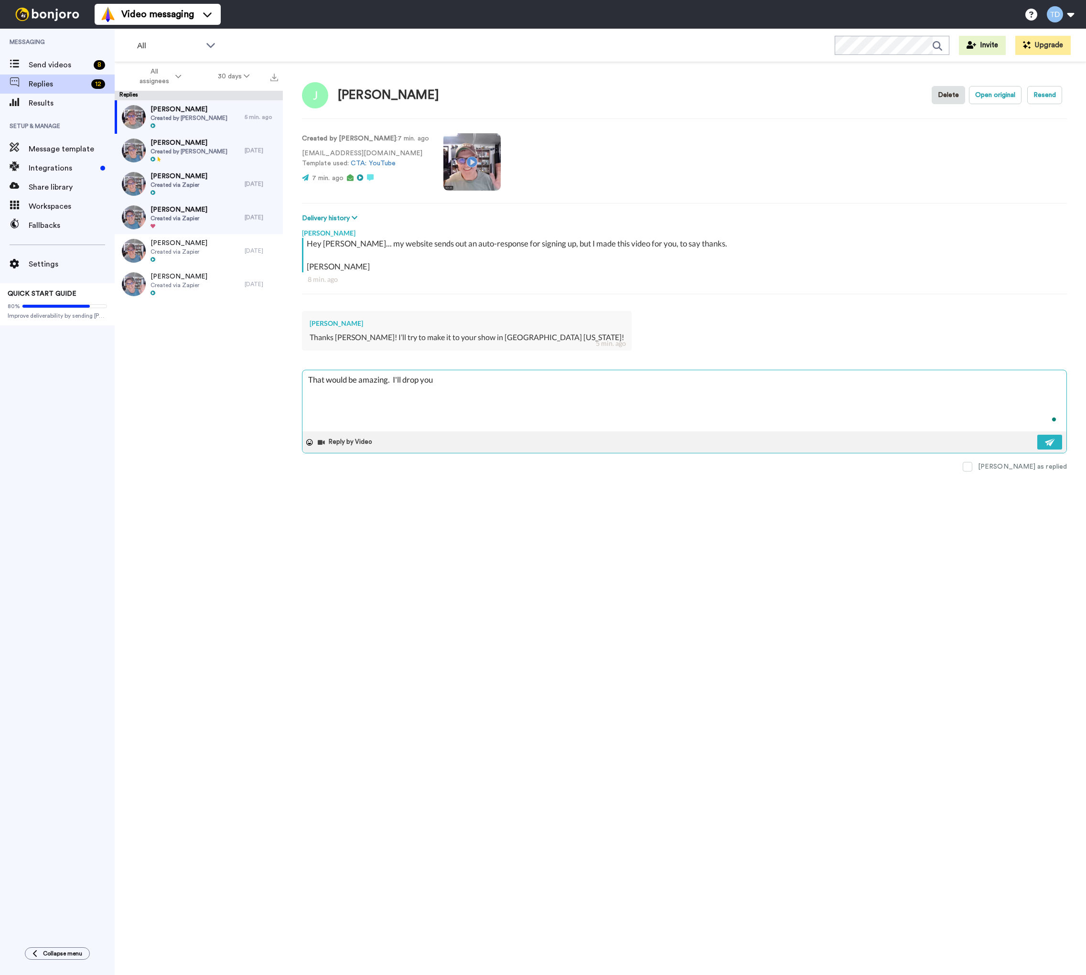
type textarea "That would be amazing. I'll drop you a"
type textarea "x"
type textarea "That would be amazing. I'll drop you an"
type textarea "x"
type textarea "That would be amazing. I'll drop you an"
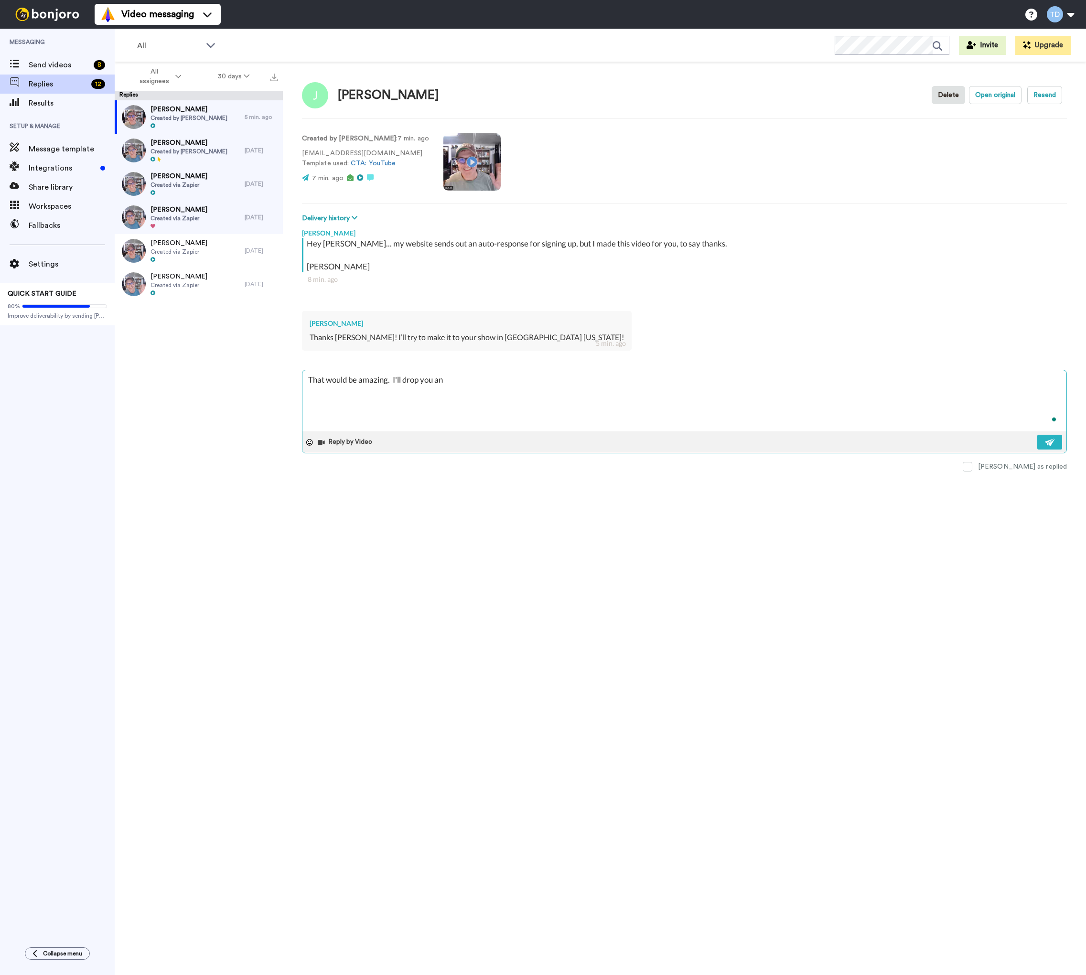
type textarea "x"
type textarea "That would be amazing. I'll drop you an e"
type textarea "x"
type textarea "That would be amazing. I'll drop you an em"
type textarea "x"
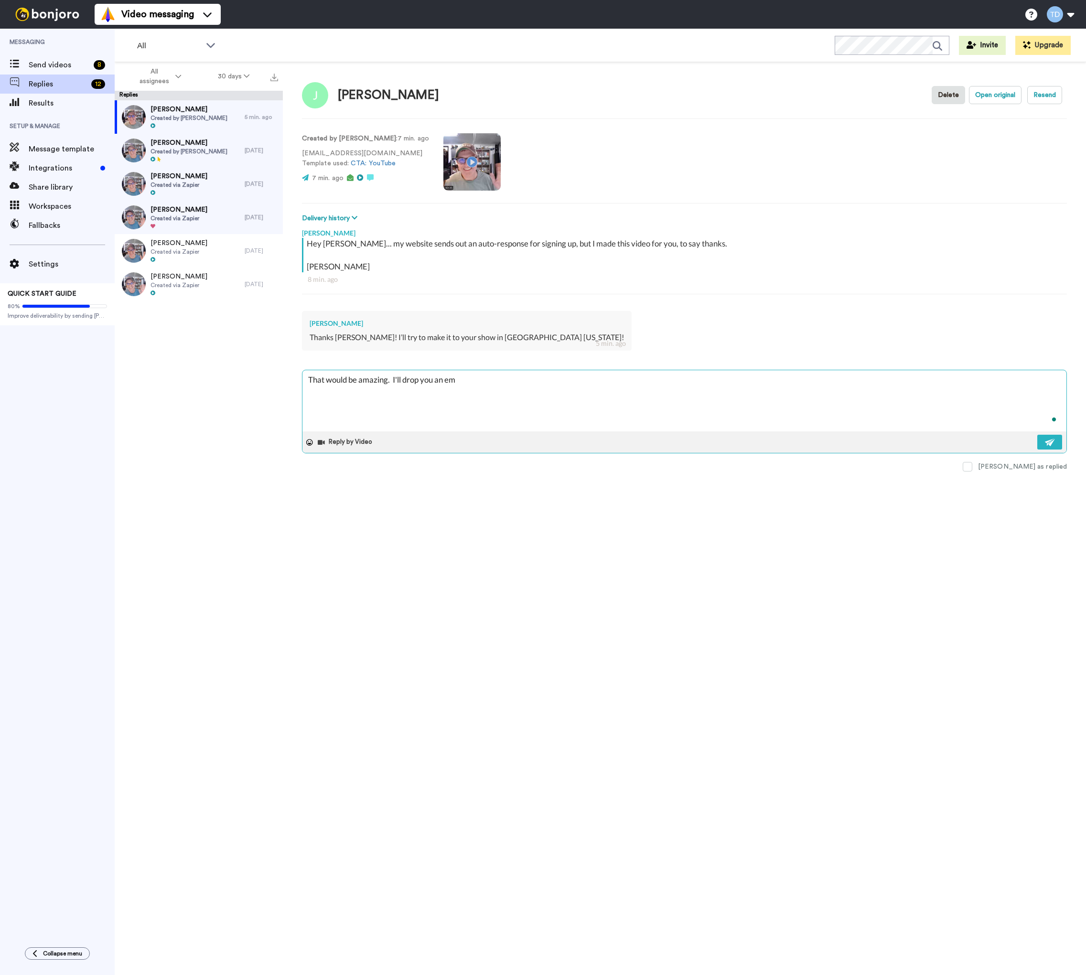
type textarea "That would be amazing. I'll drop you an ema"
type textarea "x"
type textarea "That would be amazing. I'll drop you an emai"
type textarea "x"
type textarea "That would be amazing. I'll drop you an email"
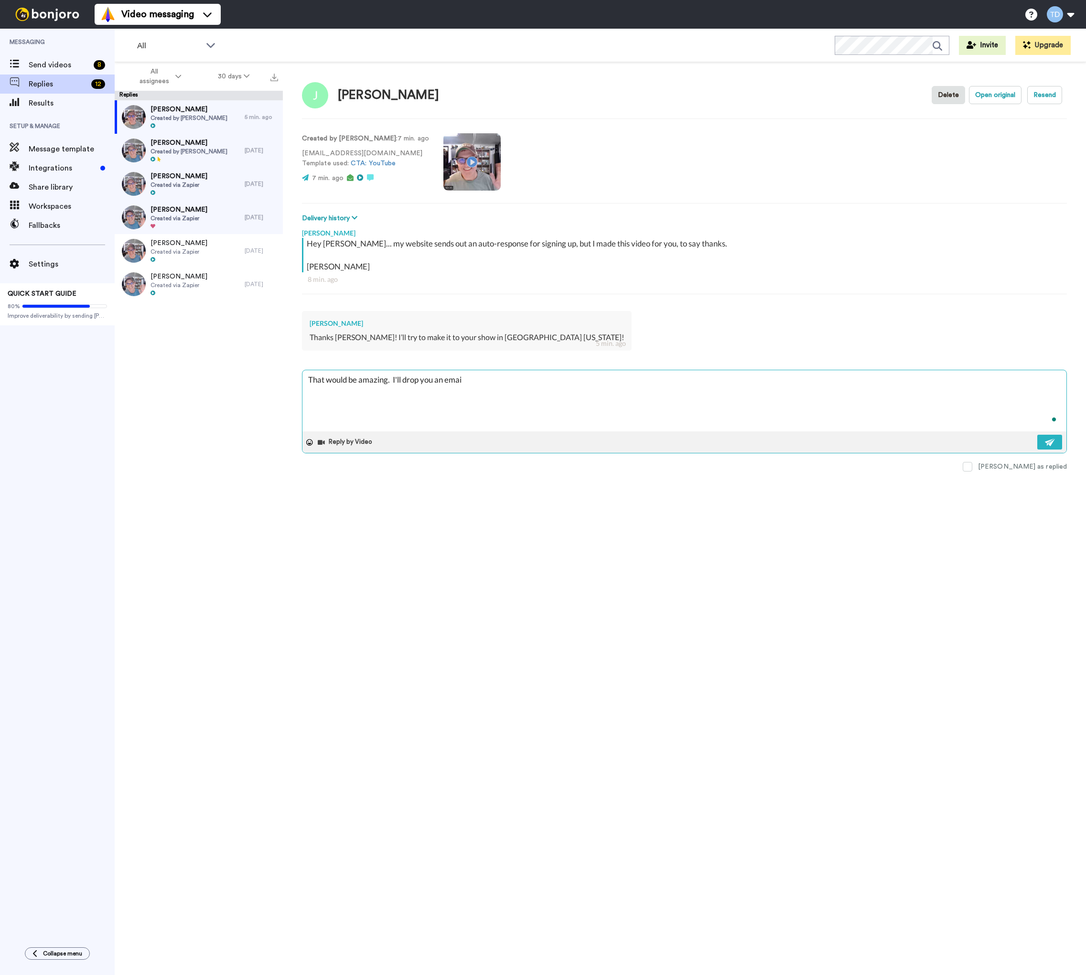
type textarea "x"
type textarea "That would be amazing. I'll drop you an email"
type textarea "x"
type textarea "That would be amazing. I'll drop you an email a"
type textarea "x"
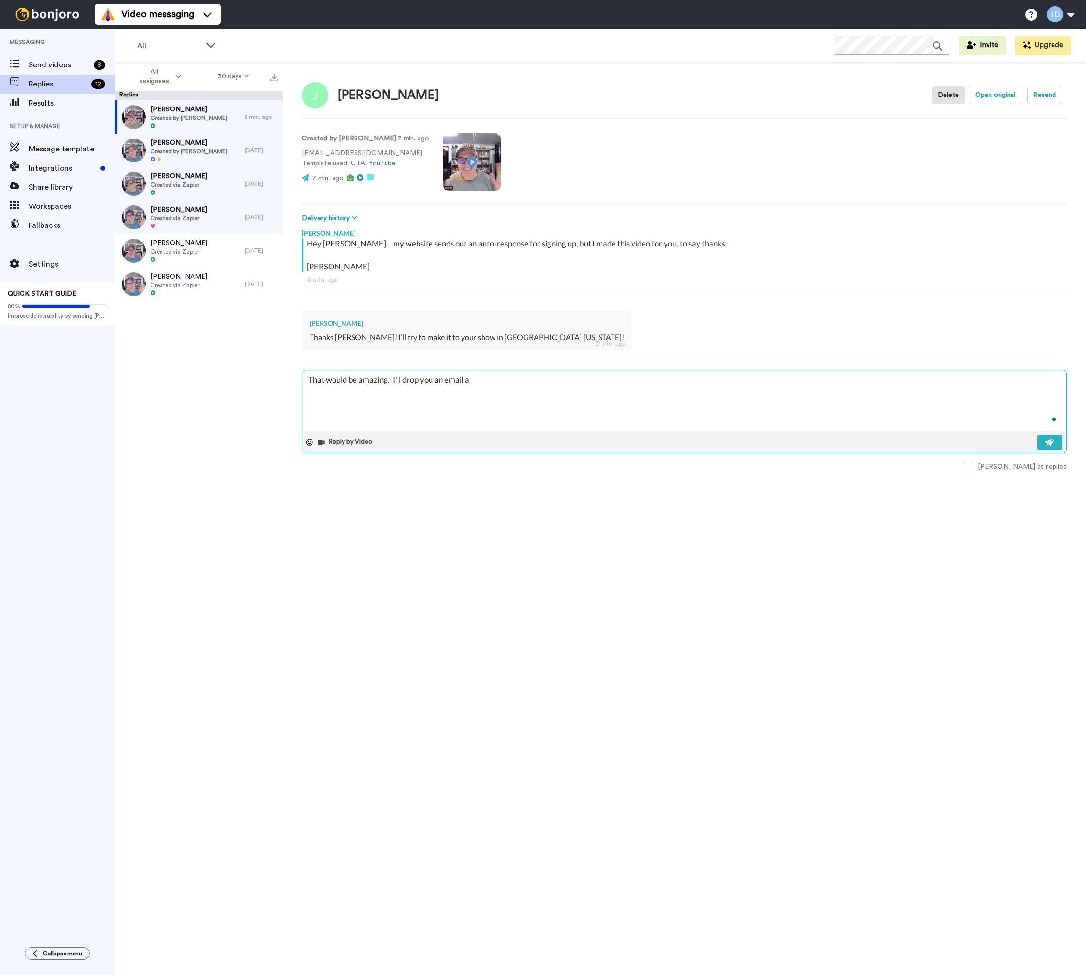
type textarea "That would be amazing. I'll drop you an email a"
type textarea "x"
type textarea "That would be amazing. I'll drop you an email a l"
type textarea "x"
type textarea "That would be amazing. I'll drop you an email a li"
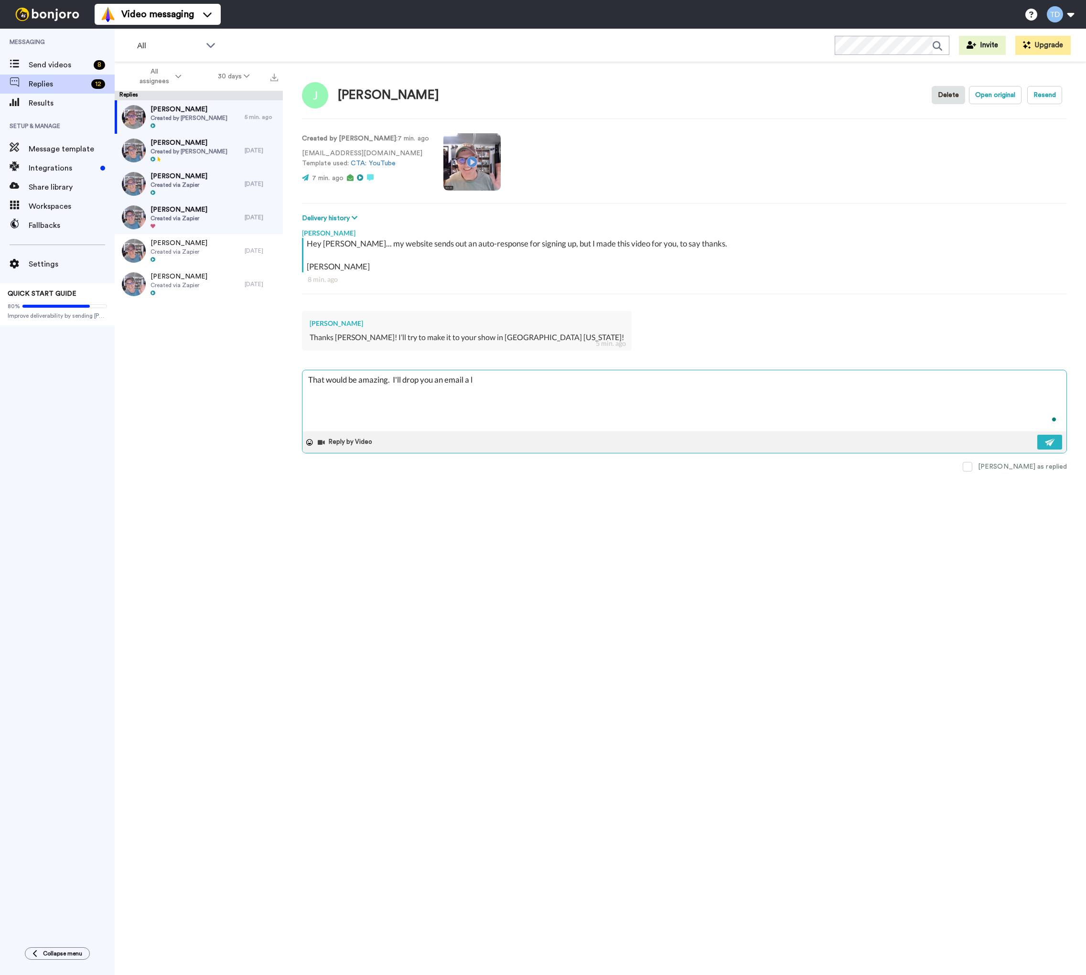
type textarea "x"
type textarea "That would be amazing. I'll drop you an email a lit"
type textarea "x"
type textarea "That would be amazing. I'll drop you an email a litt"
type textarea "x"
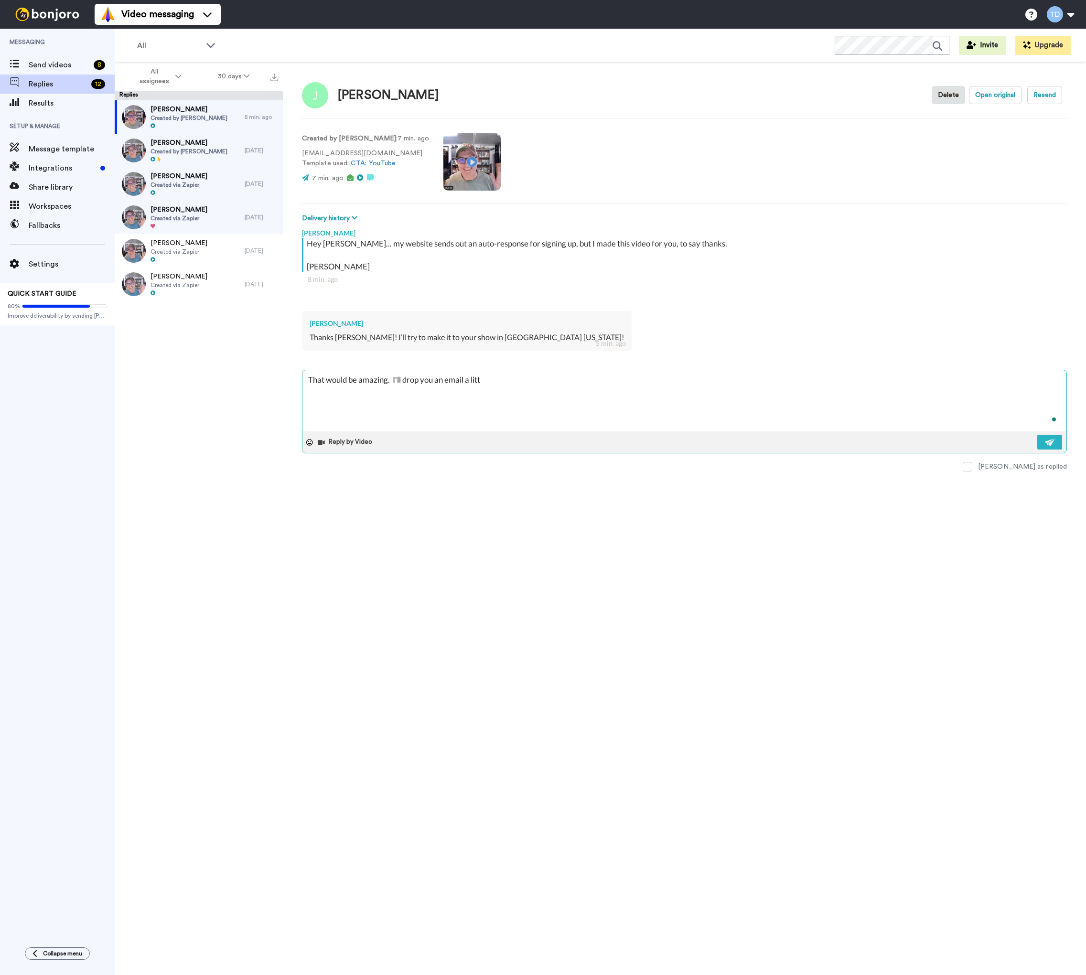
type textarea "That would be amazing. I'll drop you an email a littl"
type textarea "x"
type textarea "That would be amazing. I'll drop you an email a little"
type textarea "x"
type textarea "That would be amazing. I'll drop you an email a little"
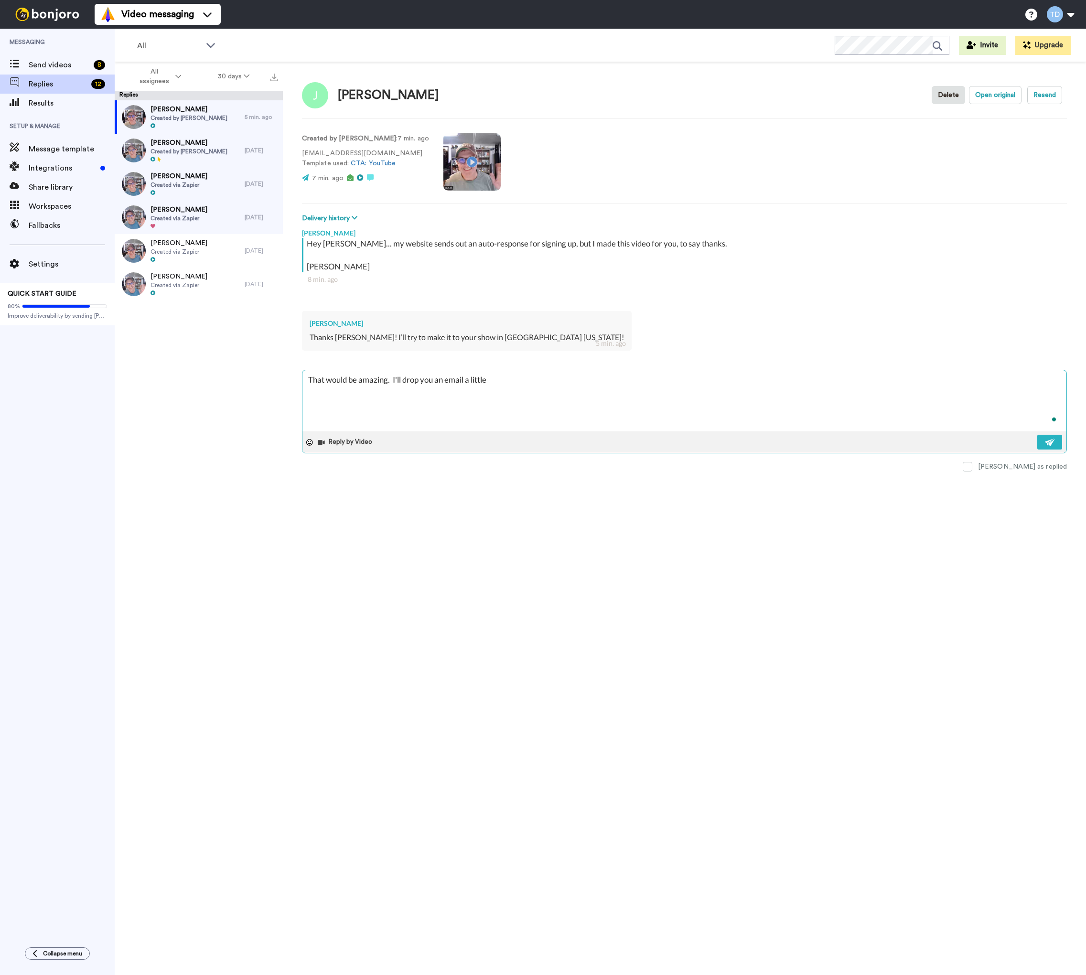
type textarea "x"
type textarea "That would be amazing. I'll drop you an email a little c"
type textarea "x"
type textarea "That would be amazing. I'll drop you an email a little cl"
type textarea "x"
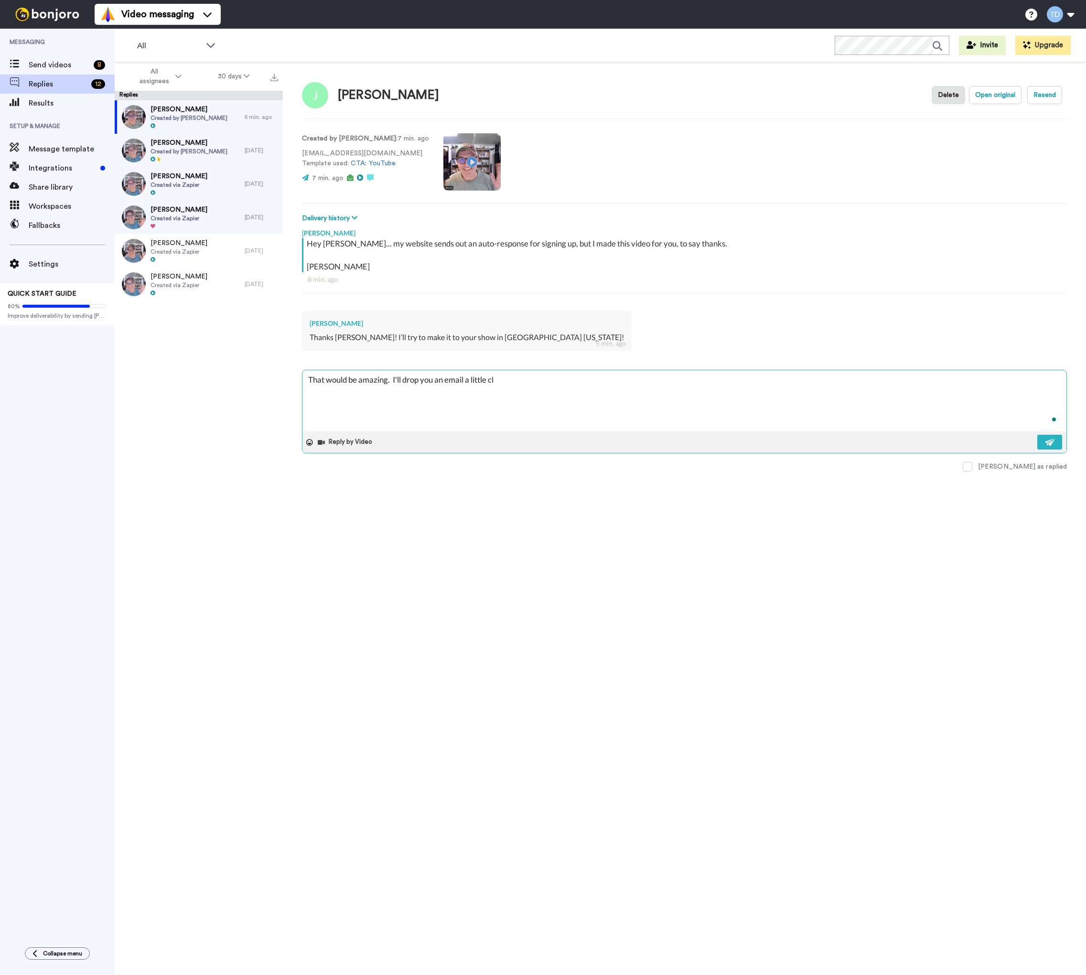
type textarea "That would be amazing. I'll drop you an email a little clo"
type textarea "x"
type textarea "That would be amazing. I'll drop you an email a little clos"
type textarea "x"
type textarea "That would be amazing. I'll drop you an email a little close"
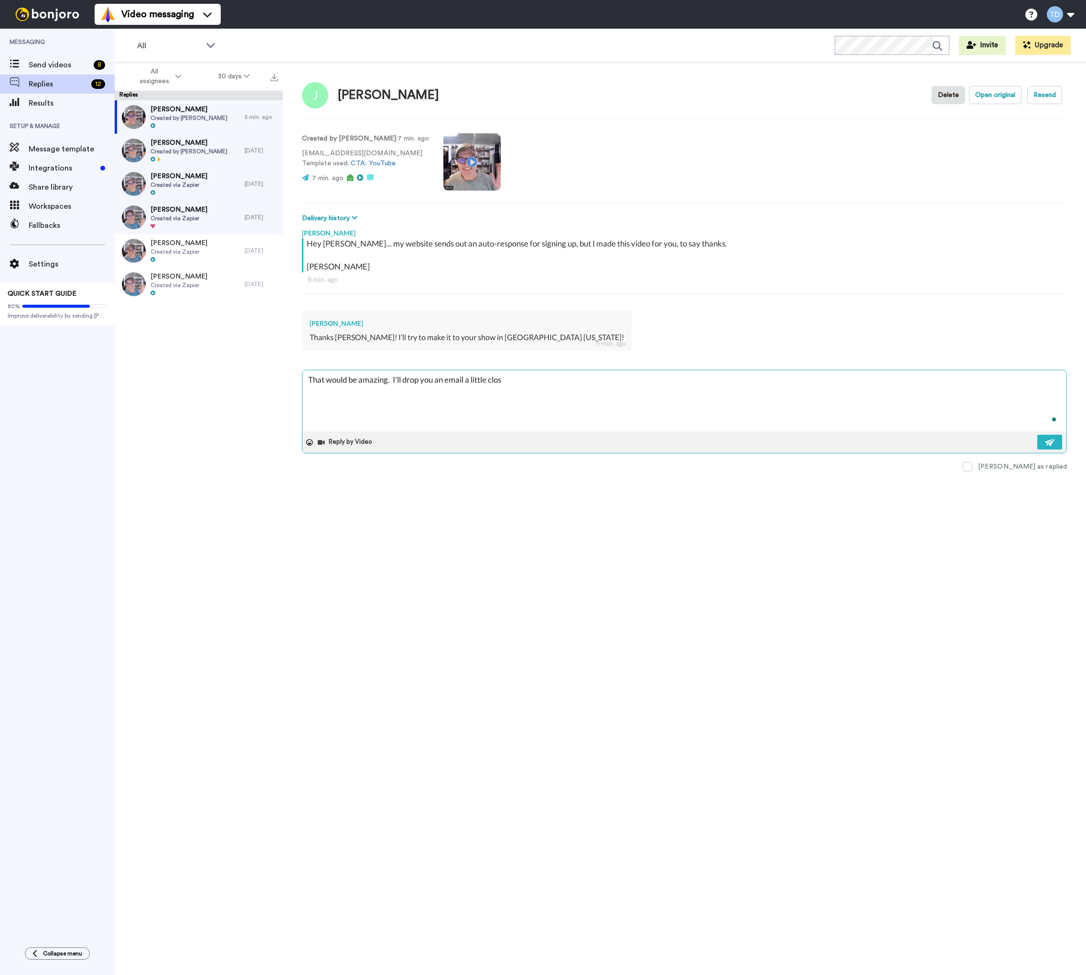
type textarea "x"
type textarea "That would be amazing. I'll drop you an email a little closer"
type textarea "x"
type textarea "That would be amazing. I'll drop you an email a little closer"
type textarea "x"
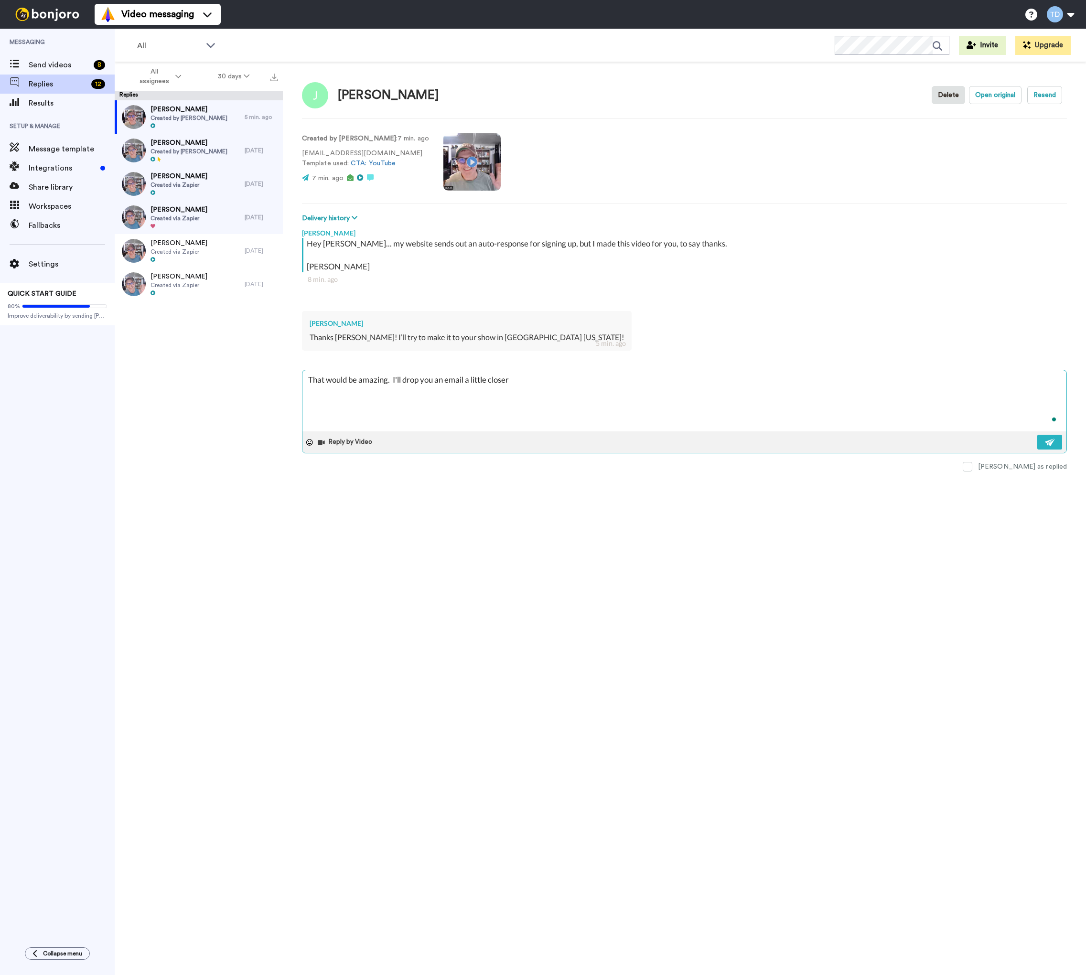
type textarea "That would be amazing. I'll drop you an email a little closer t"
type textarea "x"
type textarea "That would be amazing. I'll drop you an email a little closer to"
type textarea "x"
type textarea "That would be amazing. I'll drop you an email a little closer to"
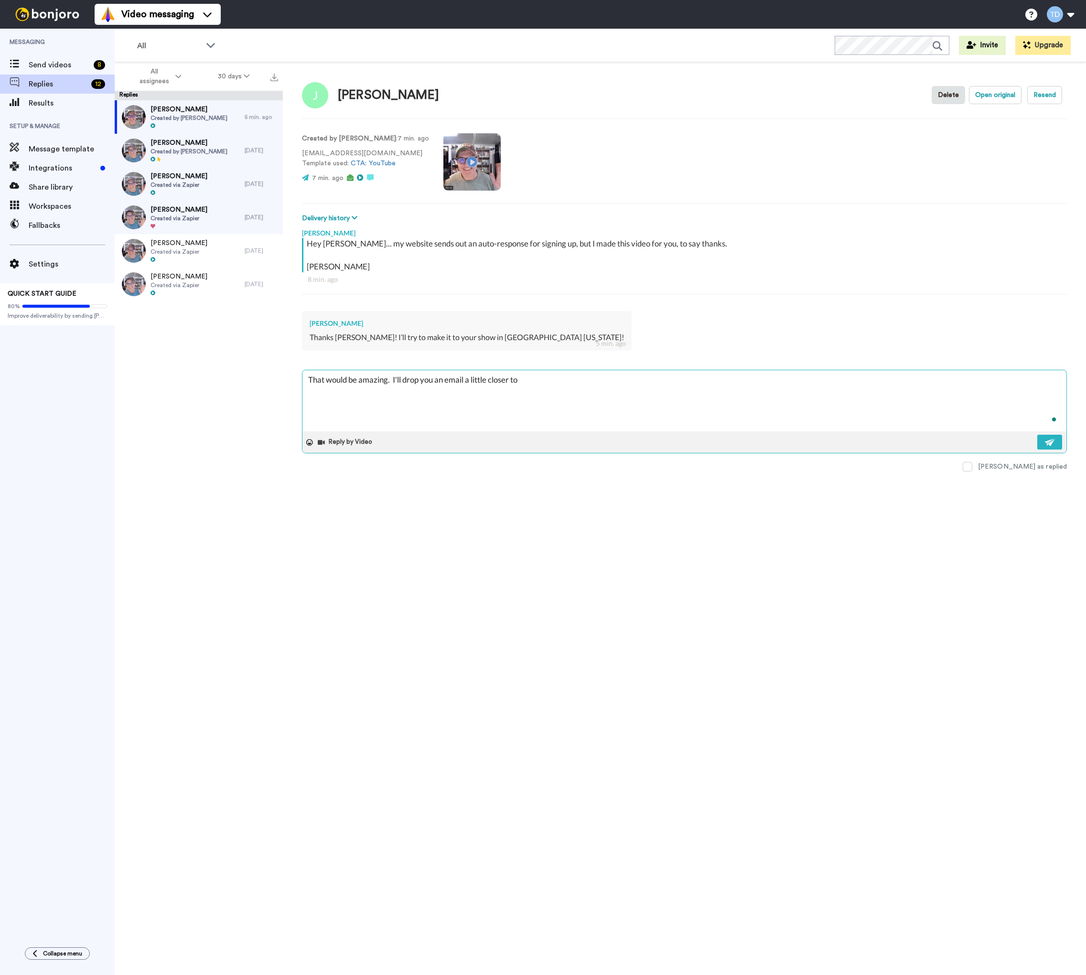
type textarea "x"
type textarea "That would be amazing. I'll drop you an email a little closer to t"
type textarea "x"
type textarea "That would be amazing. I'll drop you an email a little closer to th"
type textarea "x"
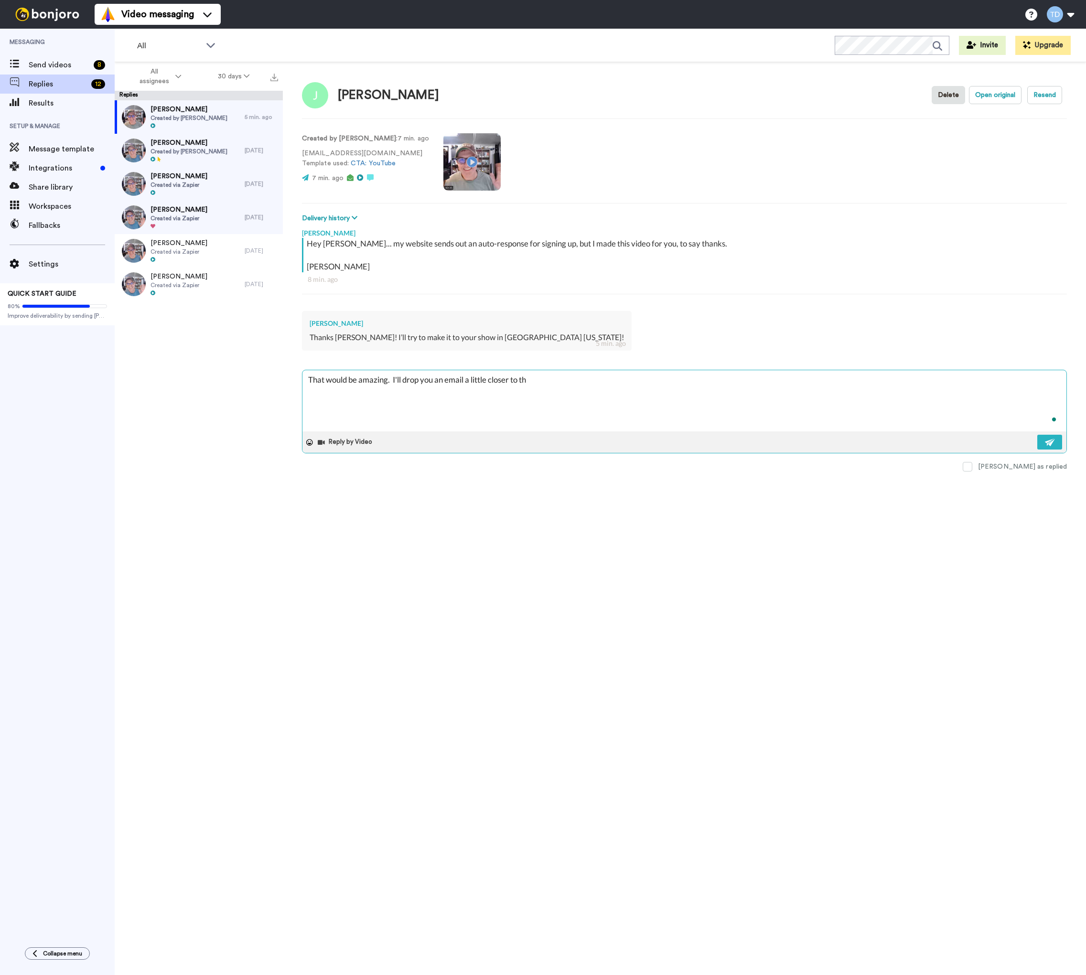
type textarea "That would be amazing. I'll drop you an email a little closer to the"
type textarea "x"
type textarea "That would be amazing. I'll drop you an email a little closer to the"
type textarea "x"
type textarea "That would be amazing. I'll drop you an email a little closer to the d"
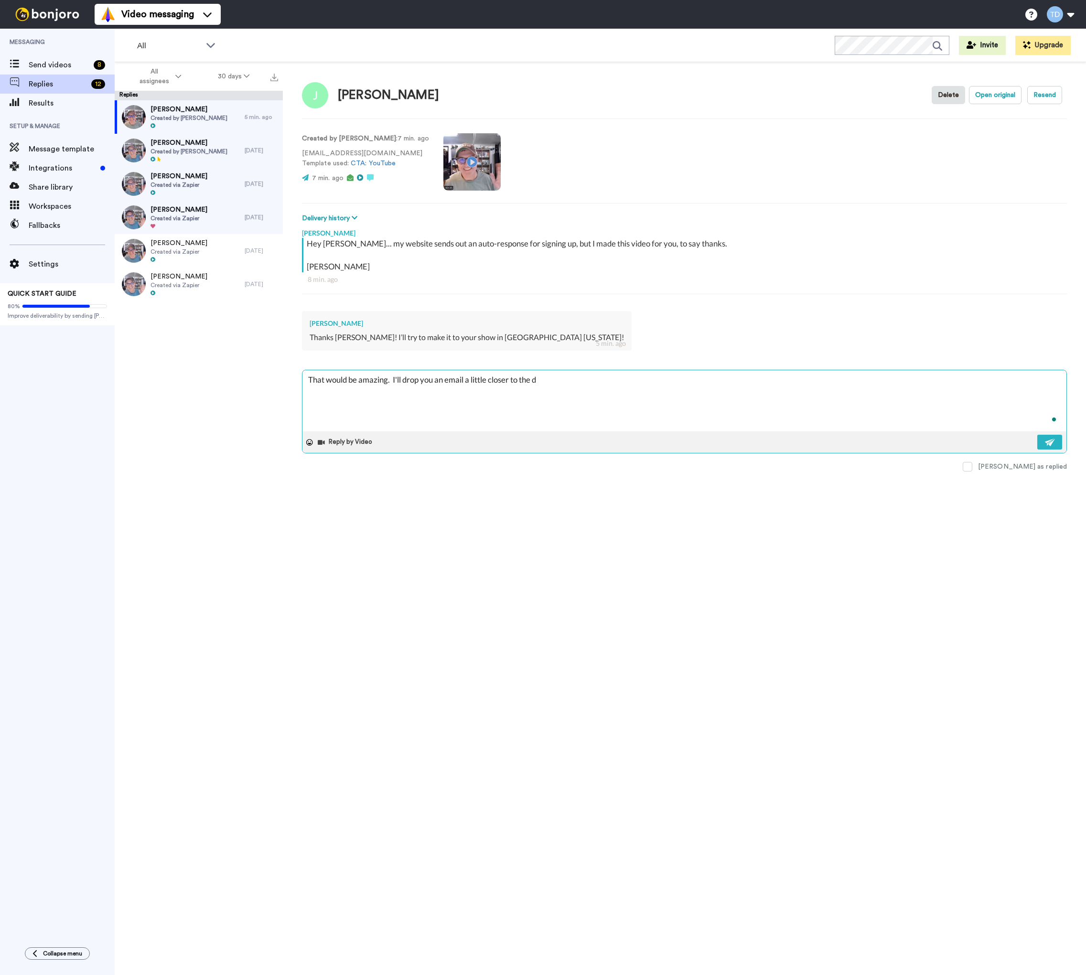
type textarea "x"
type textarea "That would be amazing. I'll drop you an email a little closer to the da"
type textarea "x"
type textarea "That would be amazing. I'll drop you an email a little closer to the dat"
type textarea "x"
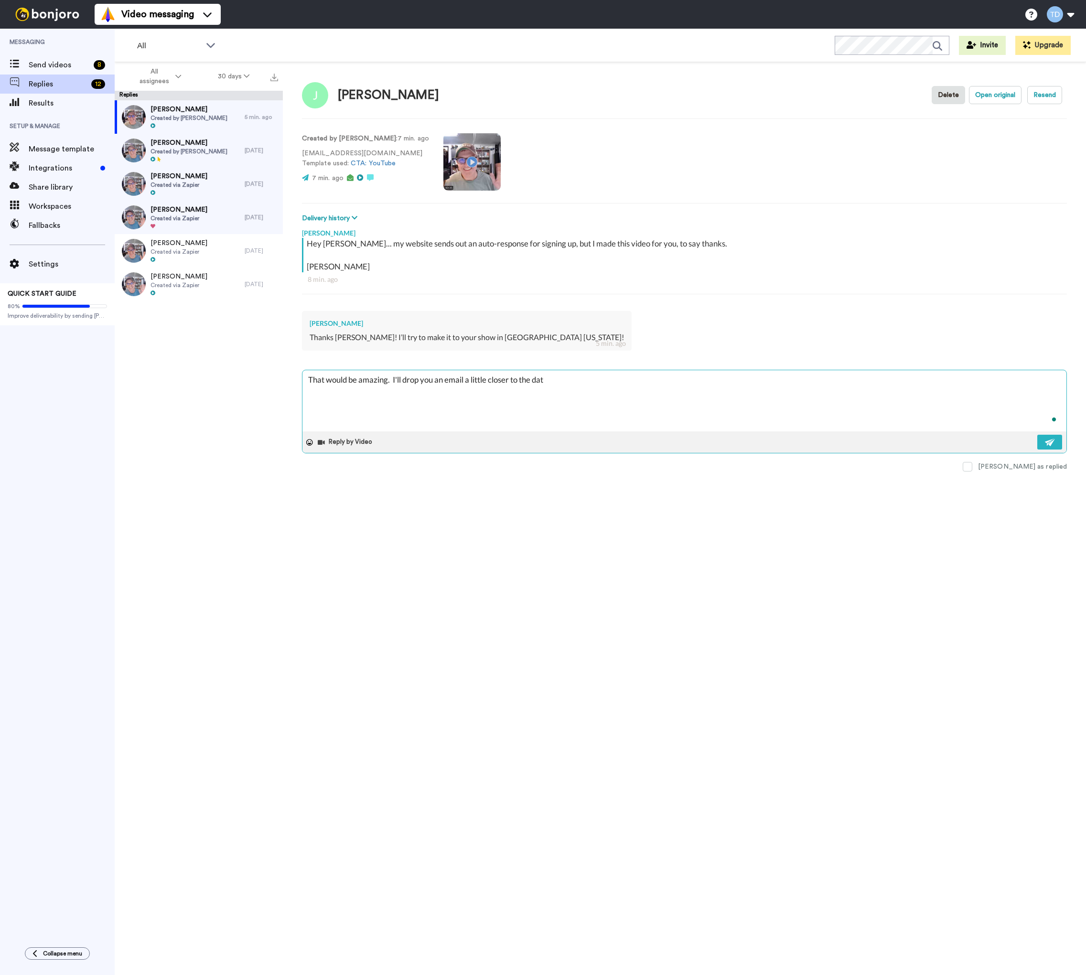
type textarea "That would be amazing. I'll drop you an email a little closer to the date"
type textarea "x"
type textarea "That would be amazing. I'll drop you an email a little closer to the date,"
type textarea "x"
type textarea "That would be amazing. I'll drop you an email a little closer to the date,"
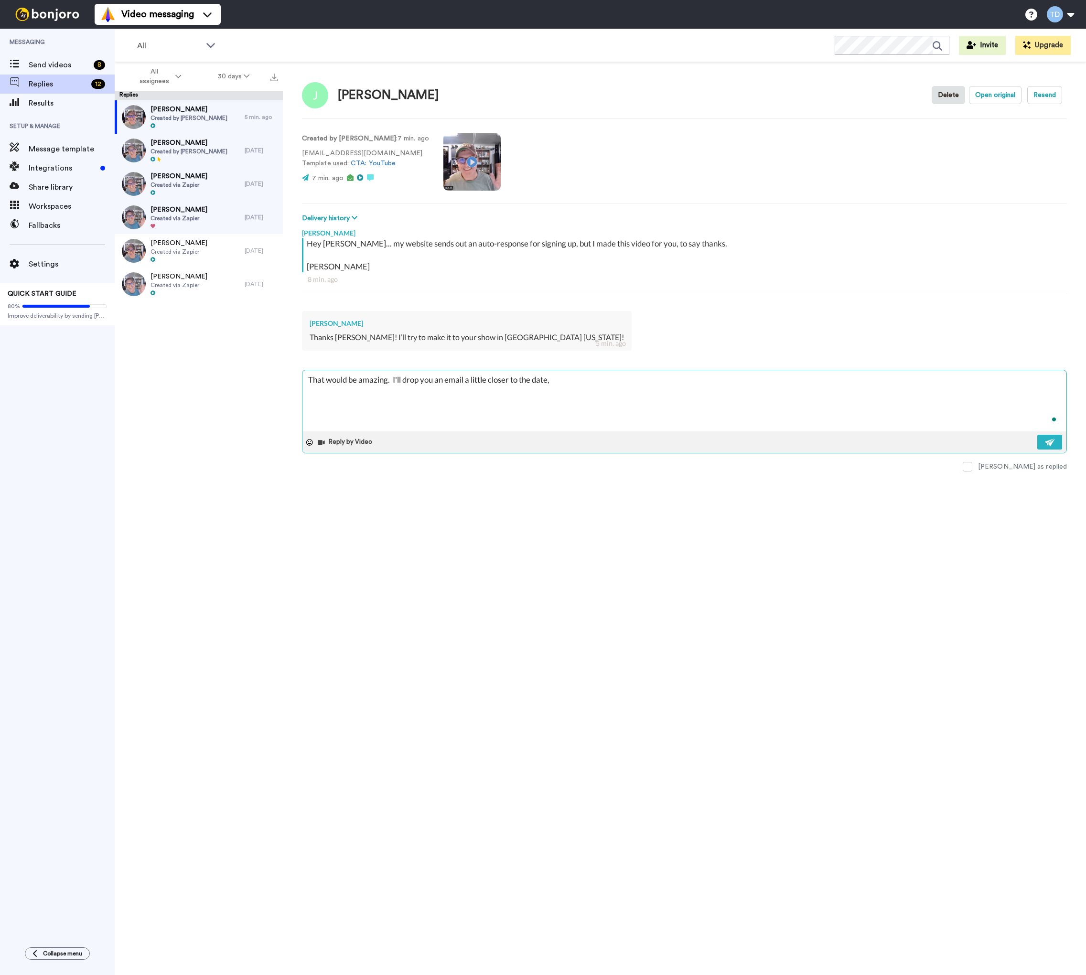
type textarea "x"
type textarea "That would be amazing. I'll drop you an email a little closer to the date, b"
type textarea "x"
type textarea "That would be amazing. I'll drop you an email a little closer to the date, bu"
type textarea "x"
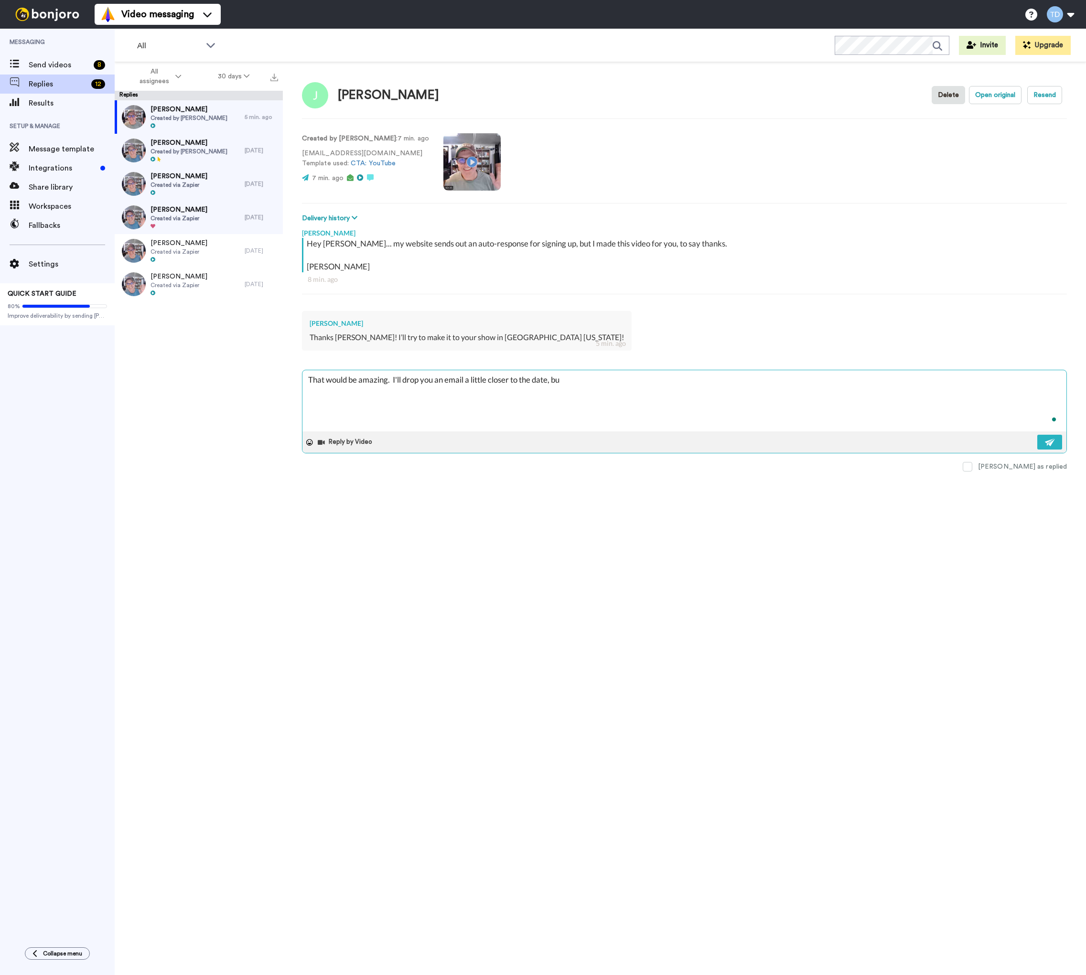
type textarea "That would be amazing. I'll drop you an email a little closer to the date, but"
type textarea "x"
type textarea "That would be amazing. I'll drop you an email a little closer to the date, but"
type textarea "x"
type textarea "That would be amazing. I'll drop you an email a little closer to the date, but h"
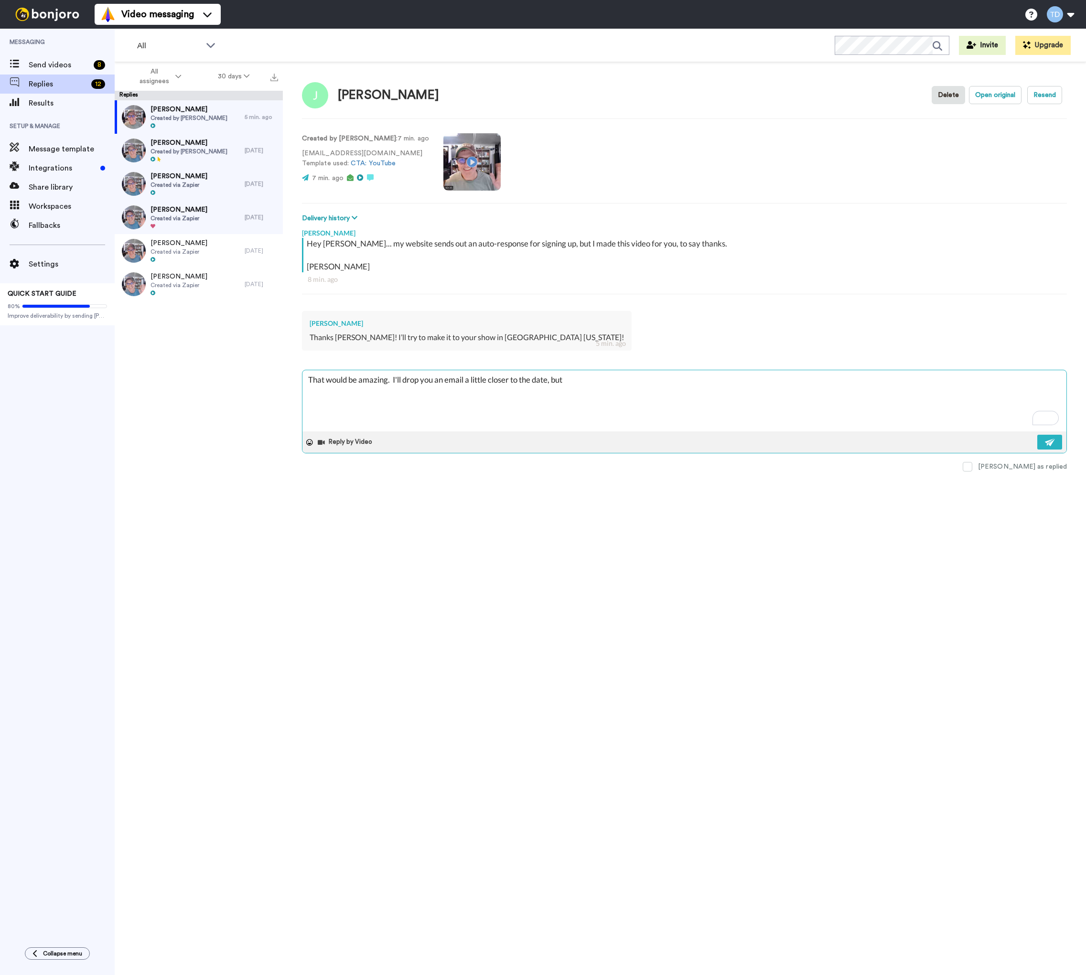
type textarea "x"
type textarea "That would be amazing. I'll drop you an email a little closer to the date, but …"
type textarea "x"
type textarea "That would be amazing. I'll drop you an email a little closer to the date, but …"
type textarea "x"
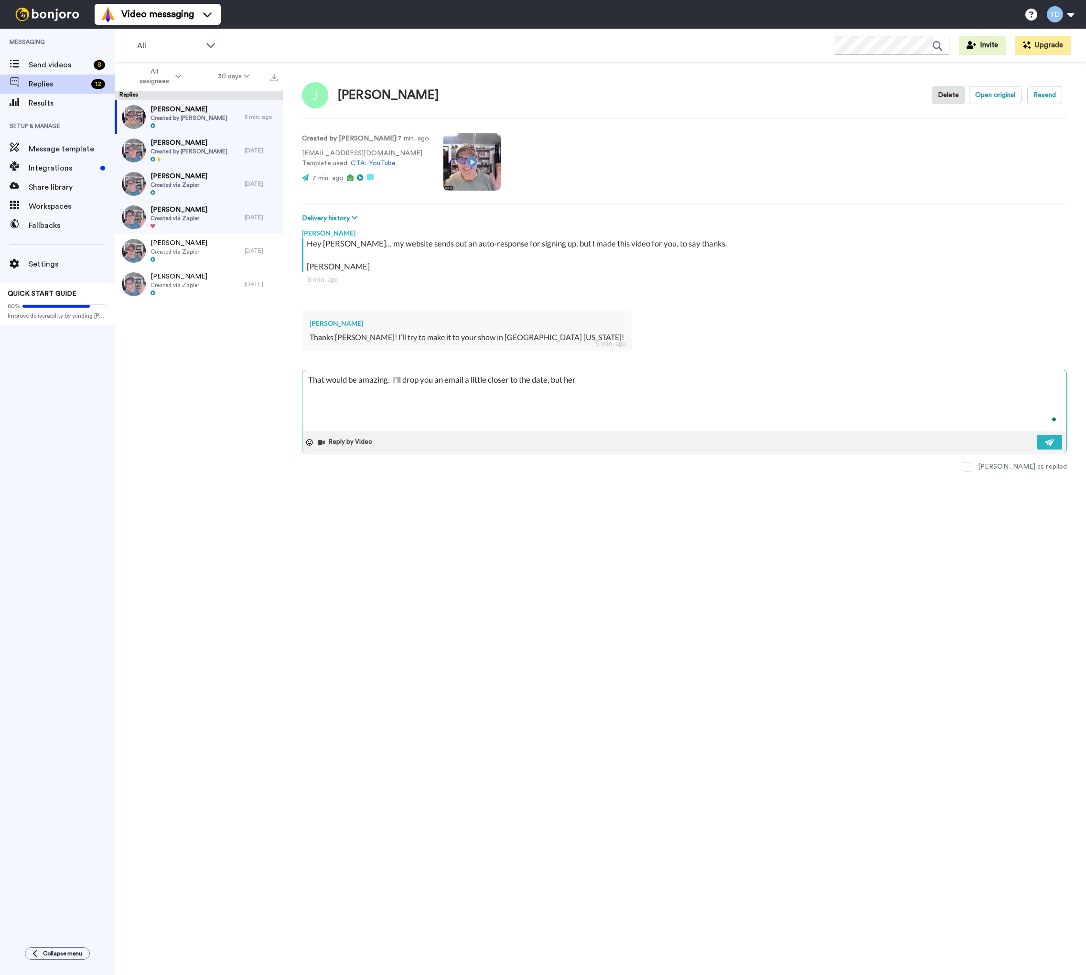
type textarea "That would be amazing. I'll drop you an email a little closer to the date, but …"
type textarea "x"
type textarea "That would be amazing. I'll drop you an email a little closer to the date, but …"
type textarea "x"
type textarea "That would be amazing. I'll drop you an email a little closer to the date, but …"
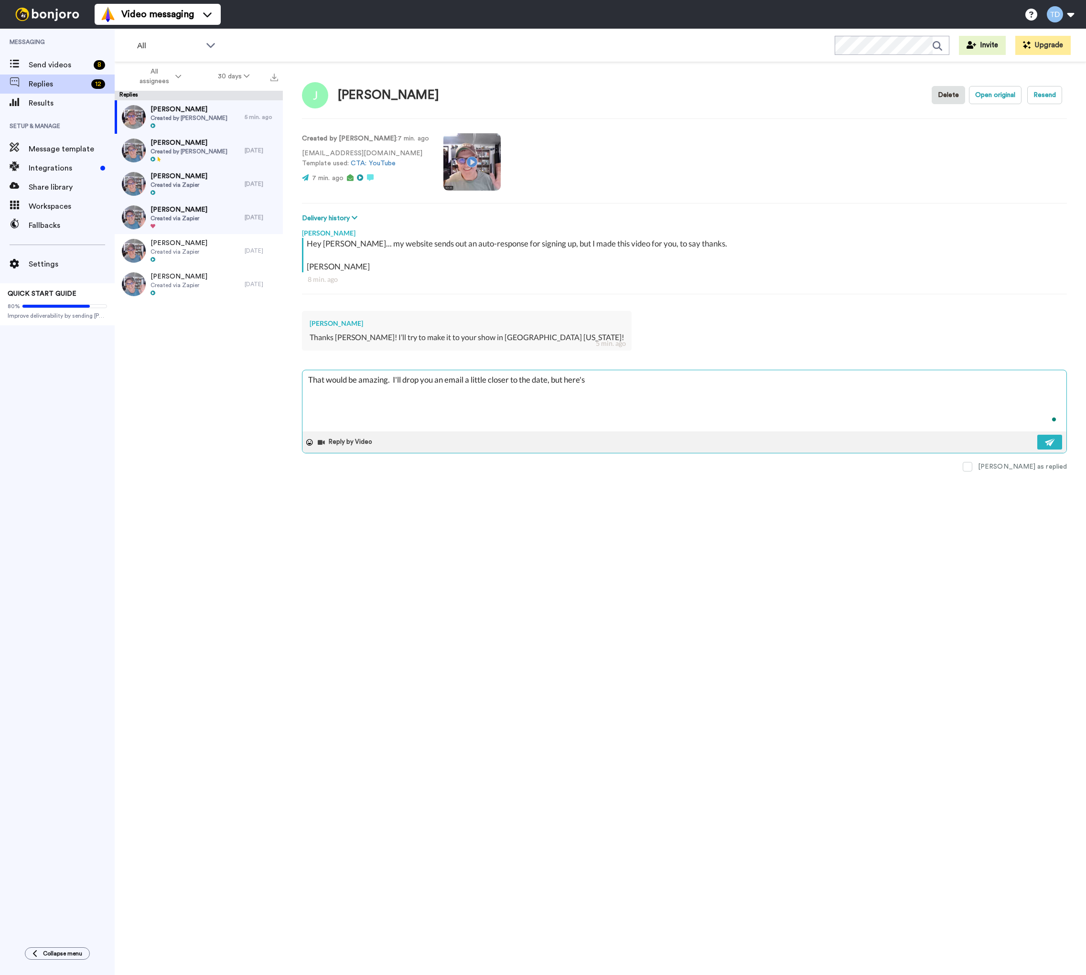
type textarea "x"
type textarea "That would be amazing. I'll drop you an email a little closer to the date, but …"
type textarea "x"
type textarea "That would be amazing. I'll drop you an email a little closer to the date, but …"
type textarea "x"
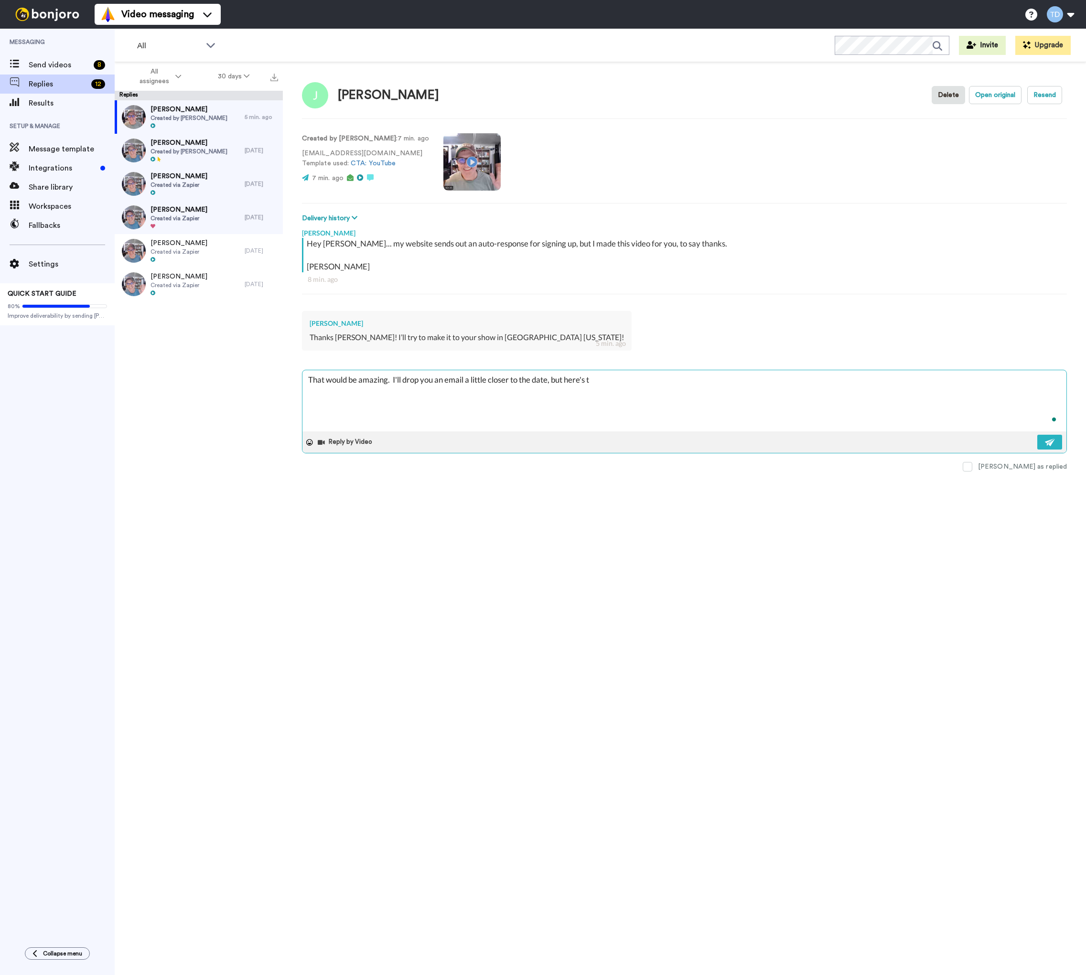
type textarea "That would be amazing. I'll drop you an email a little closer to the date, but …"
type textarea "x"
type textarea "That would be amazing. I'll drop you an email a little closer to the date, but …"
type textarea "x"
type textarea "That would be amazing. I'll drop you an email a little closer to the date, but …"
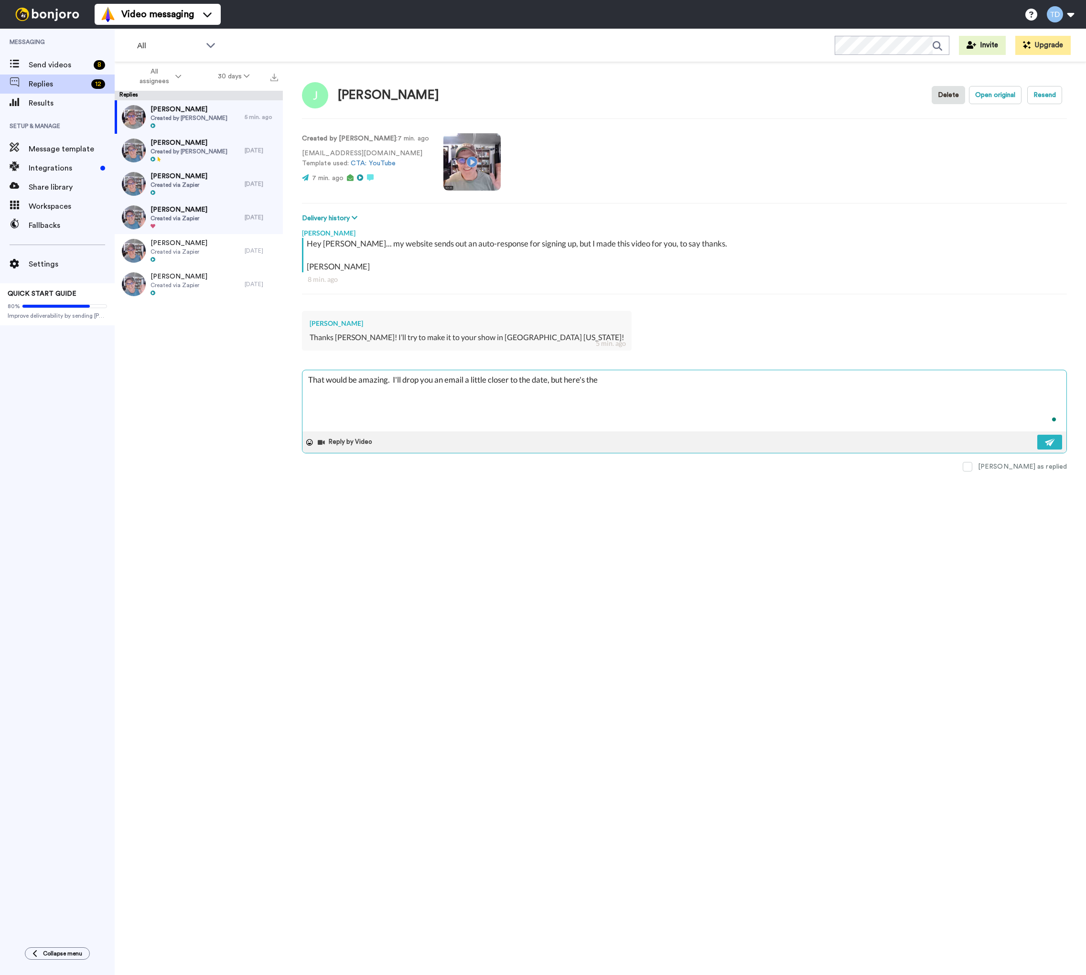
type textarea "x"
type textarea "That would be amazing. I'll drop you an email a little closer to the date, but …"
type textarea "x"
type textarea "That would be amazing. I'll drop you an email a little closer to the date, but …"
type textarea "x"
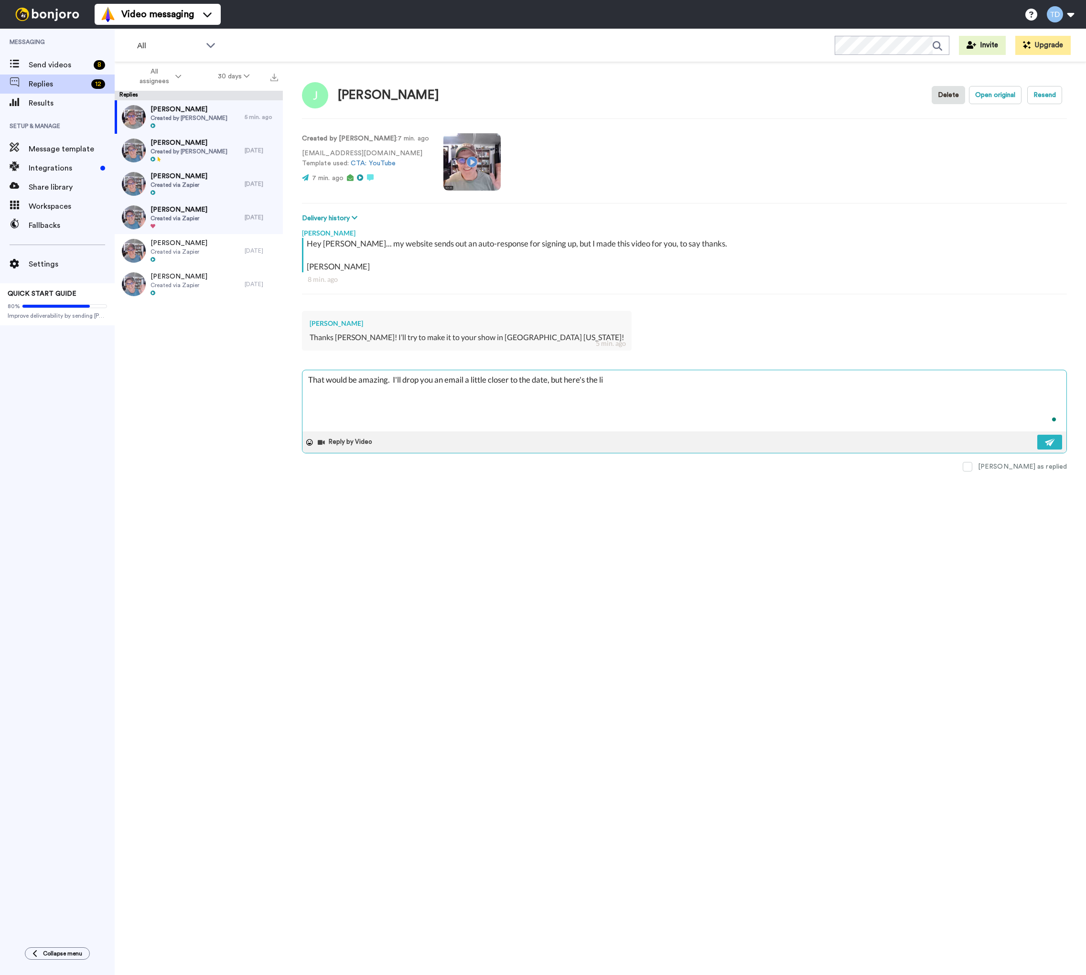
type textarea "That would be amazing. I'll drop you an email a little closer to the date, but …"
type textarea "x"
type textarea "That would be amazing. I'll drop you an email a little closer to the date, but …"
type textarea "x"
type textarea "That would be amazing. I'll drop you an email a little closer to the date, but …"
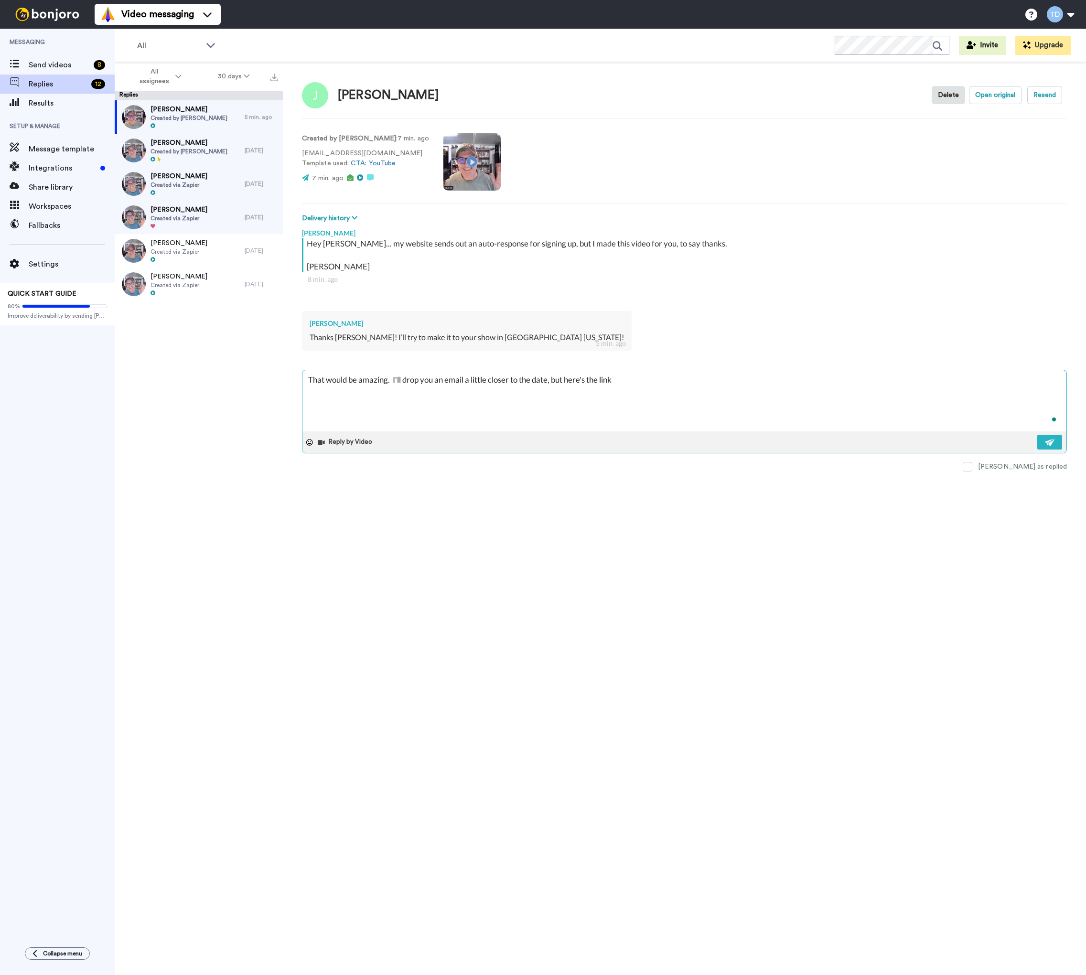
type textarea "x"
type textarea "That would be amazing. I'll drop you an email a little closer to the date, but …"
type textarea "x"
type textarea "That would be amazing. I'll drop you an email a little closer to the date, but …"
type textarea "x"
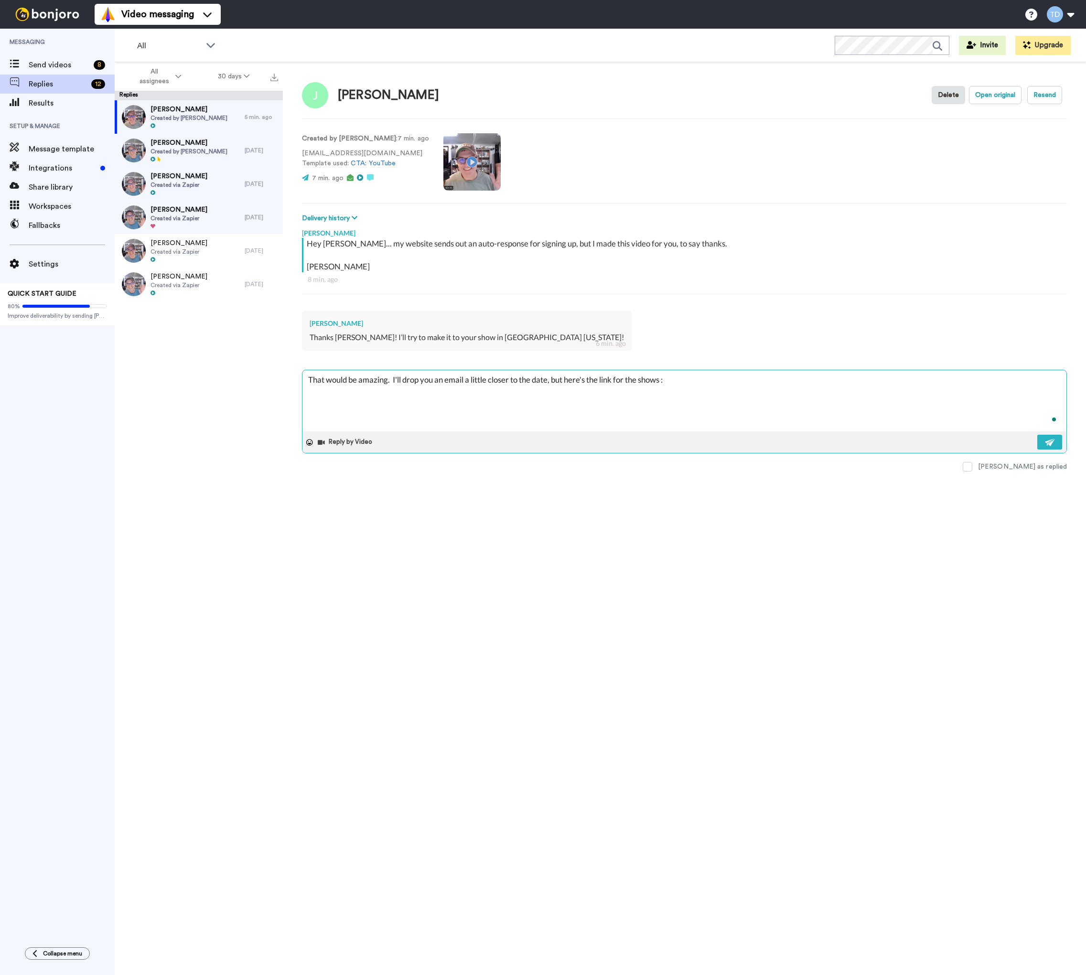
paste textarea "https://www.comedyplex.com/event/tony-deyo-405/register"
click at [488, 401] on textarea "That would be amazing. I'll drop you an email a little closer to the date, but …" at bounding box center [684, 400] width 764 height 61
click at [488, 412] on textarea "That would be amazing. I'll drop you an email a little closer to the date, but …" at bounding box center [684, 400] width 764 height 61
click at [588, 381] on textarea "That would be amazing. I'll drop you an email a little closer to the date, but …" at bounding box center [684, 400] width 764 height 61
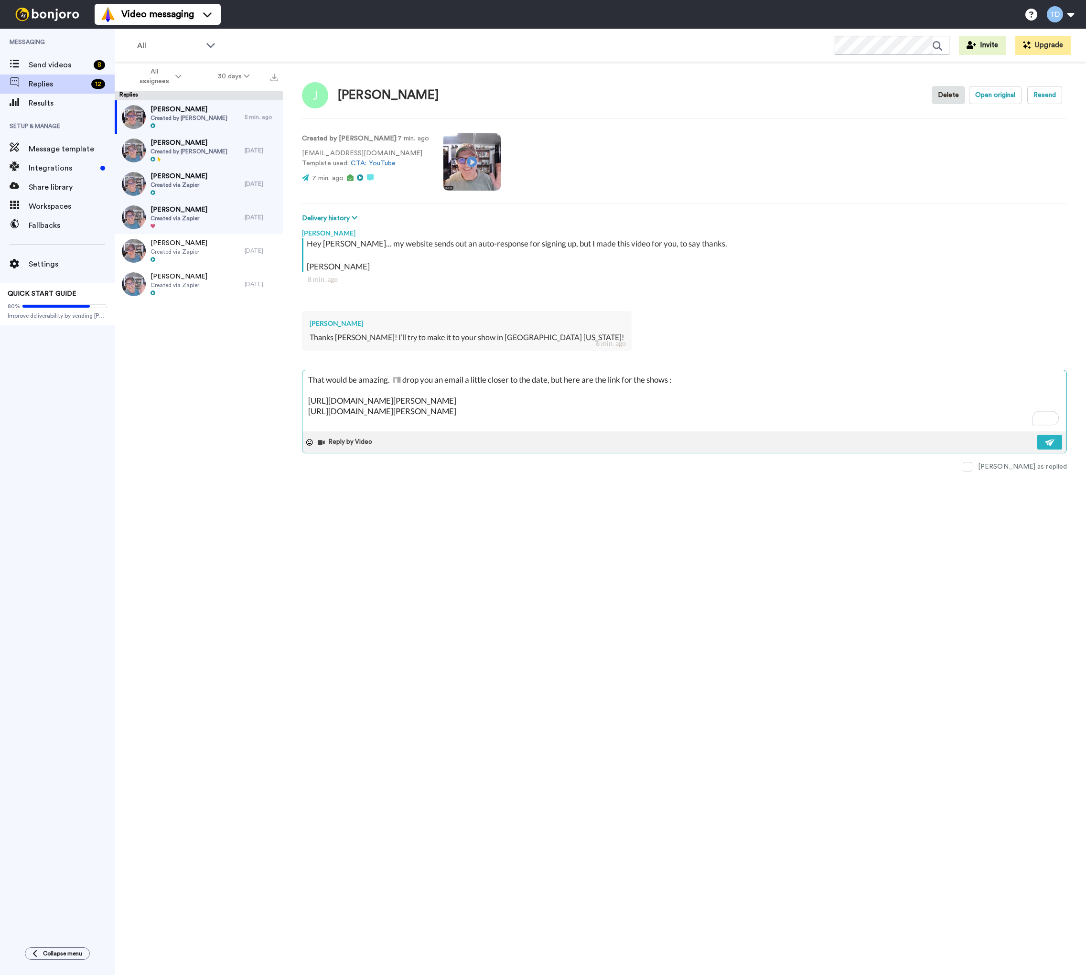
click at [624, 379] on textarea "That would be amazing. I'll drop you an email a little closer to the date, but …" at bounding box center [684, 400] width 764 height 61
click at [652, 378] on textarea "That would be amazing. I'll drop you an email a little closer to the date, but …" at bounding box center [684, 400] width 764 height 61
click at [1048, 440] on img at bounding box center [1050, 442] width 11 height 8
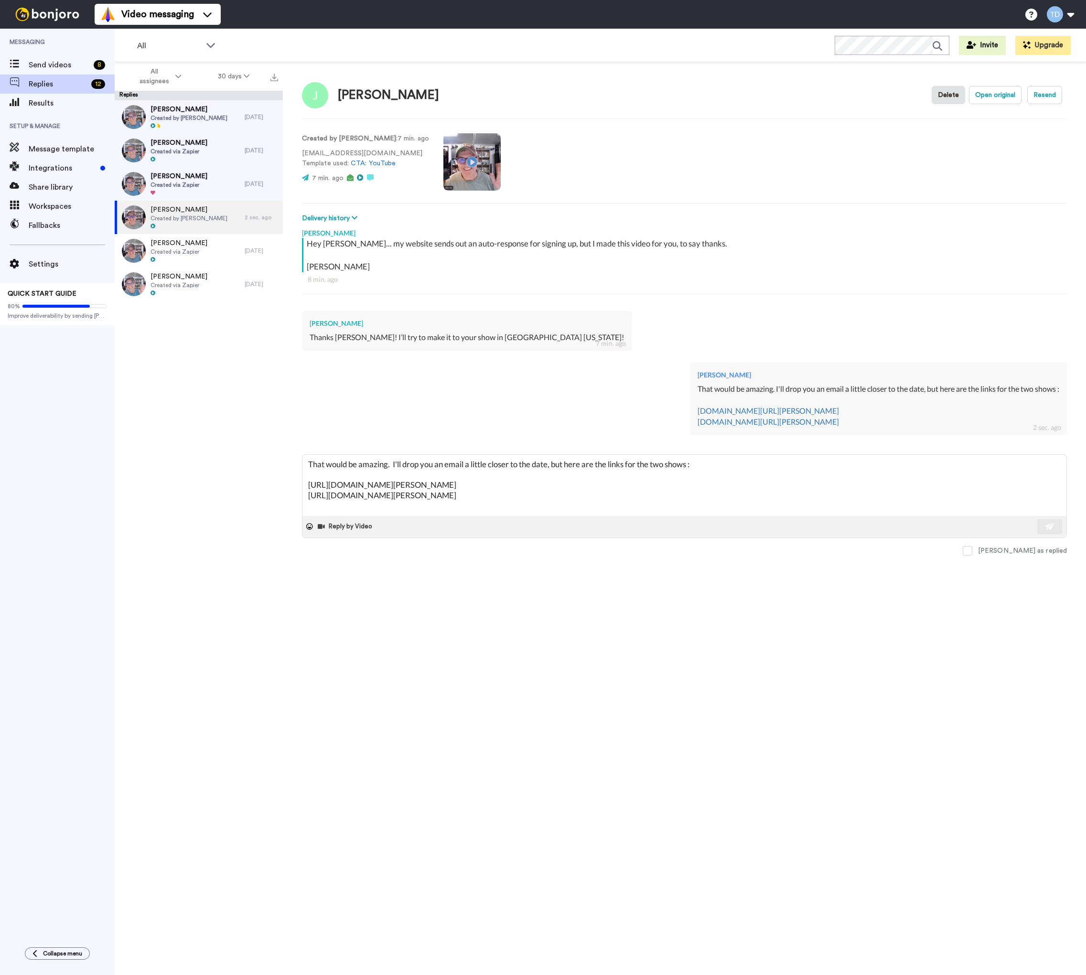
click at [214, 446] on div "David Created by Tony Deyo 5 days ago Harriet Created via Zapier 5 days ago Deb…" at bounding box center [199, 540] width 168 height 880
click at [187, 184] on span "Created via Zapier" at bounding box center [178, 185] width 57 height 8
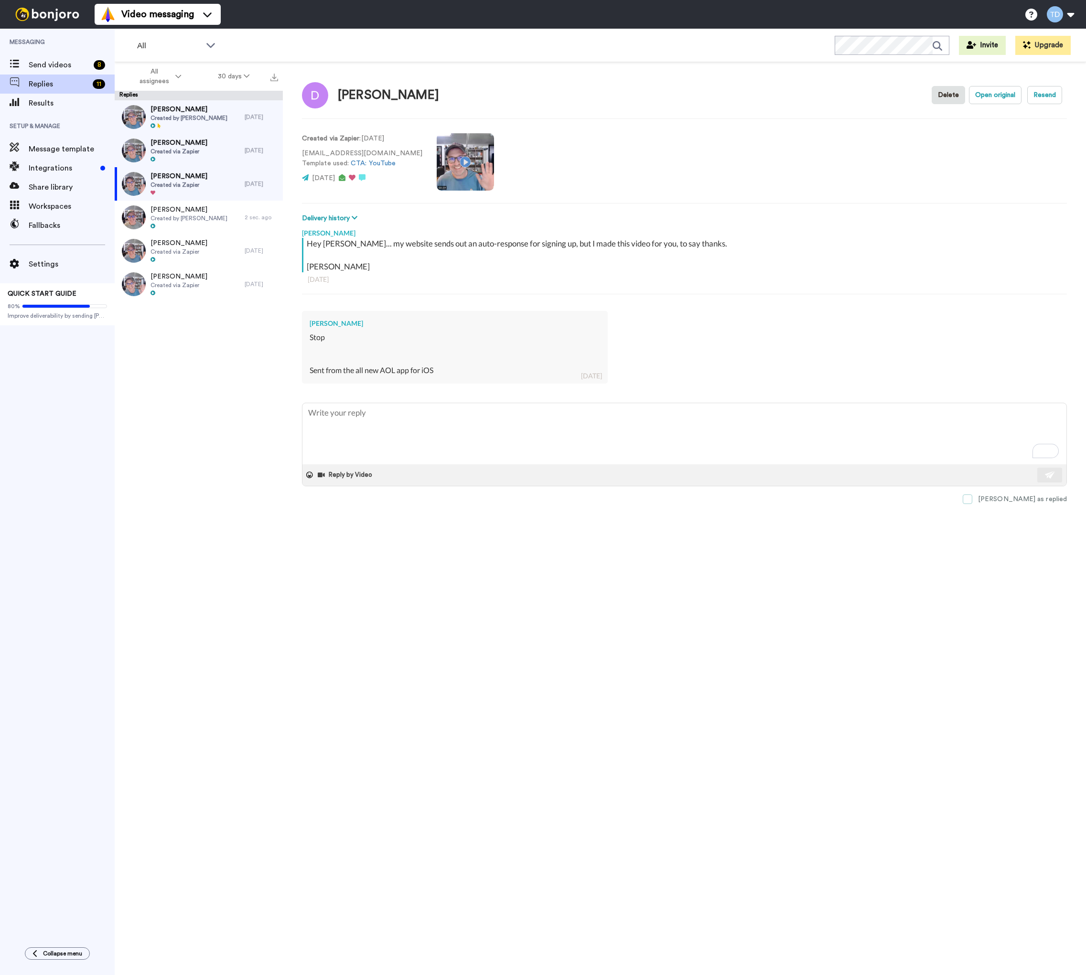
click at [972, 499] on span at bounding box center [967, 499] width 10 height 10
click at [211, 140] on div "Harriet Created via Zapier" at bounding box center [180, 150] width 130 height 33
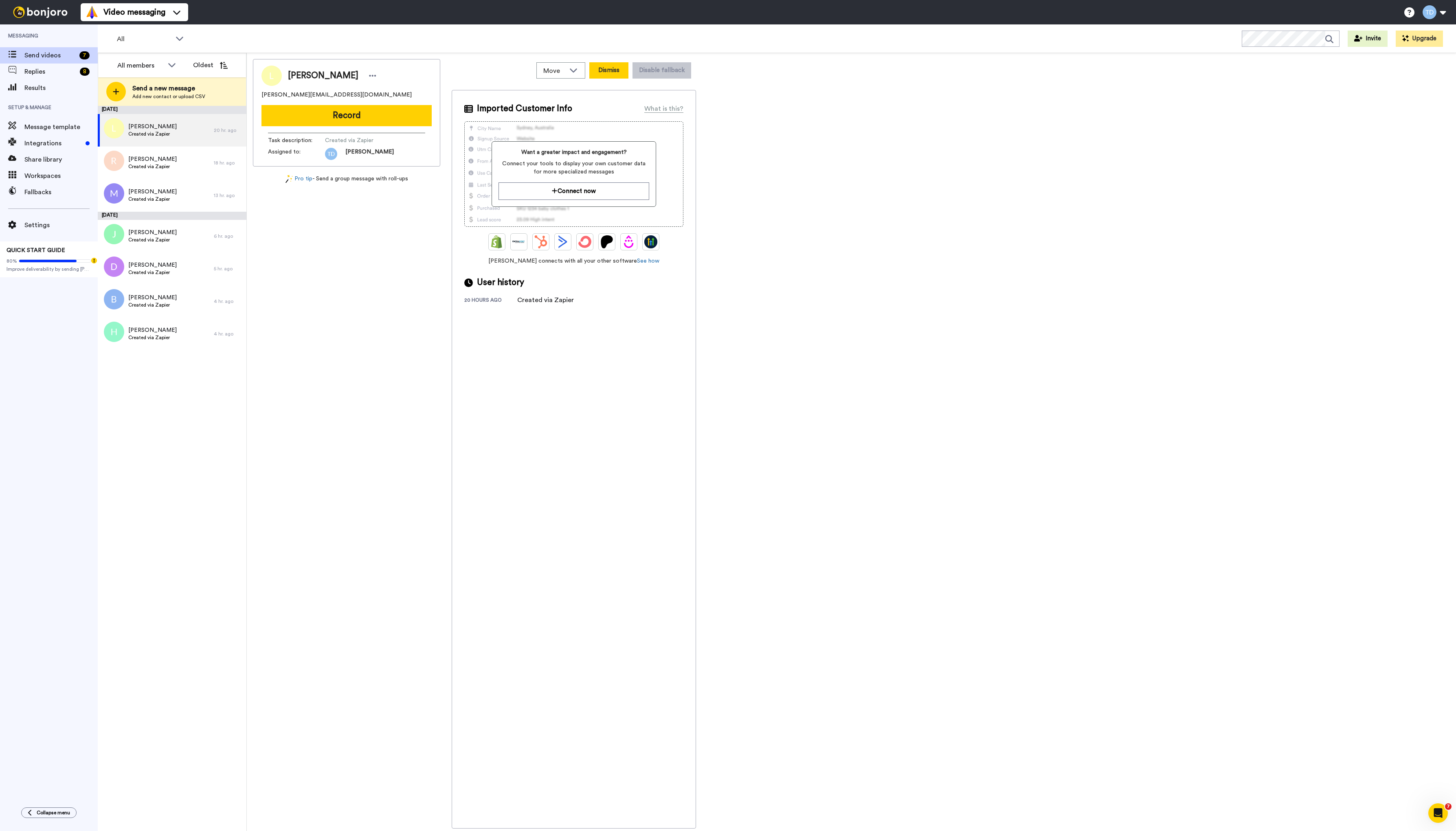
click at [604, 70] on button "Dismiss" at bounding box center [609, 70] width 39 height 16
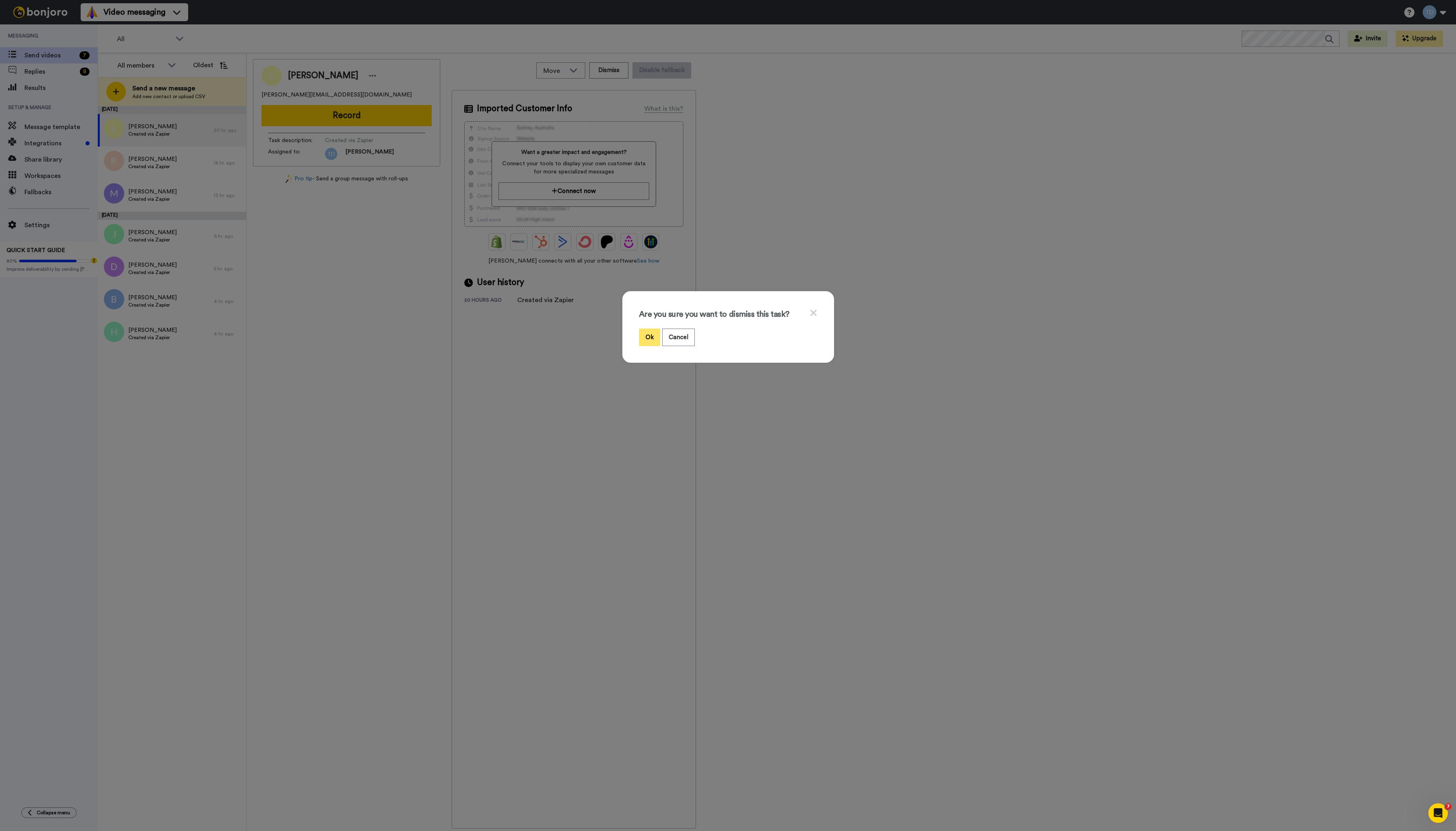
click at [649, 336] on button "Ok" at bounding box center [649, 337] width 21 height 18
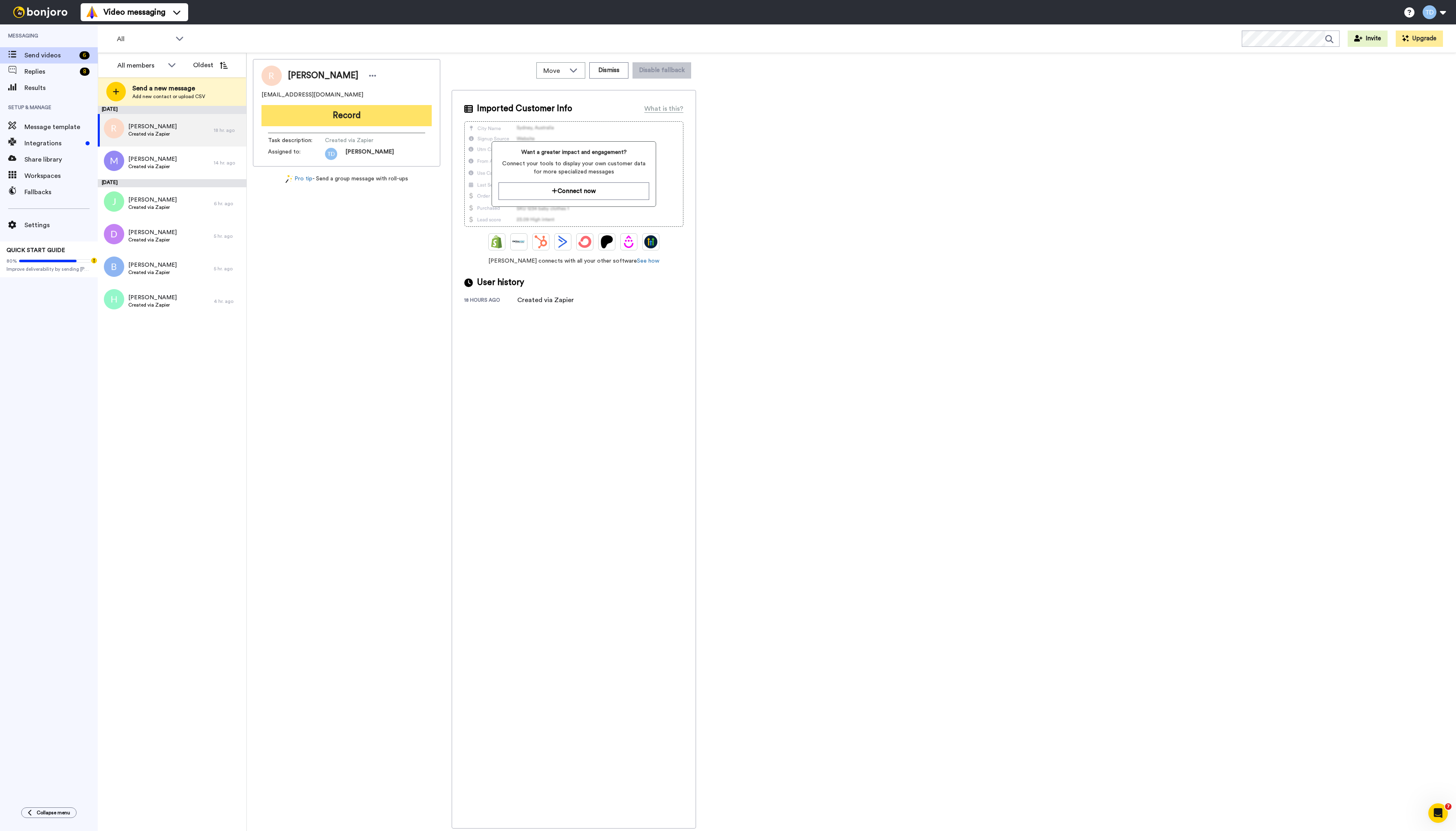
click at [333, 115] on button "Record" at bounding box center [347, 115] width 170 height 21
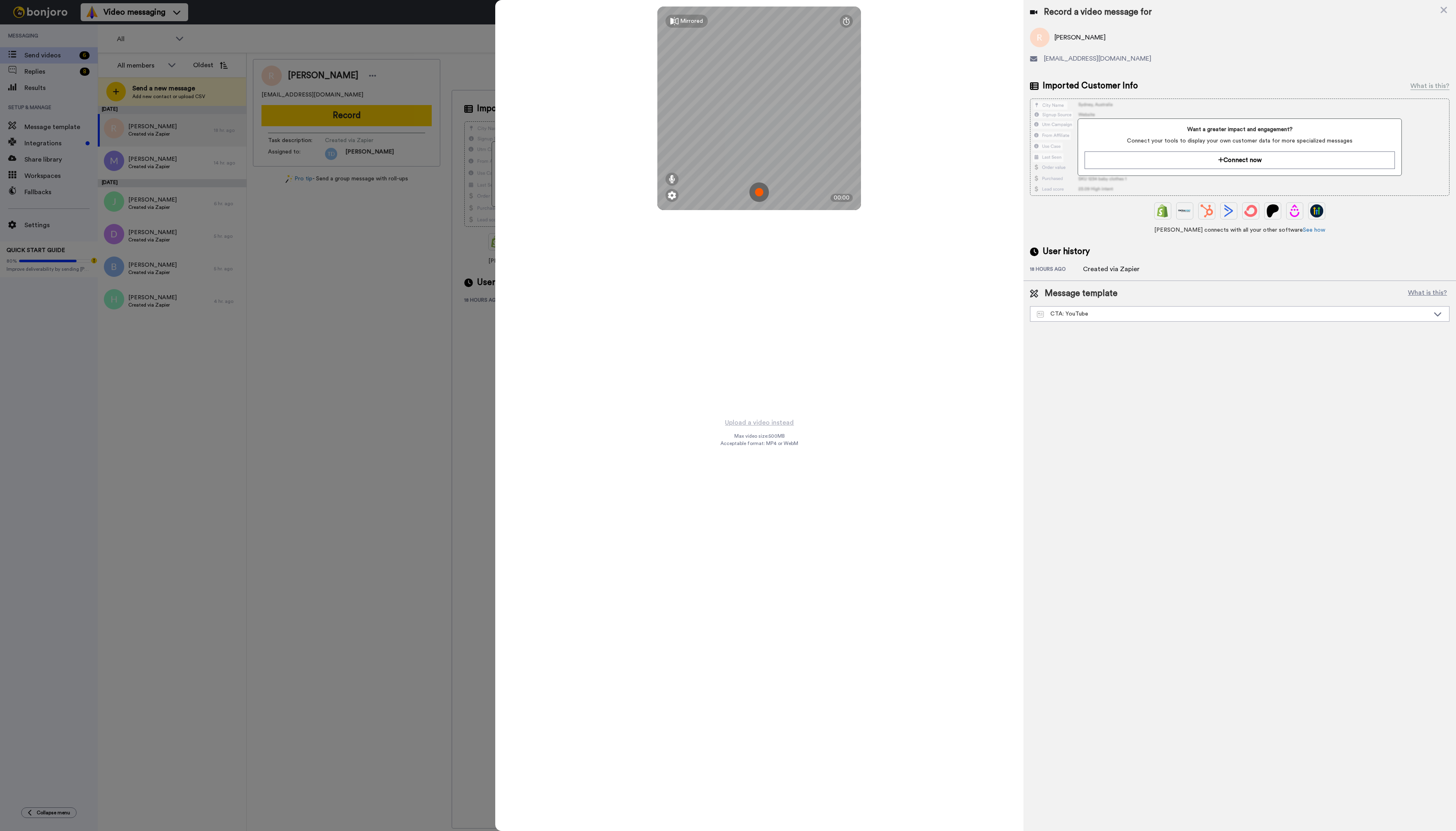
click at [759, 192] on img at bounding box center [759, 192] width 20 height 20
click at [760, 137] on button "Ok" at bounding box center [759, 136] width 21 height 18
click at [760, 192] on img at bounding box center [759, 192] width 20 height 20
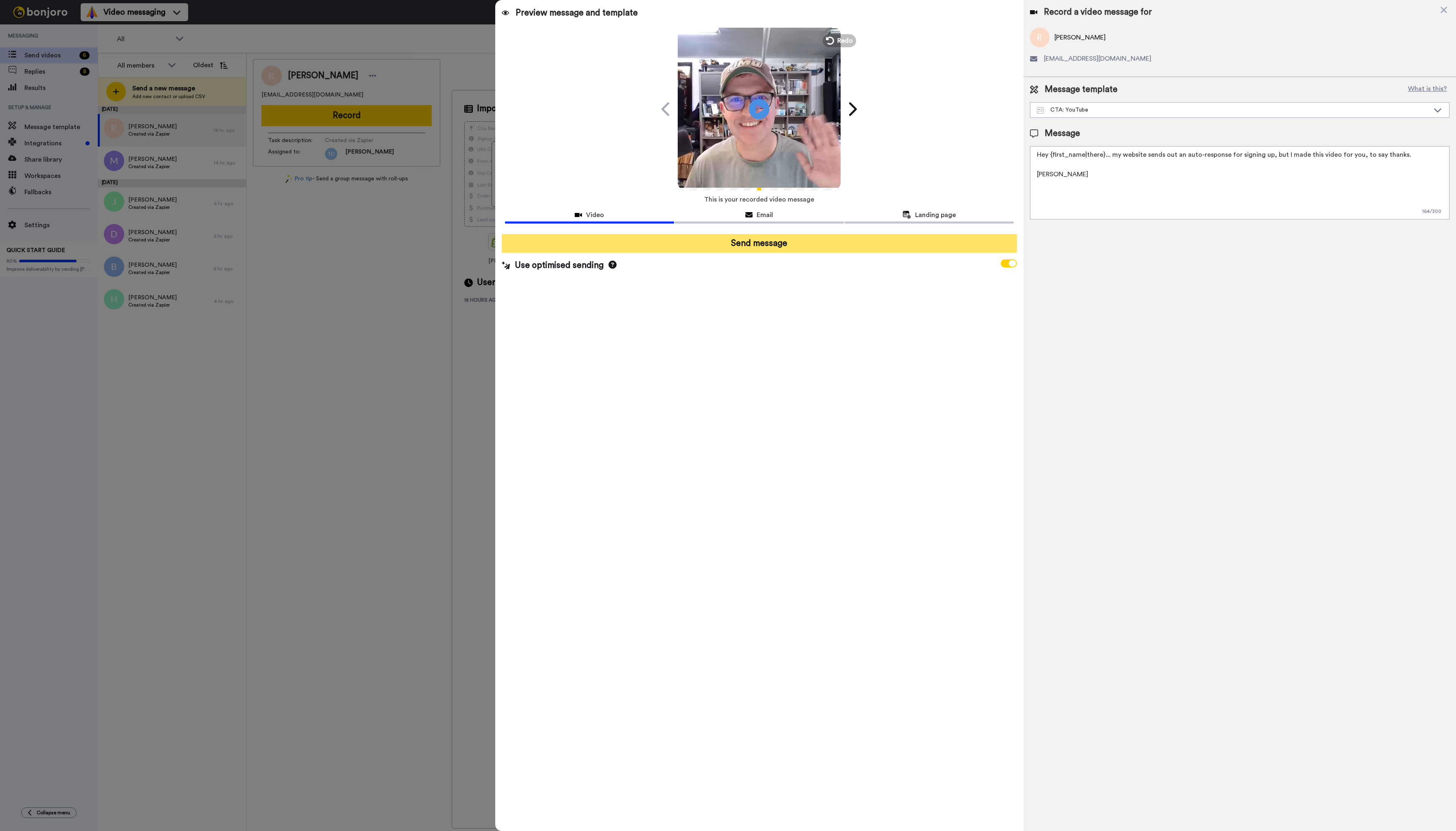
click at [776, 245] on button "Send message" at bounding box center [759, 244] width 516 height 19
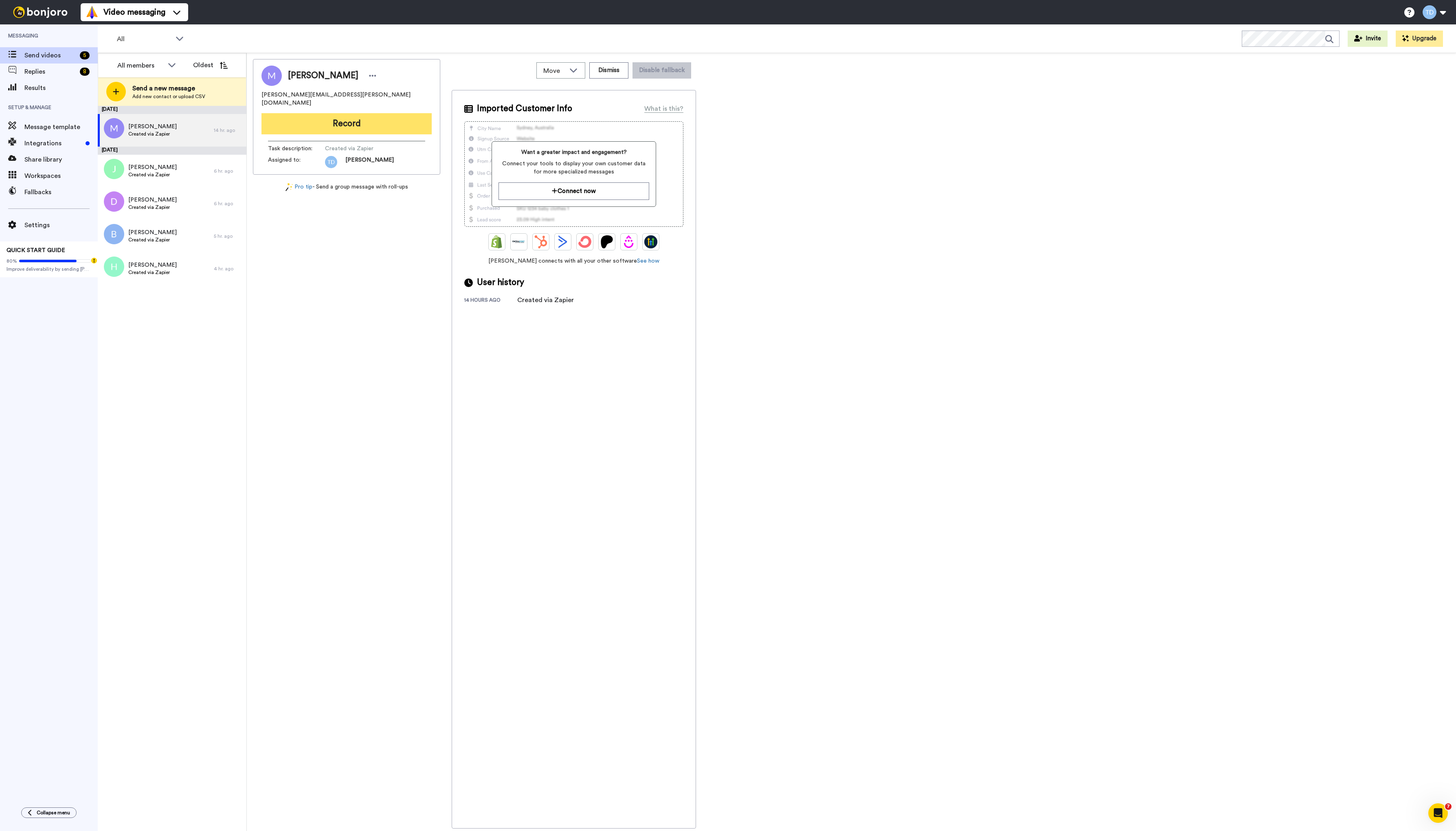
click at [363, 115] on button "Record" at bounding box center [347, 124] width 170 height 21
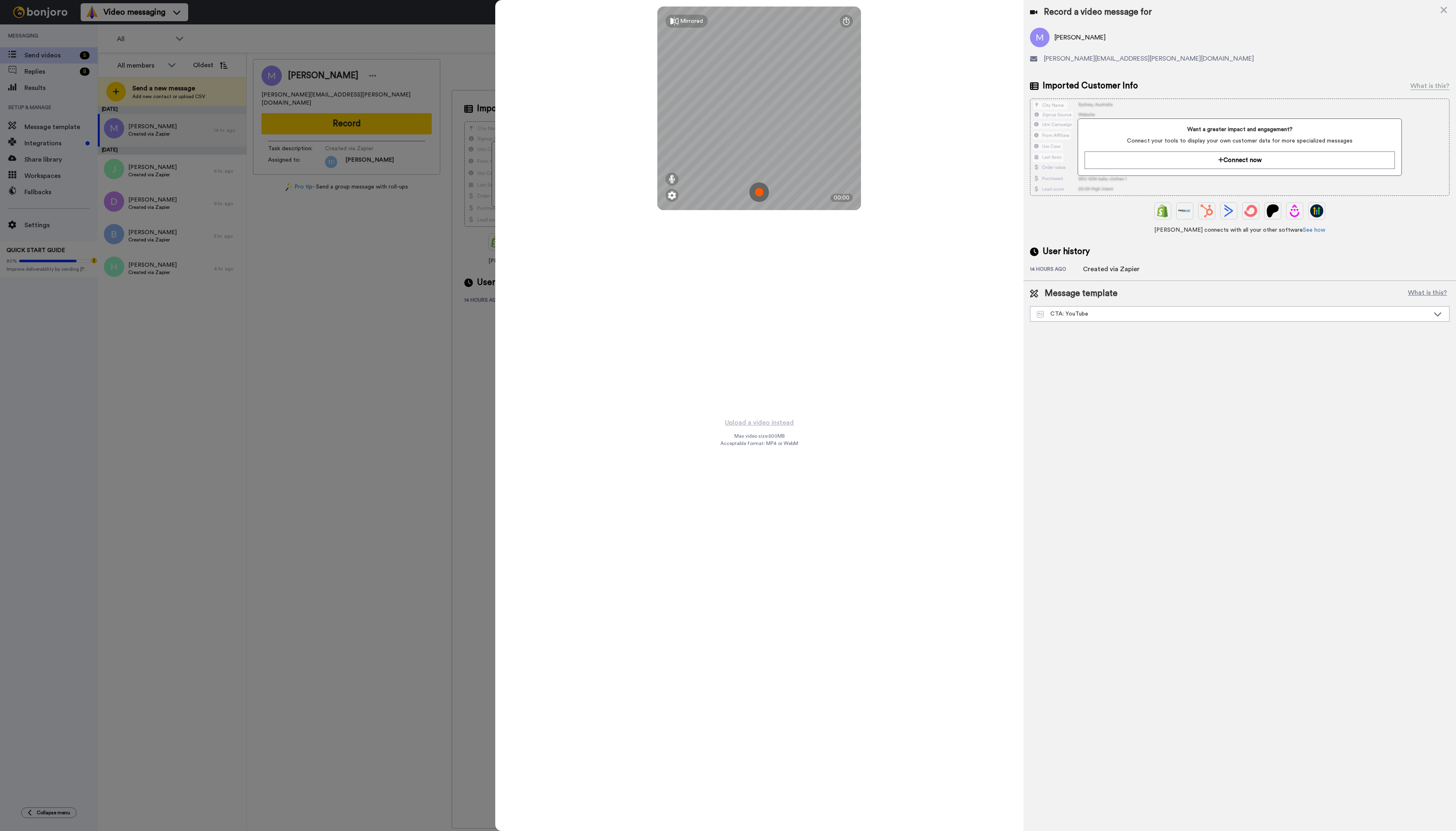
click at [758, 192] on img at bounding box center [759, 192] width 20 height 20
click at [758, 136] on button "Ok" at bounding box center [759, 136] width 21 height 18
click at [760, 191] on img at bounding box center [759, 192] width 20 height 20
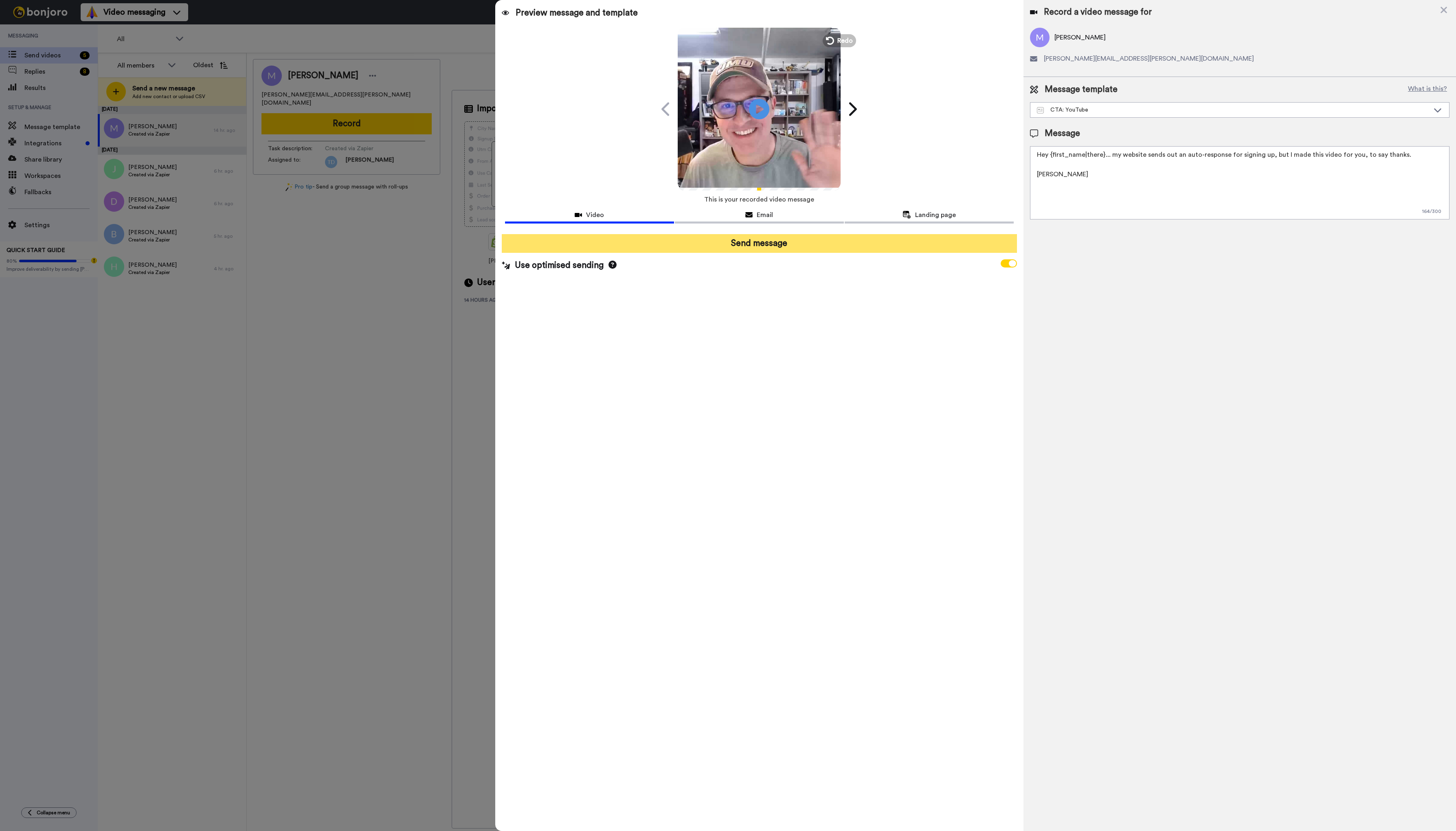
click at [742, 245] on button "Send message" at bounding box center [759, 244] width 516 height 19
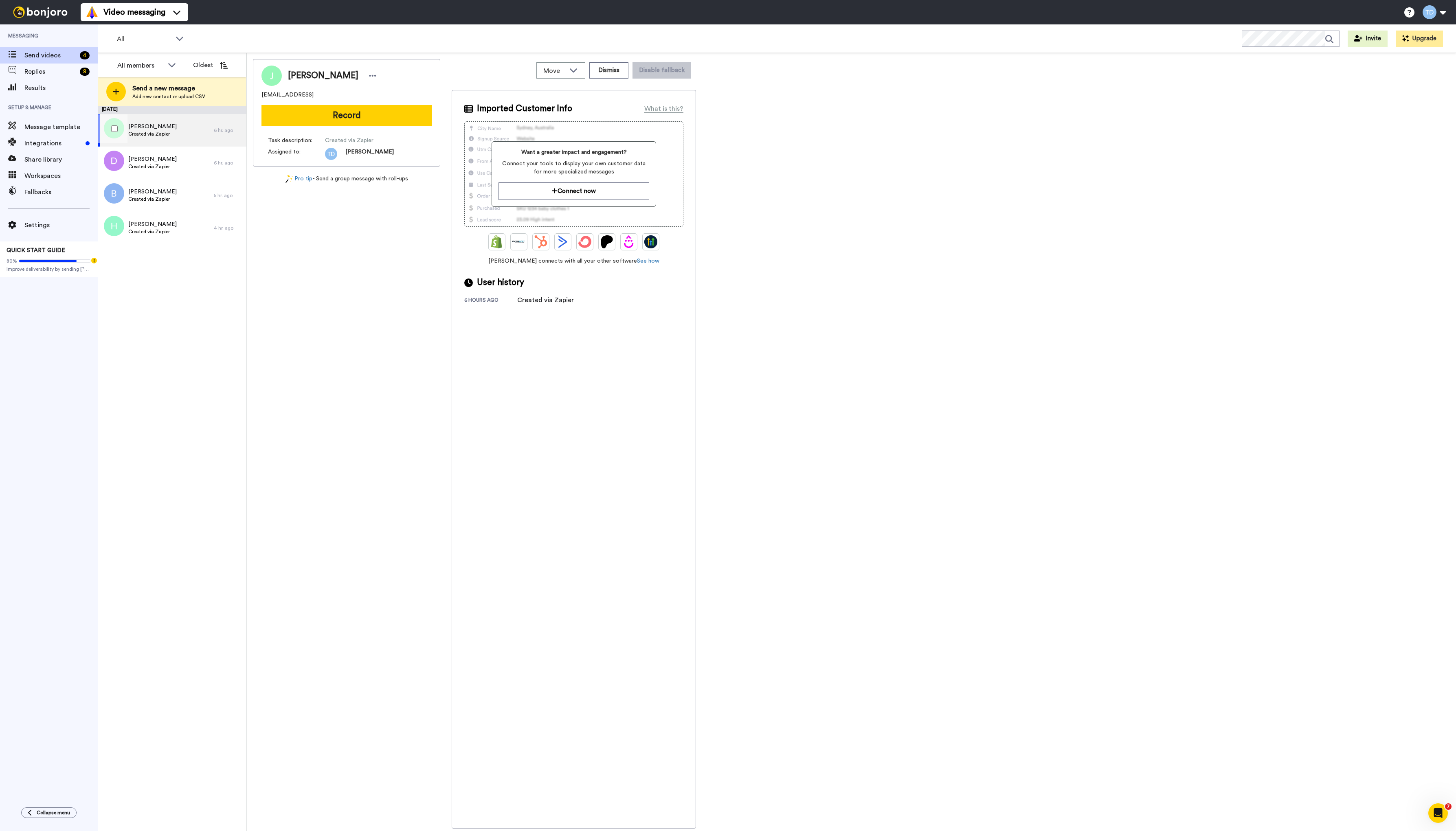
click at [158, 127] on span "[PERSON_NAME]" at bounding box center [152, 127] width 49 height 9
click at [333, 113] on button "Record" at bounding box center [347, 115] width 170 height 21
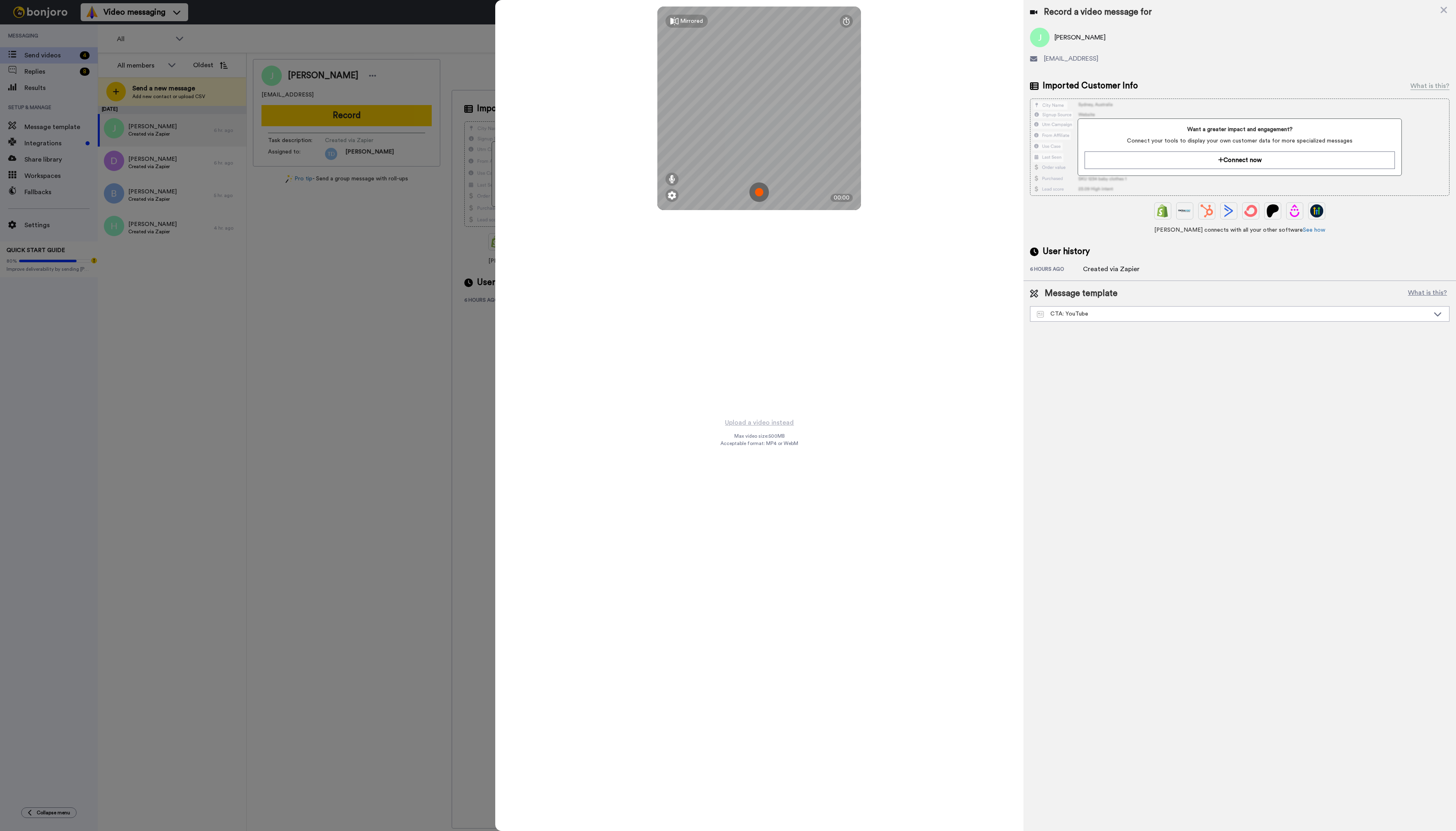
click at [760, 196] on img at bounding box center [759, 192] width 20 height 20
click at [759, 136] on button "Ok" at bounding box center [759, 136] width 21 height 18
click at [758, 192] on img at bounding box center [759, 192] width 20 height 20
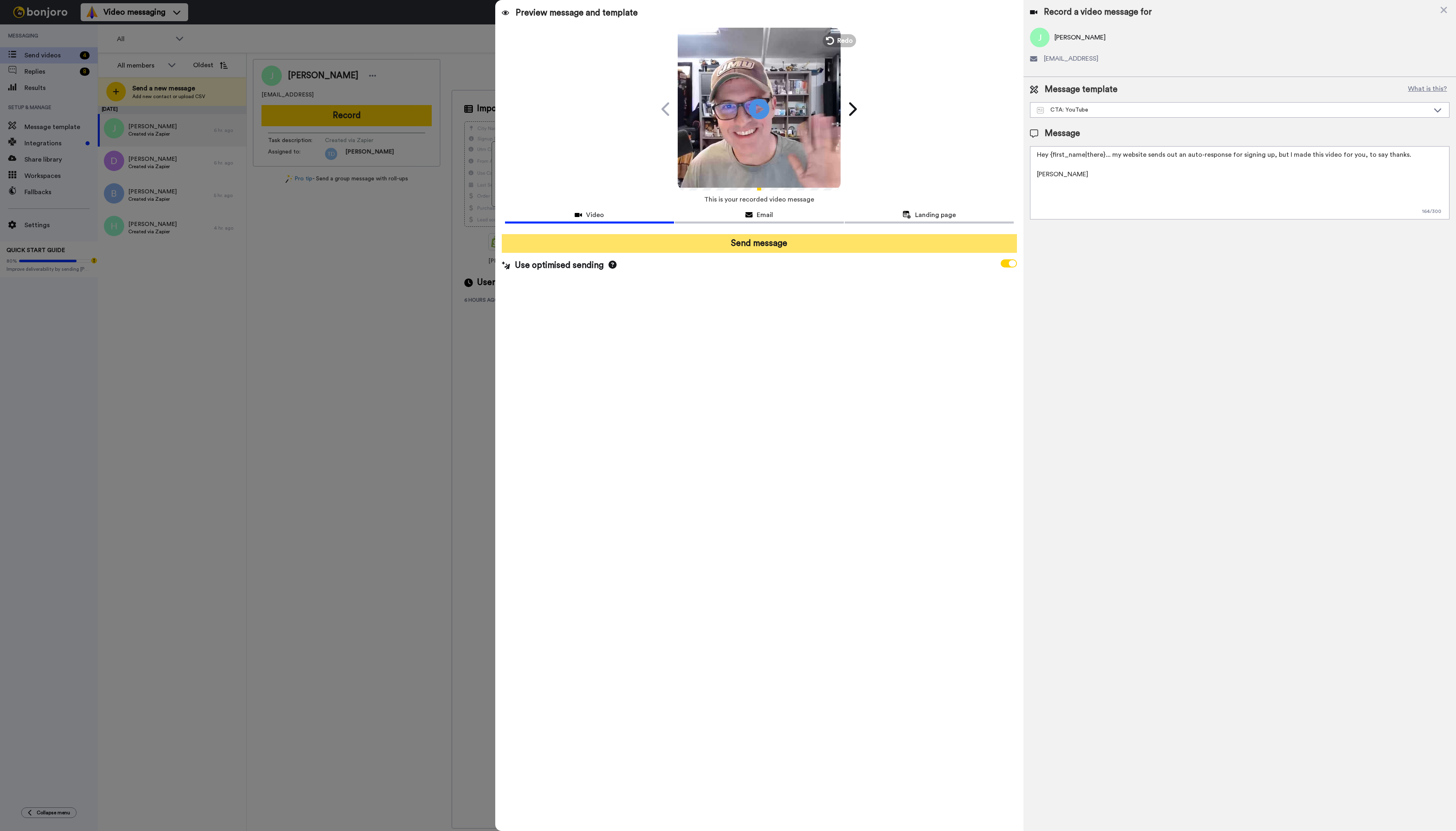
click at [774, 243] on button "Send message" at bounding box center [759, 244] width 516 height 19
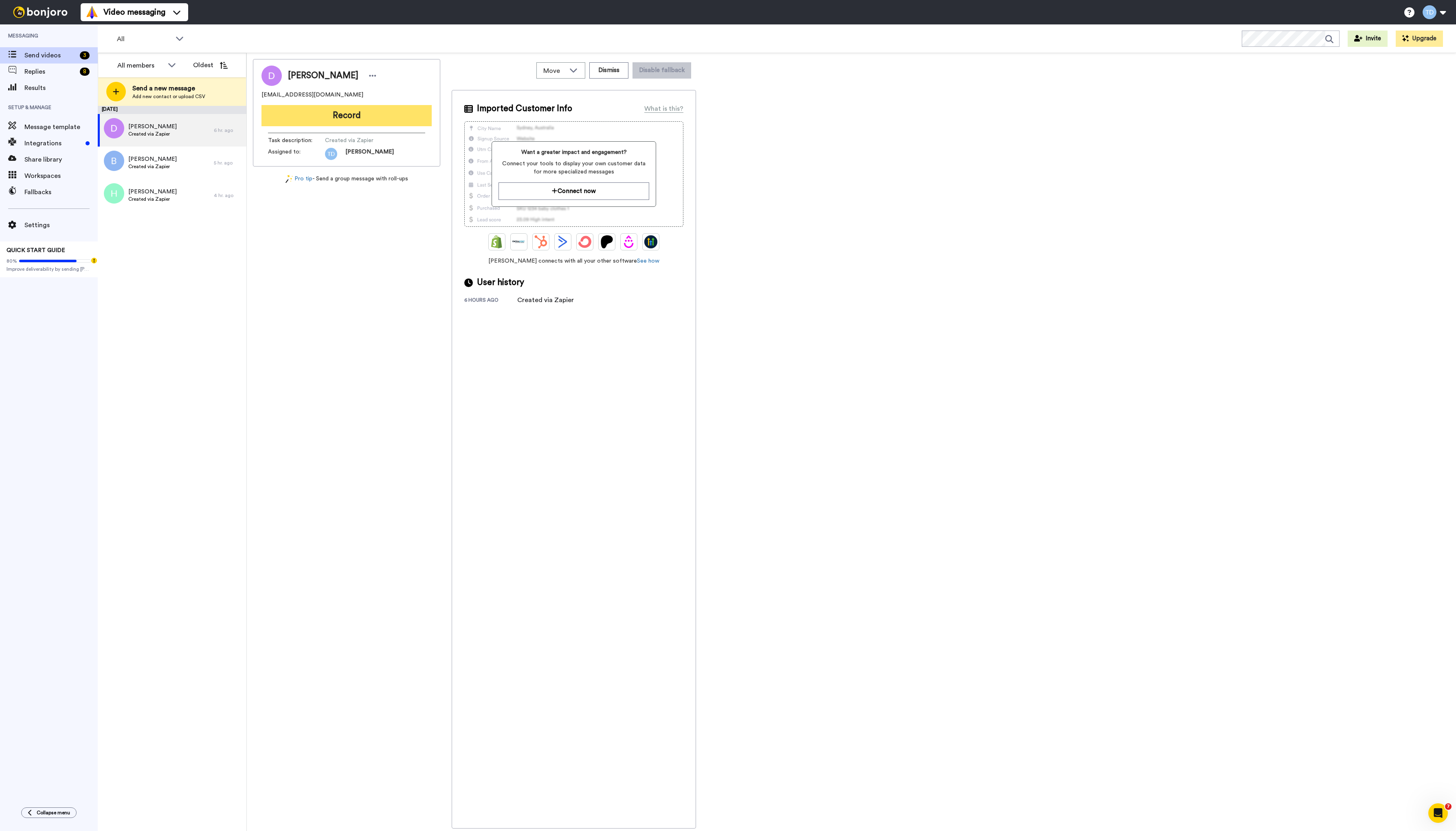
click at [334, 117] on button "Record" at bounding box center [347, 115] width 170 height 21
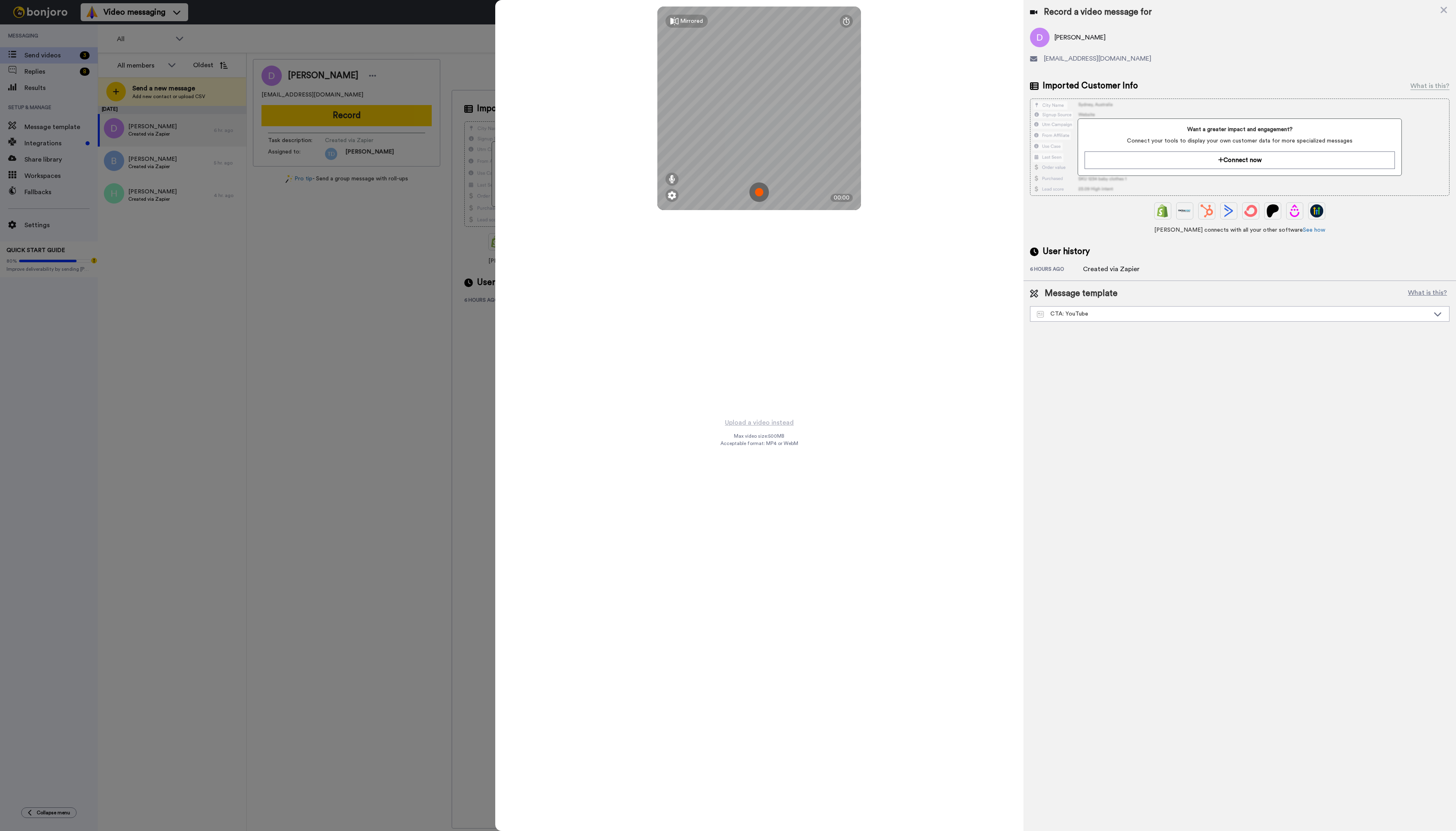
click at [759, 191] on img at bounding box center [759, 192] width 20 height 20
click at [760, 139] on button "Ok" at bounding box center [759, 136] width 21 height 18
click at [759, 190] on img at bounding box center [759, 192] width 20 height 20
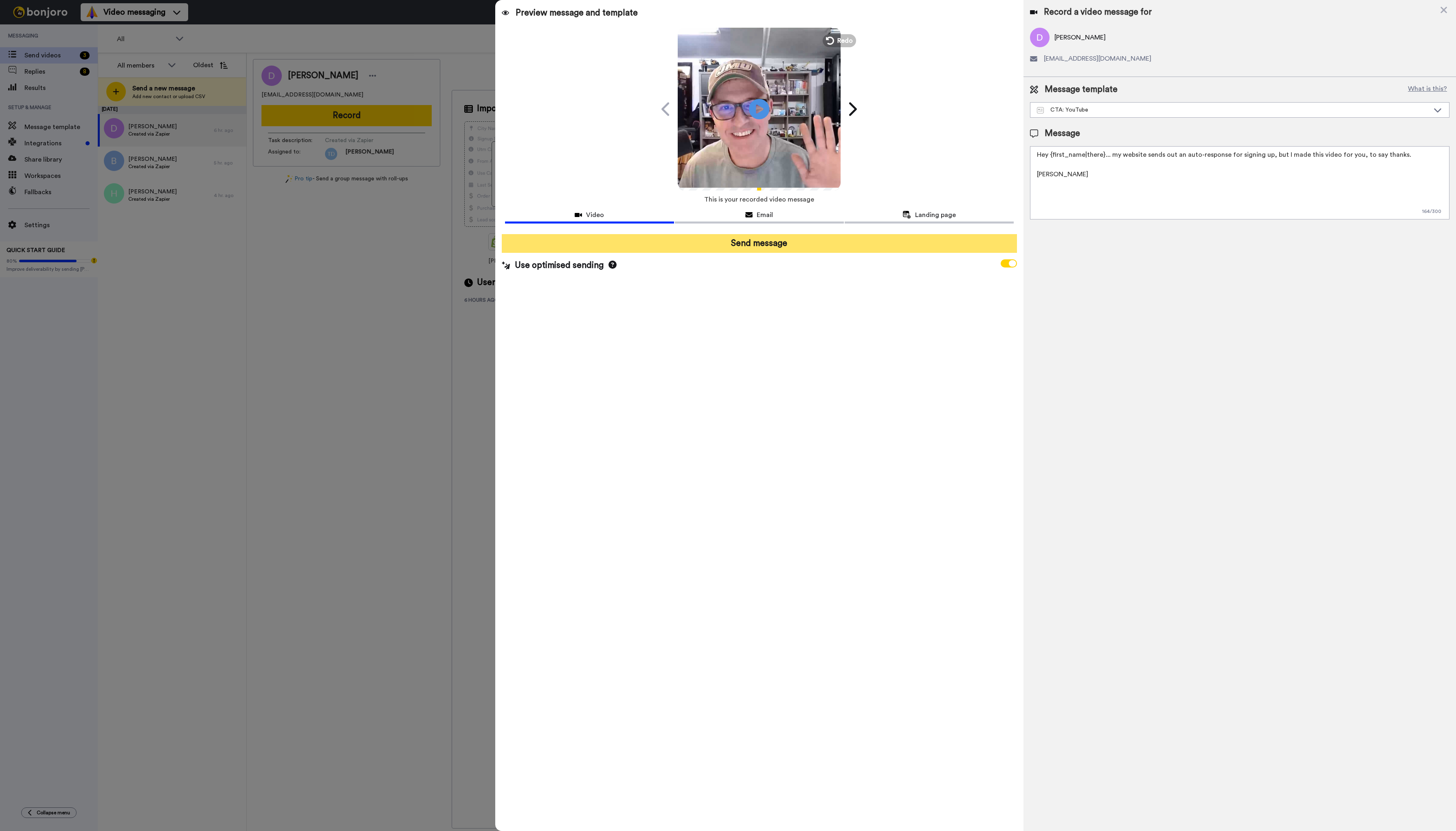
click at [765, 245] on button "Send message" at bounding box center [759, 244] width 516 height 19
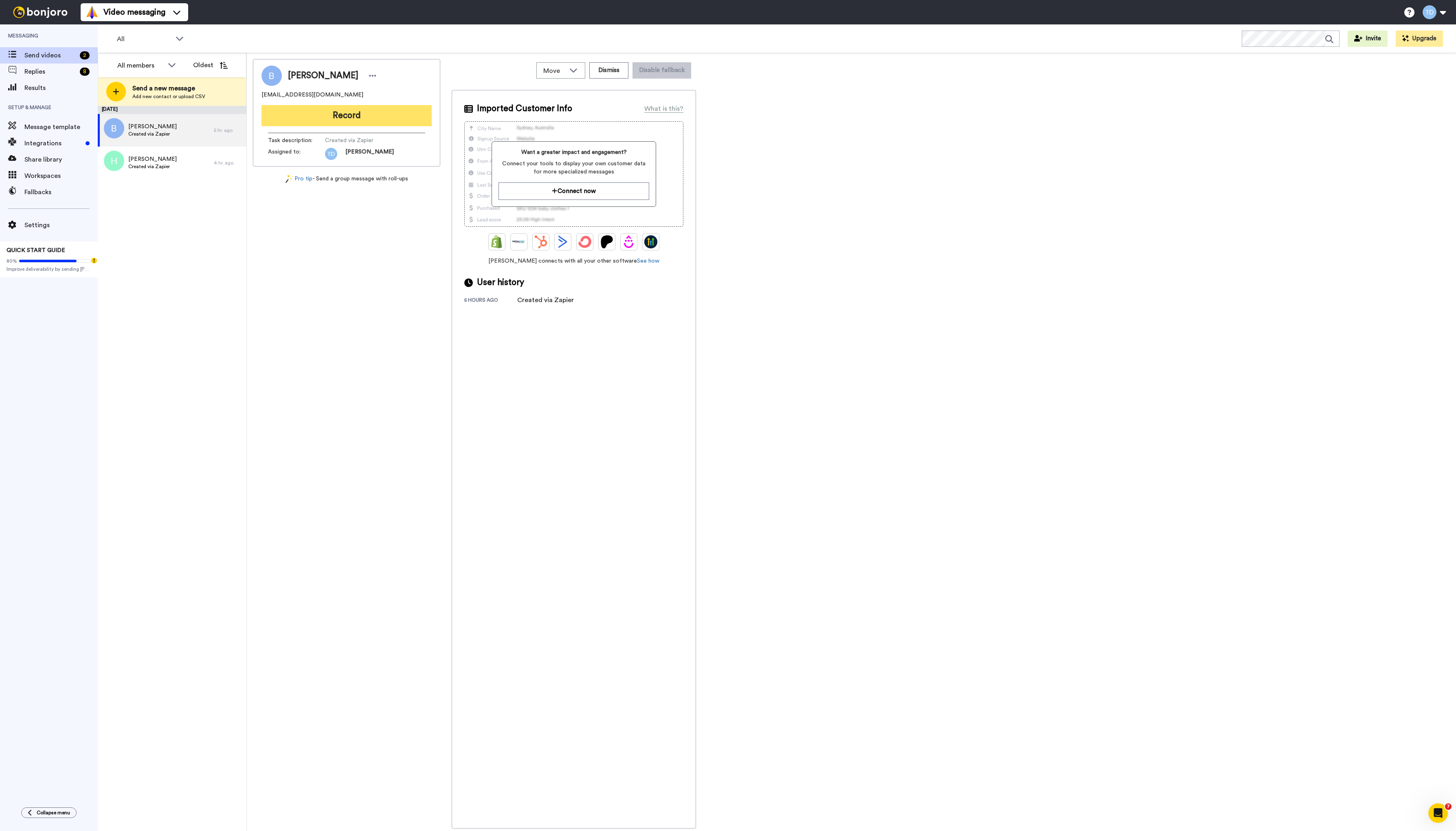
click at [347, 117] on button "Record" at bounding box center [347, 115] width 170 height 21
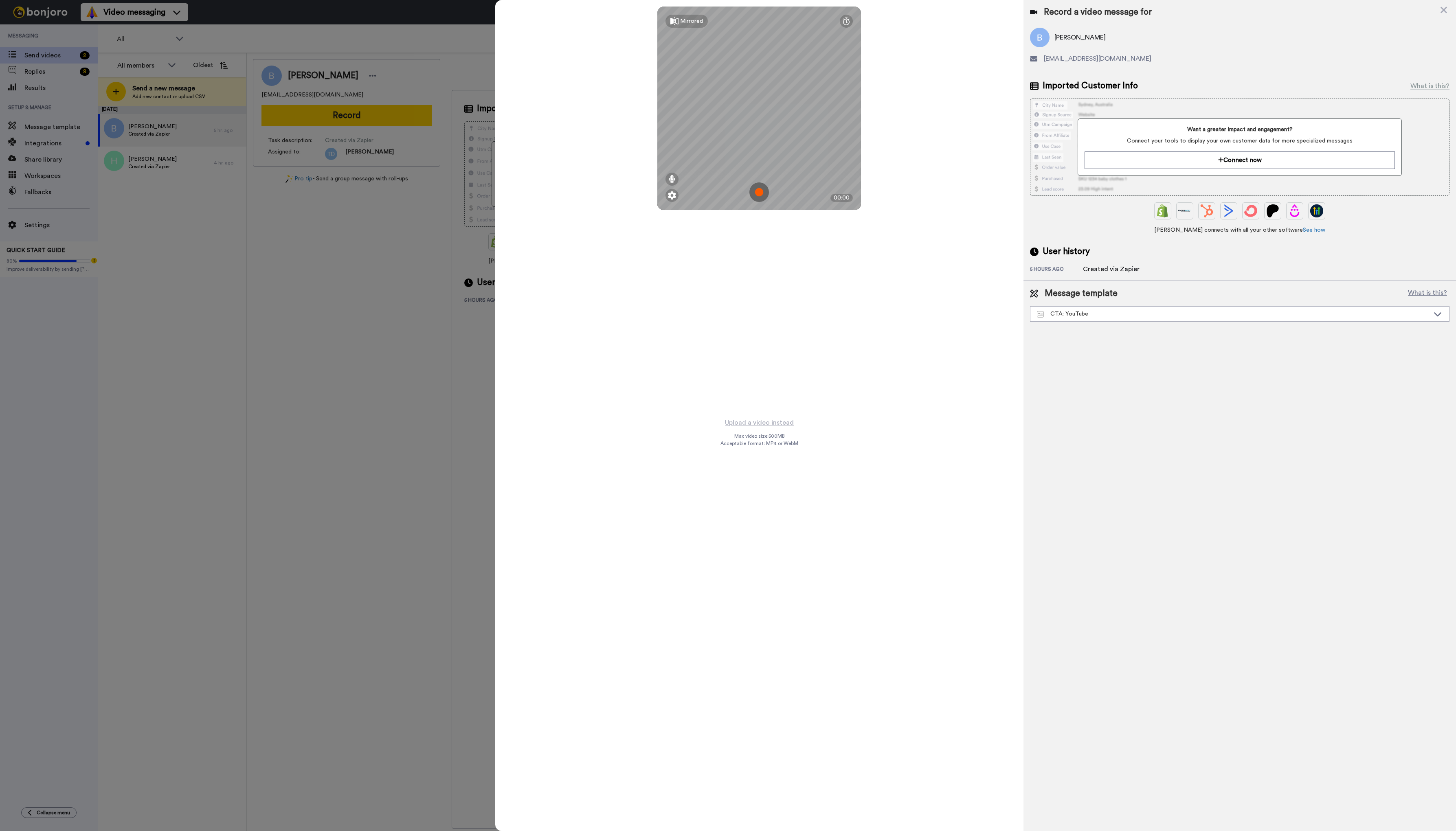
click at [762, 193] on img at bounding box center [759, 192] width 20 height 20
click at [761, 143] on button "Ok" at bounding box center [759, 136] width 21 height 18
click at [760, 190] on img at bounding box center [759, 192] width 20 height 20
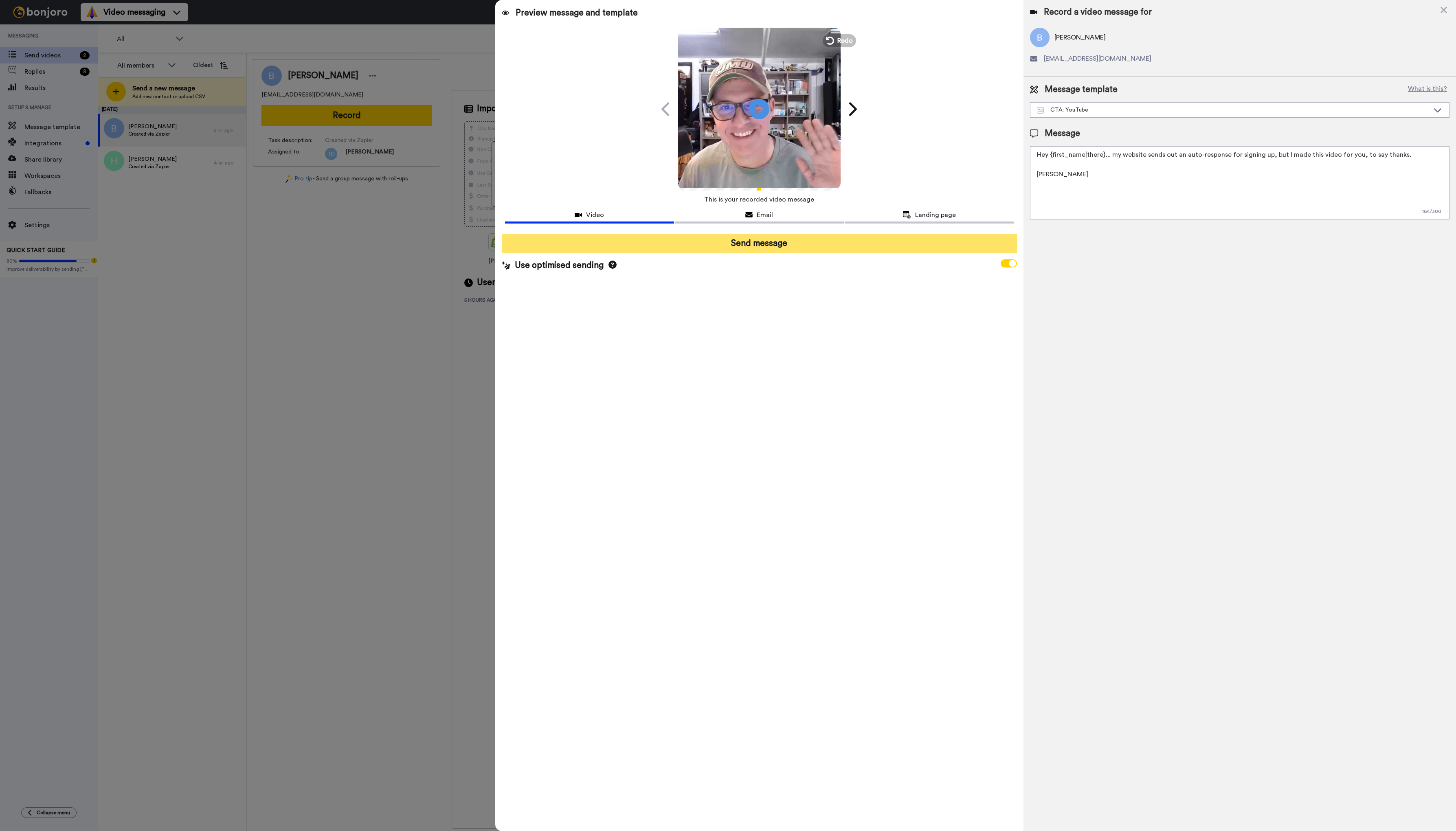
click at [751, 241] on button "Send message" at bounding box center [759, 244] width 516 height 19
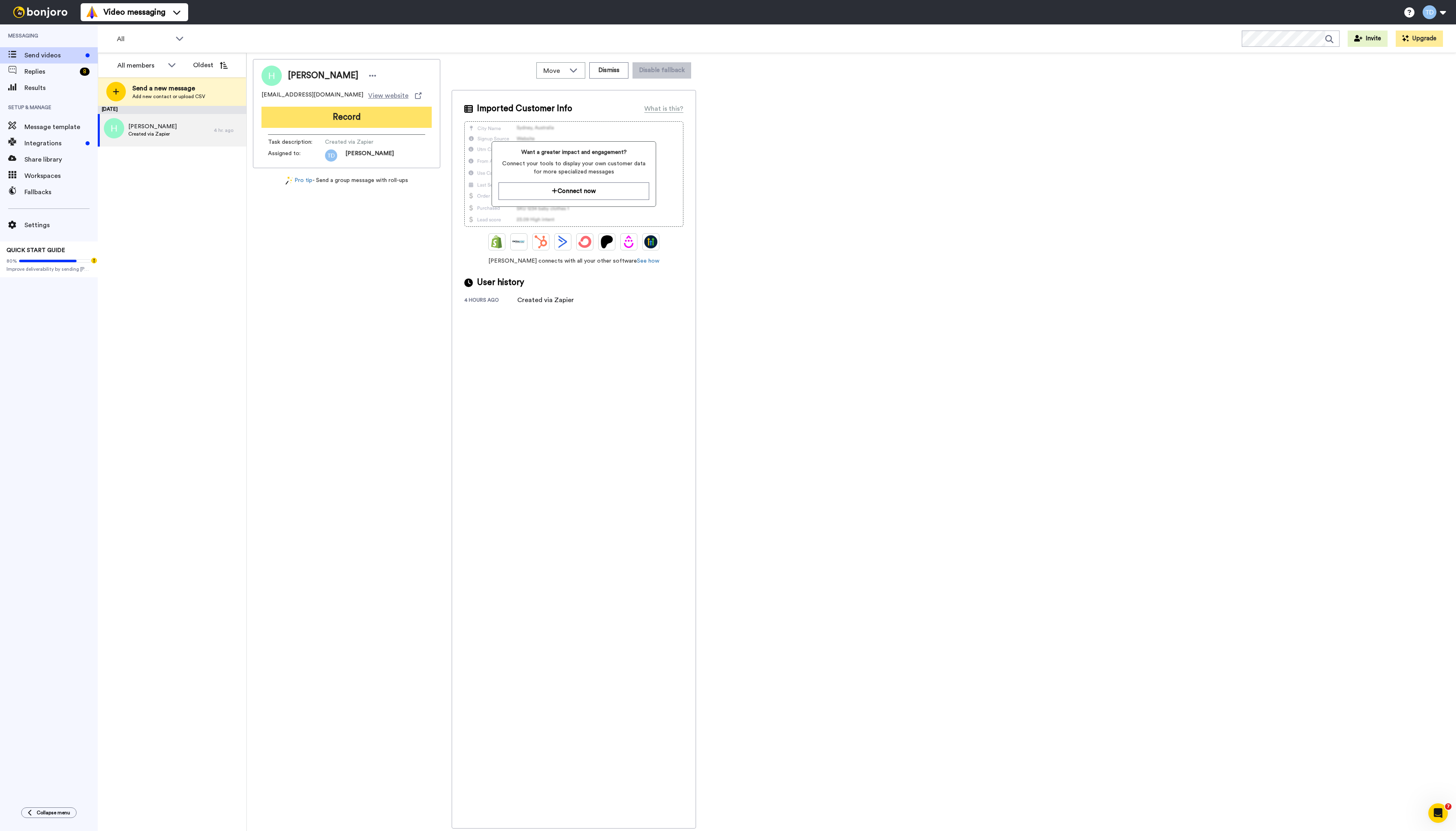
click at [338, 115] on button "Record" at bounding box center [347, 117] width 170 height 21
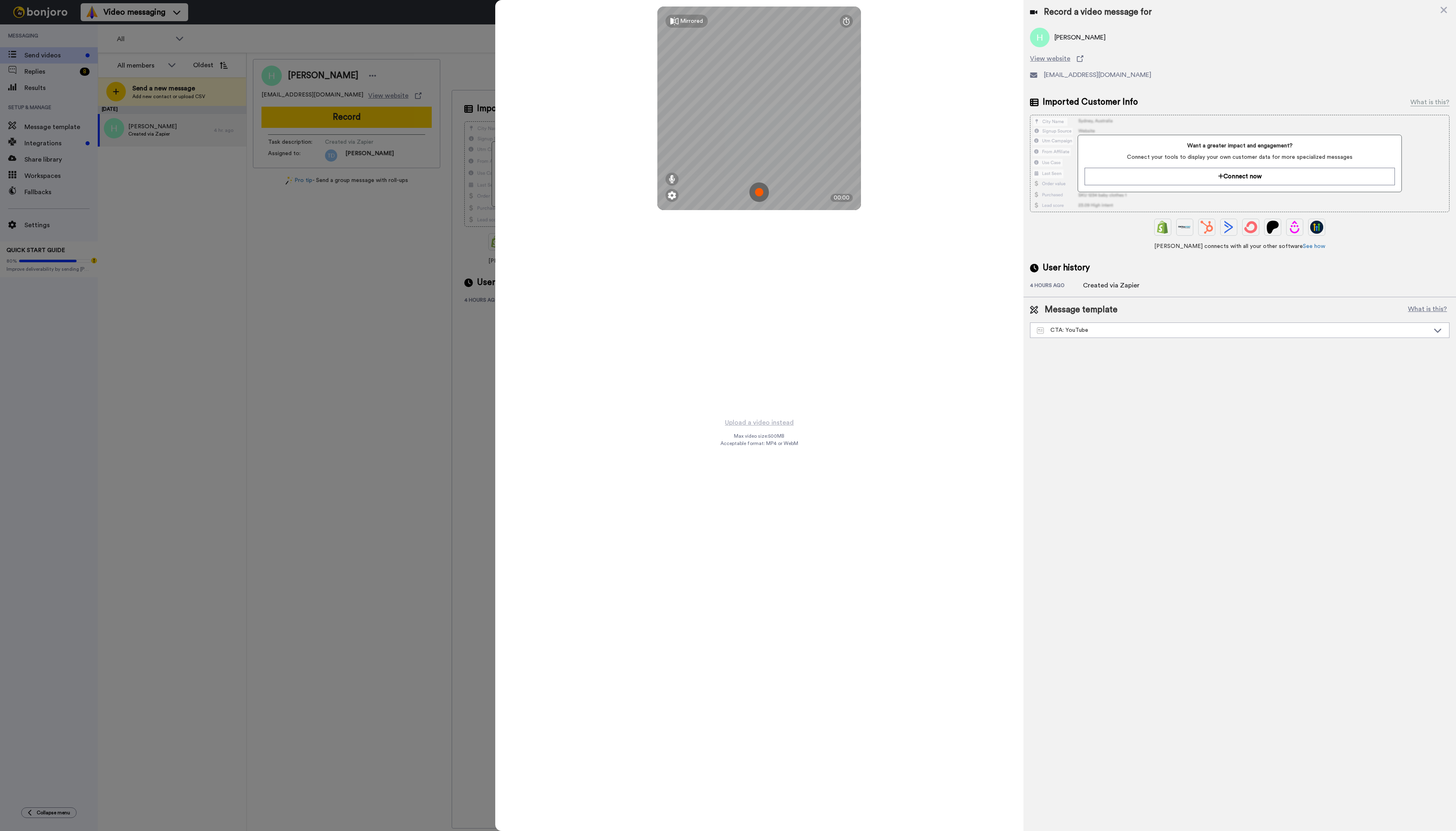
click at [760, 193] on img at bounding box center [759, 192] width 20 height 20
click at [759, 133] on button "Ok" at bounding box center [759, 136] width 21 height 18
click at [757, 192] on img at bounding box center [759, 192] width 20 height 20
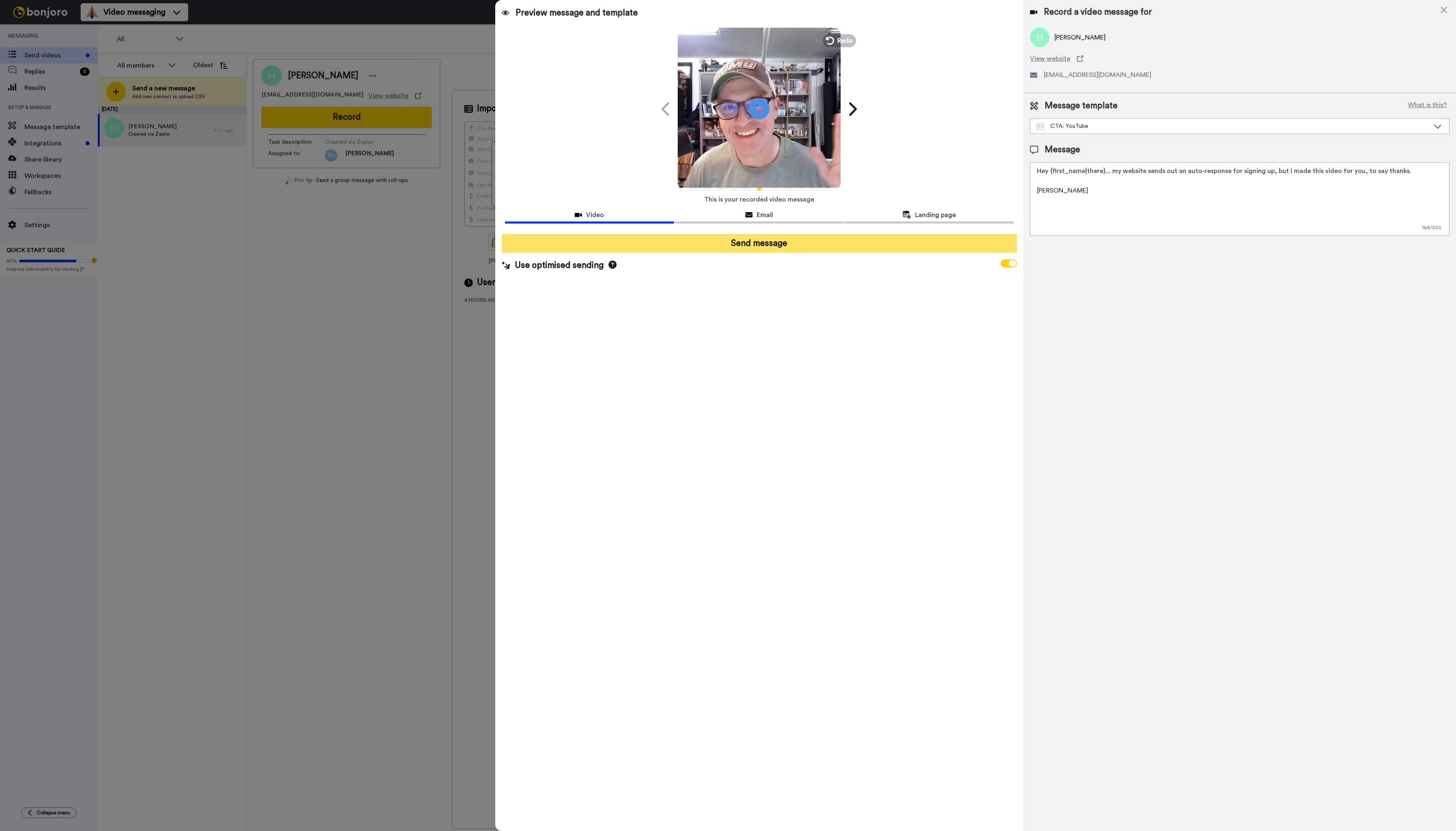
click at [775, 244] on button "Send message" at bounding box center [759, 244] width 516 height 19
